Goal: Transaction & Acquisition: Purchase product/service

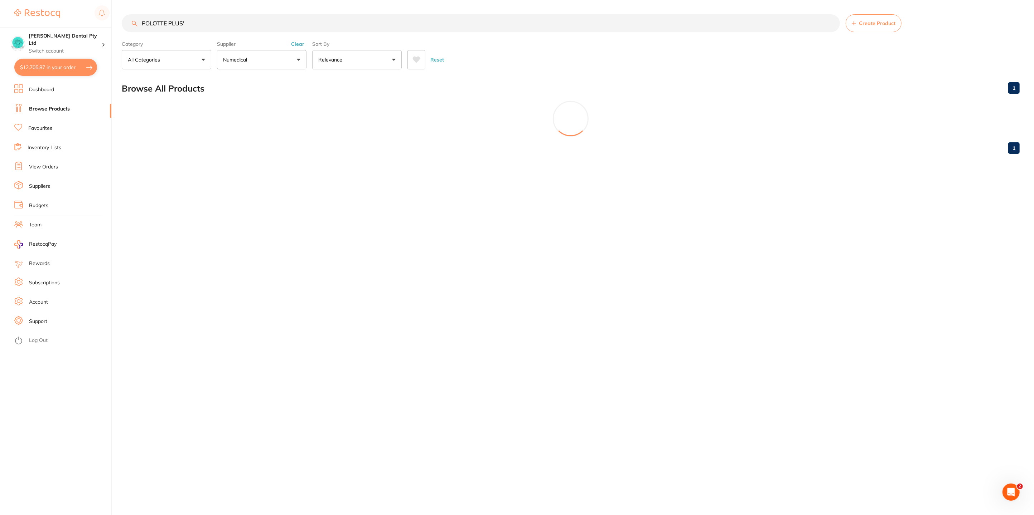
type input "POLOTTE PLUS"
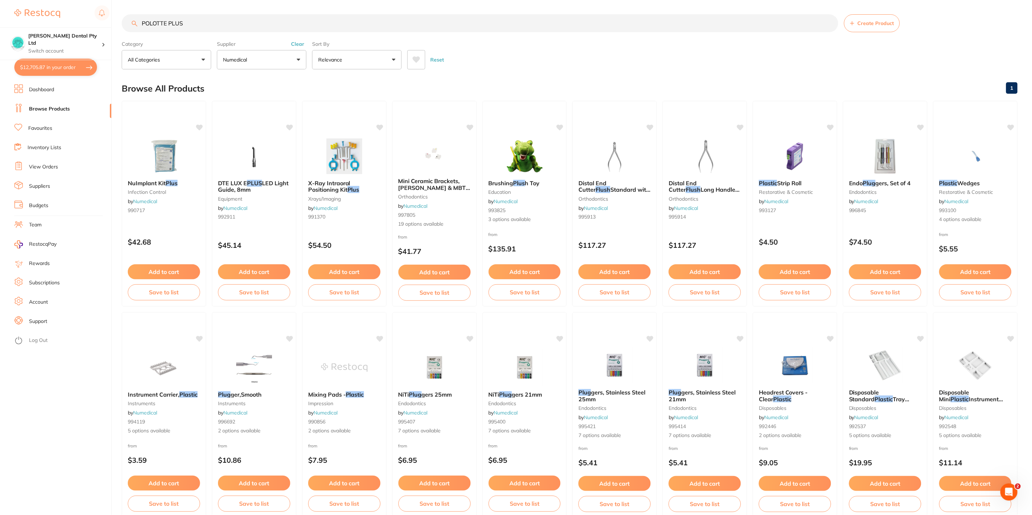
click at [273, 58] on button "Numedical" at bounding box center [261, 59] width 89 height 19
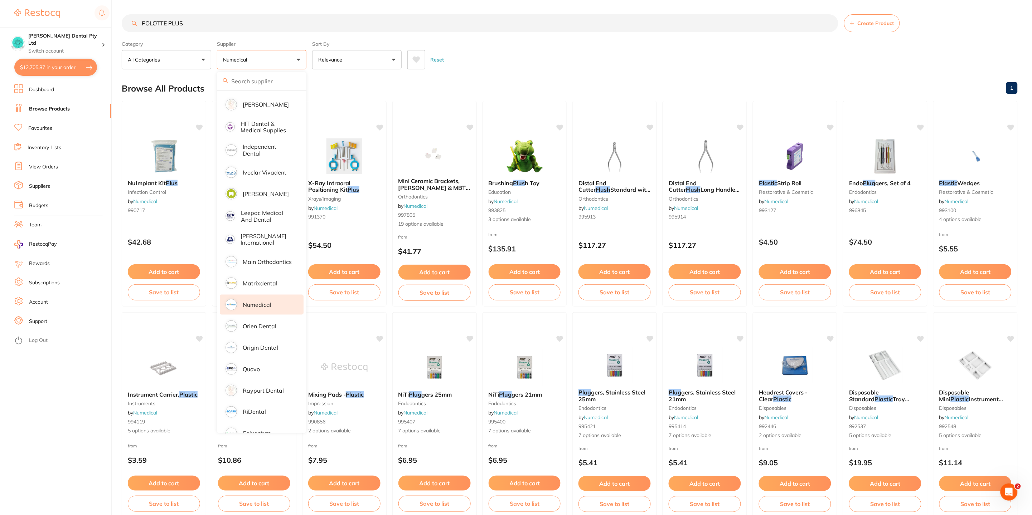
click at [295, 58] on button "Numedical" at bounding box center [261, 59] width 89 height 19
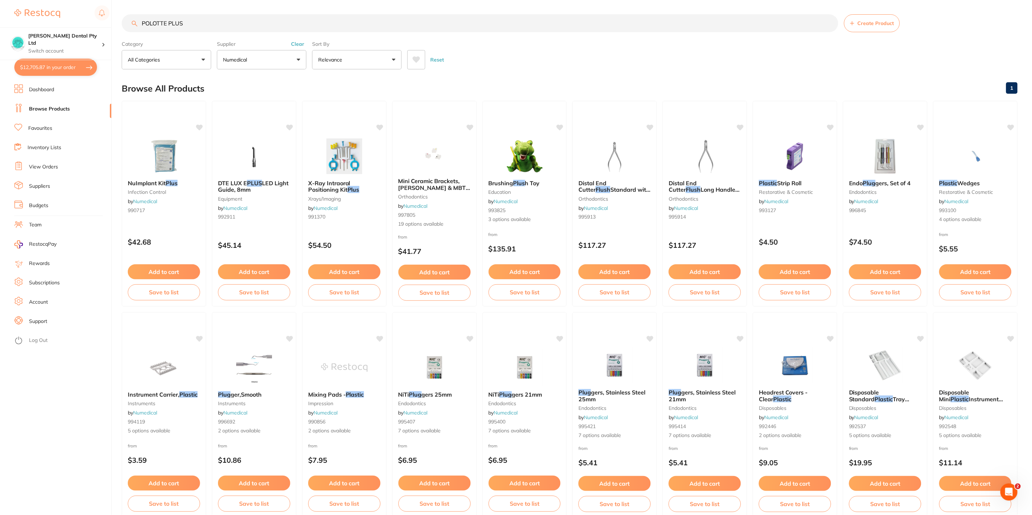
click at [298, 45] on button "Clear" at bounding box center [298, 44] width 18 height 6
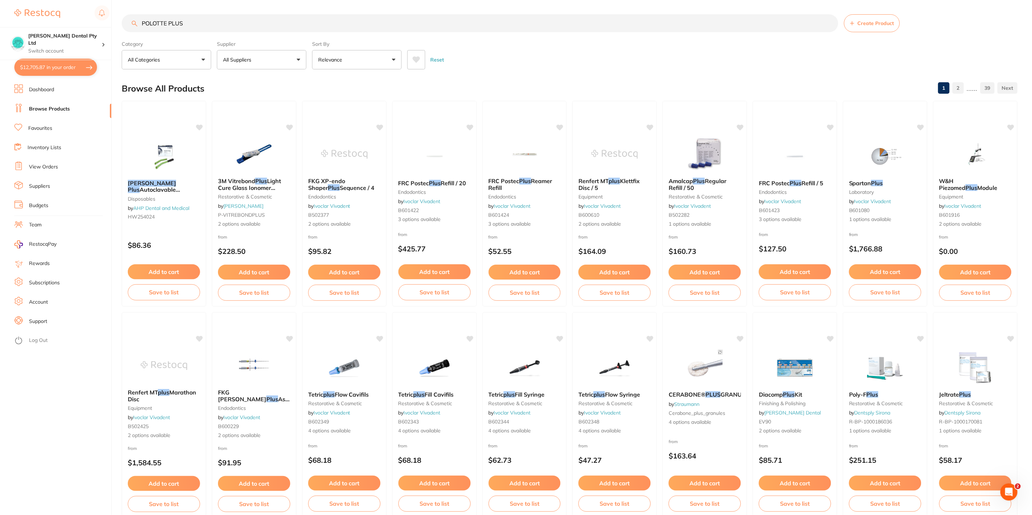
click at [185, 268] on button "Add to cart" at bounding box center [164, 271] width 72 height 15
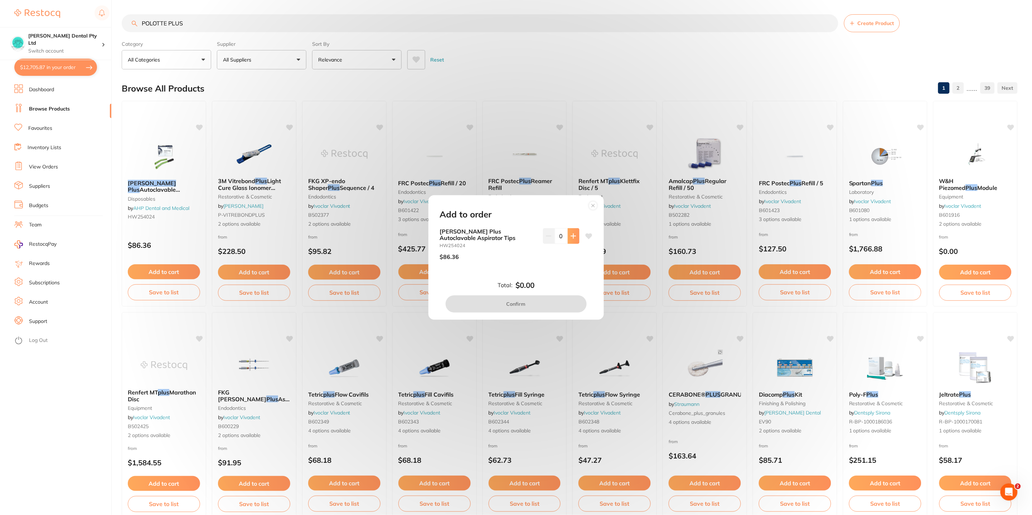
click at [577, 242] on button at bounding box center [574, 236] width 12 height 16
click at [573, 241] on button at bounding box center [574, 236] width 12 height 16
type input "2"
click at [542, 297] on button "Confirm" at bounding box center [516, 304] width 141 height 17
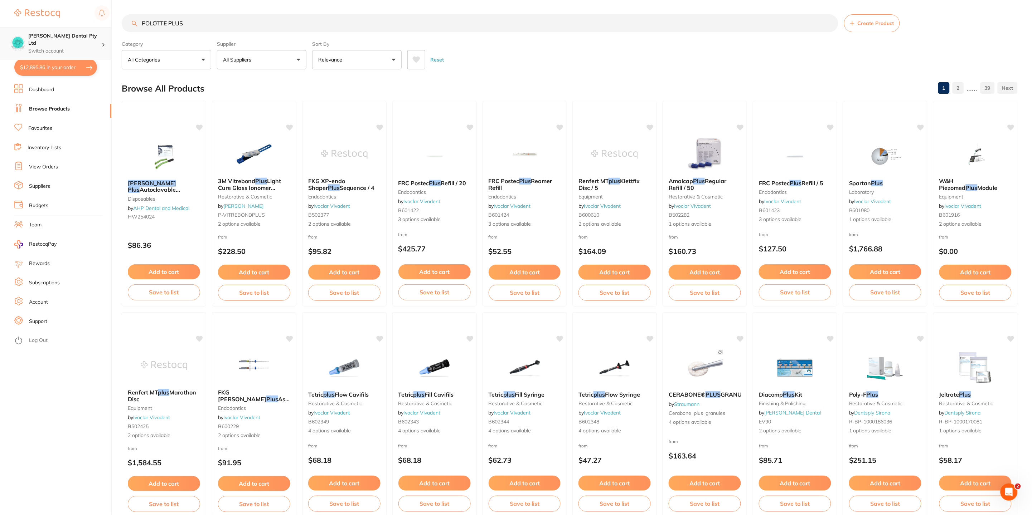
scroll to position [0, 0]
drag, startPoint x: 191, startPoint y: 22, endPoint x: 119, endPoint y: 29, distance: 72.7
click at [100, 31] on div "$12,895.86 [PERSON_NAME] Dental Pty Ltd Switch account [PERSON_NAME] Dental Pty…" at bounding box center [516, 257] width 1032 height 515
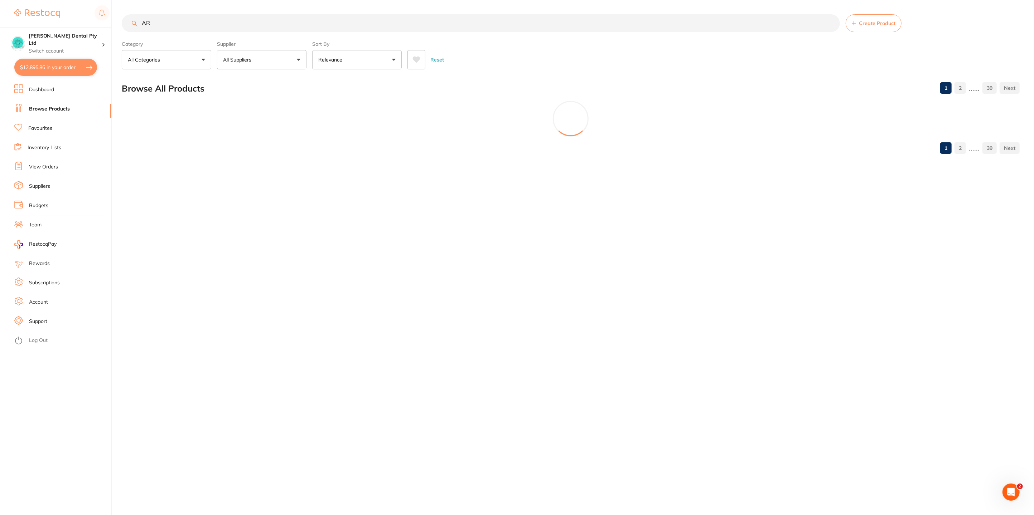
type input "A"
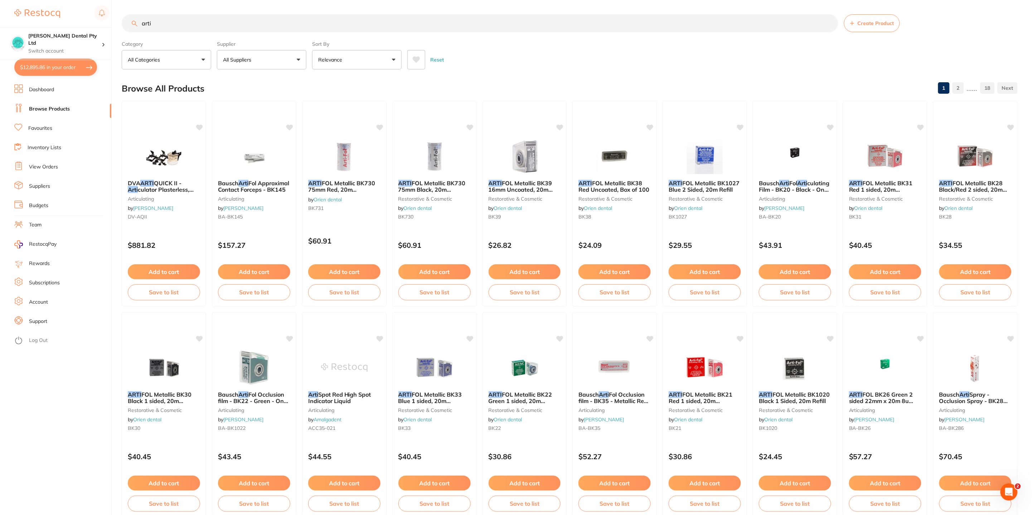
scroll to position [0, 0]
type input "a"
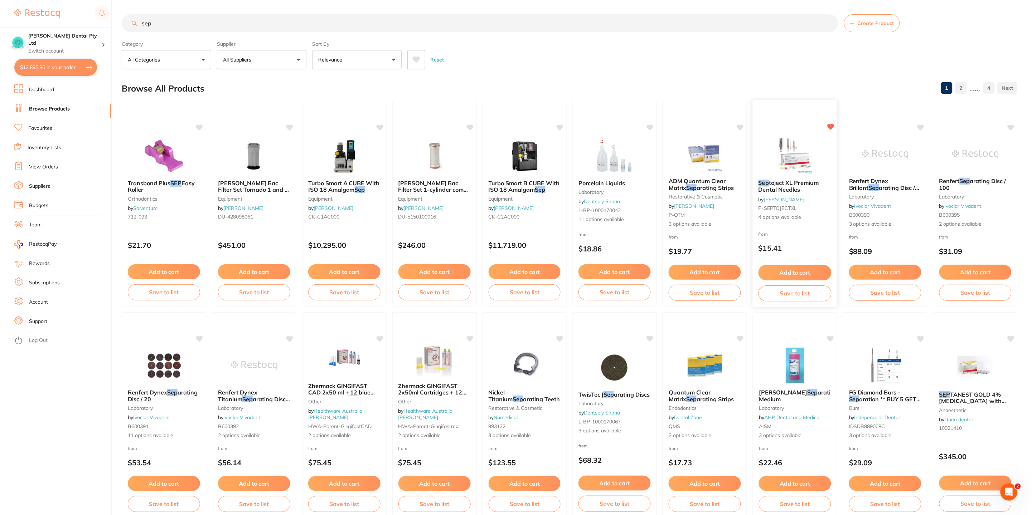
type input "sep"
click at [788, 187] on span "toject XL Premium Dental Needles" at bounding box center [788, 186] width 60 height 14
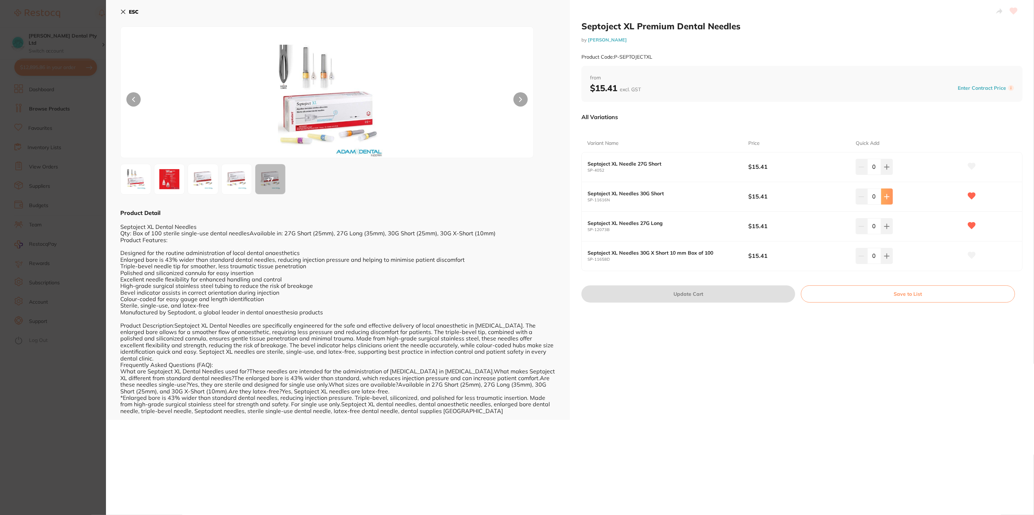
click at [881, 193] on button at bounding box center [887, 197] width 12 height 16
click at [881, 194] on button at bounding box center [887, 197] width 12 height 16
click at [885, 196] on icon at bounding box center [886, 196] width 5 height 5
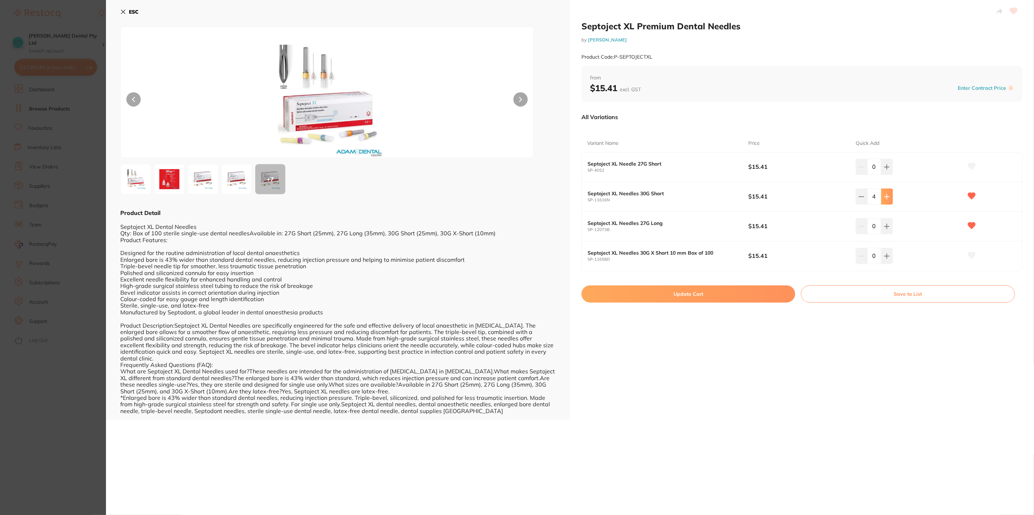
type input "5"
drag, startPoint x: 776, startPoint y: 290, endPoint x: 884, endPoint y: 225, distance: 125.7
click at [775, 290] on button "Update Cart" at bounding box center [688, 294] width 214 height 17
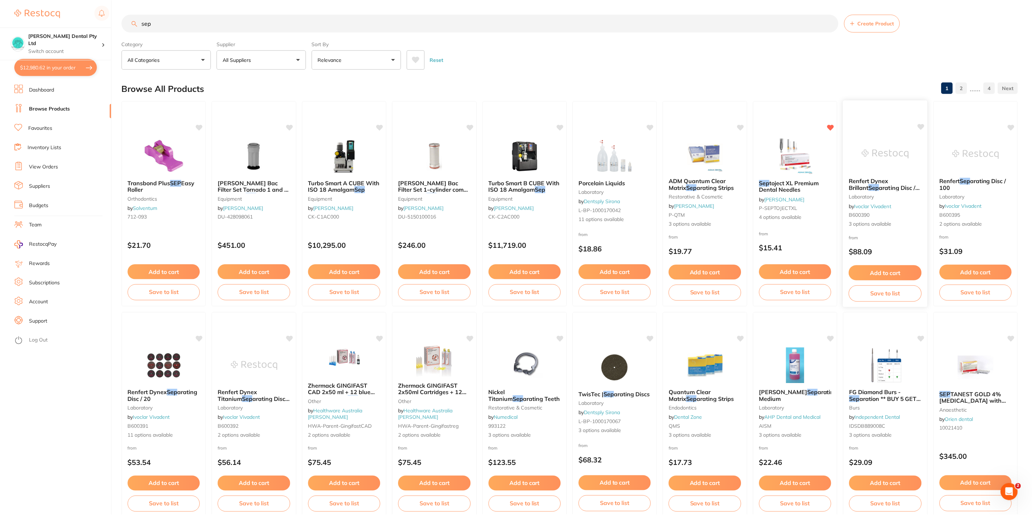
scroll to position [11, 0]
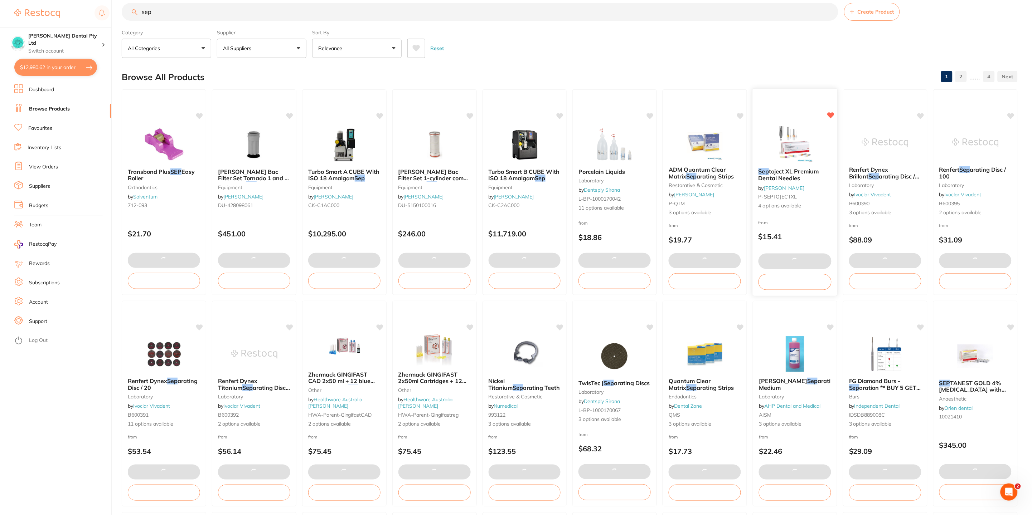
click at [783, 161] on img at bounding box center [795, 144] width 47 height 36
click at [784, 171] on section at bounding box center [516, 257] width 1032 height 515
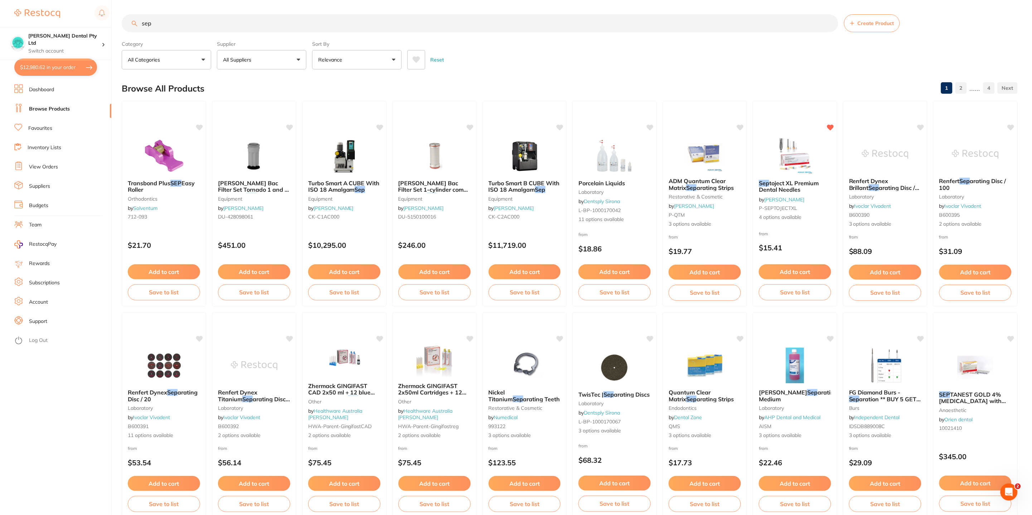
drag, startPoint x: 781, startPoint y: 196, endPoint x: 782, endPoint y: 181, distance: 15.1
click at [781, 196] on div "Sep toject XL Premium Dental Needles by [PERSON_NAME] P-SEPTOJECTXL 4 options a…" at bounding box center [795, 200] width 84 height 53
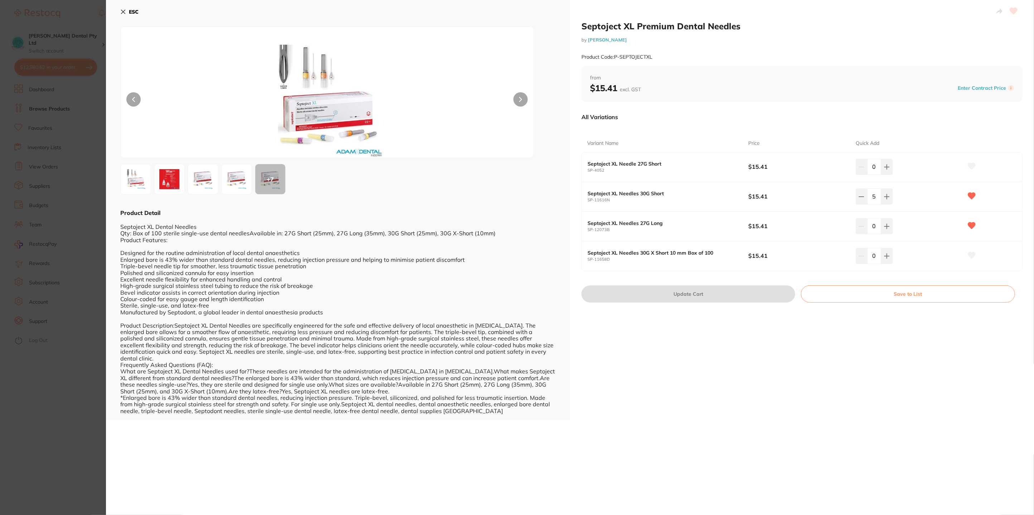
click at [885, 228] on icon at bounding box center [887, 227] width 6 height 6
click at [885, 227] on icon at bounding box center [887, 227] width 6 height 6
click at [872, 227] on input "0" at bounding box center [874, 226] width 14 height 16
click at [861, 225] on icon at bounding box center [861, 227] width 6 height 6
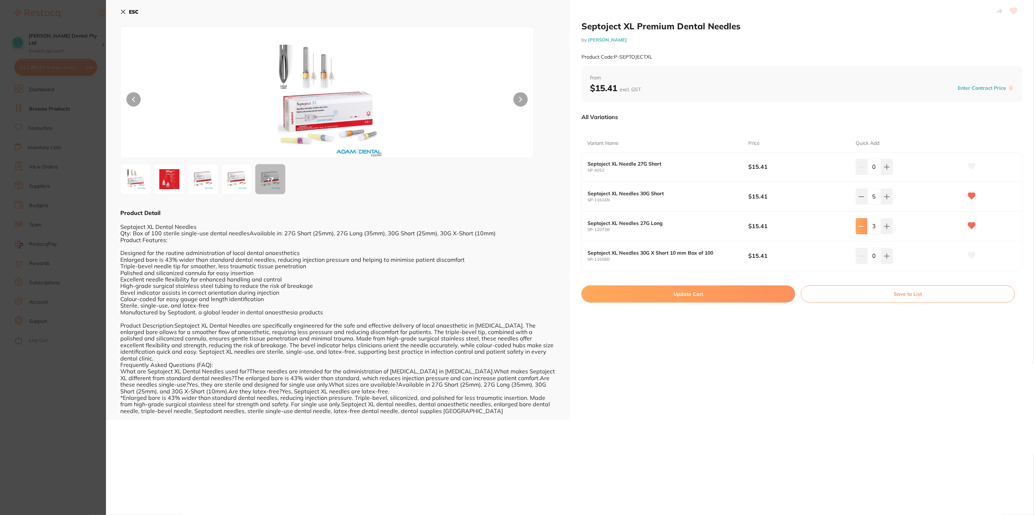
type input "2"
click at [758, 288] on button "Update Cart" at bounding box center [688, 294] width 214 height 17
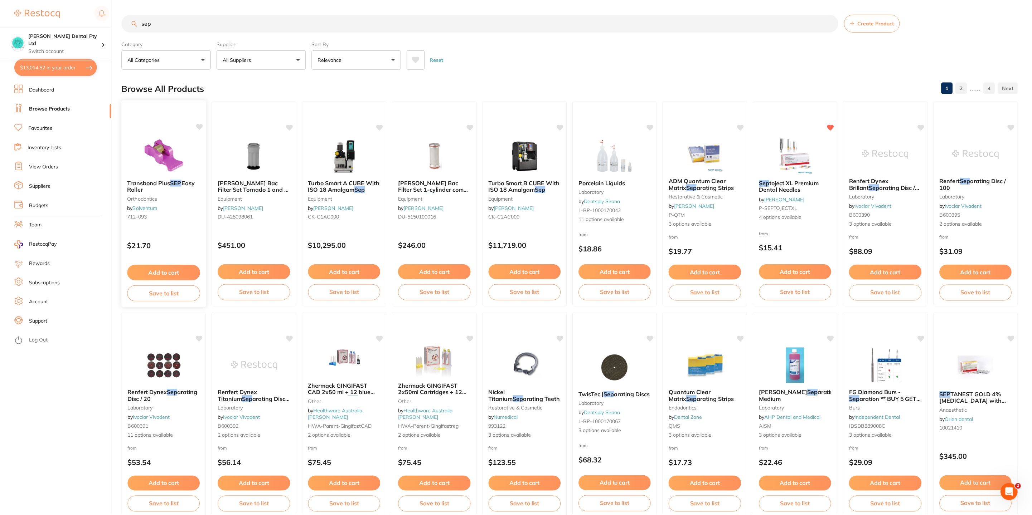
scroll to position [11, 0]
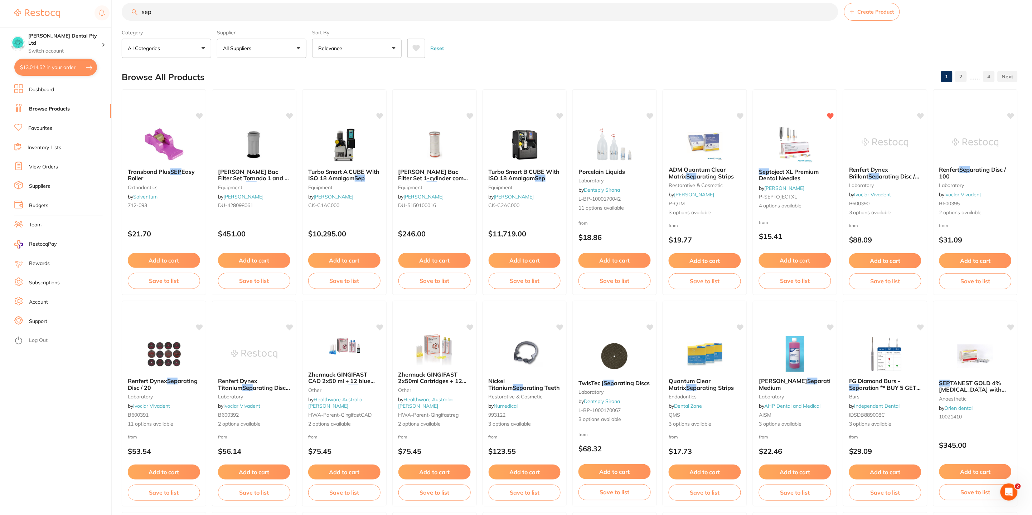
click at [970, 474] on button "Add to cart" at bounding box center [975, 472] width 72 height 15
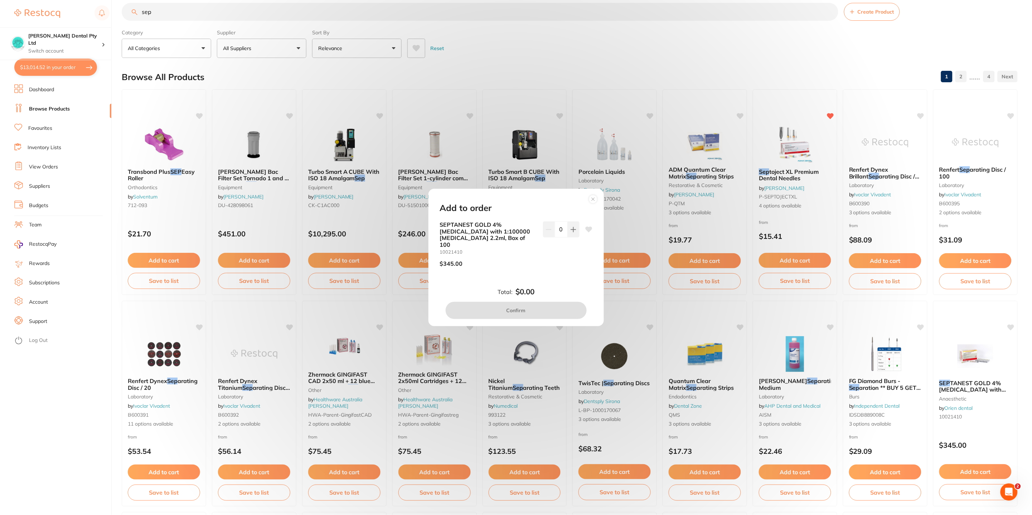
click at [172, 14] on div "Add to order SEPTANEST GOLD 4% [MEDICAL_DATA] with 1:100000 [MEDICAL_DATA] 2.2m…" at bounding box center [516, 257] width 1032 height 515
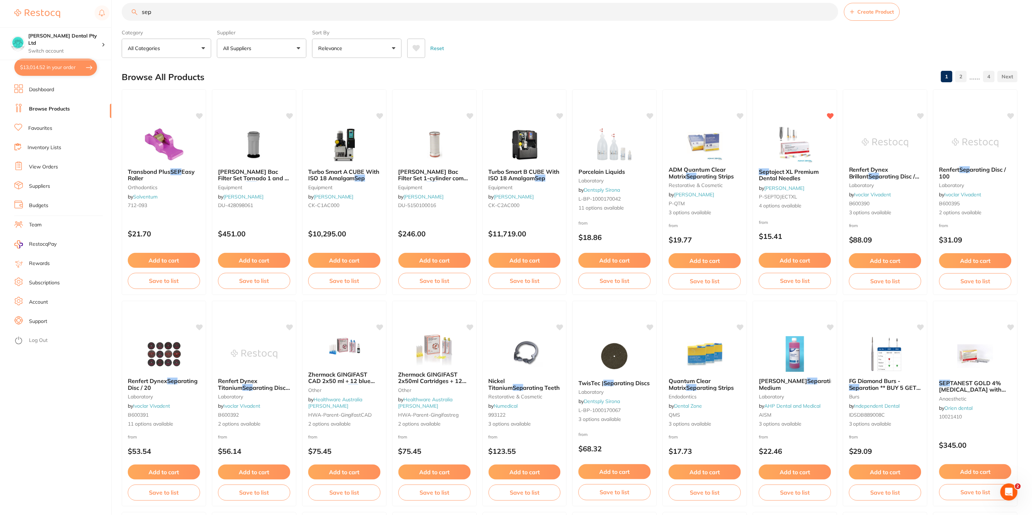
click at [172, 13] on input "sep" at bounding box center [480, 12] width 716 height 18
type input "septanest"
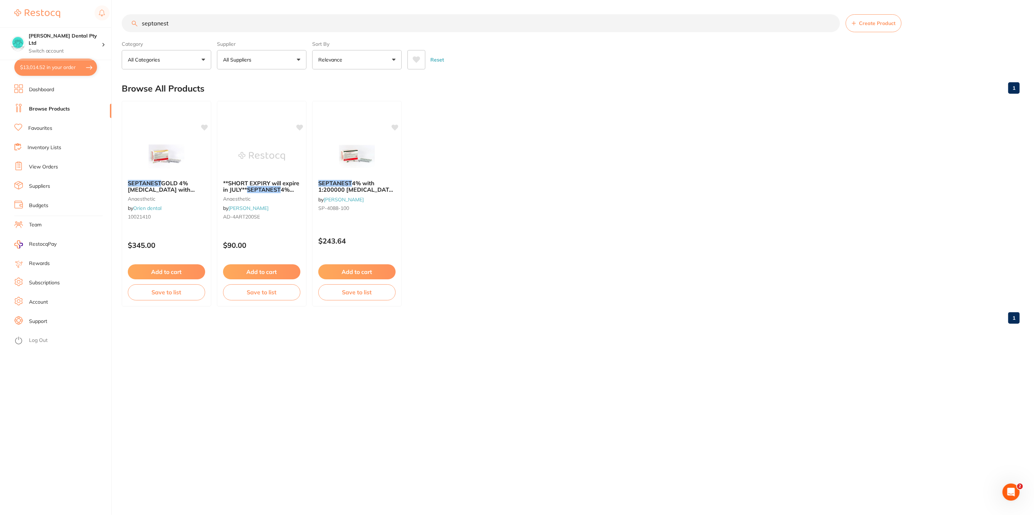
scroll to position [0, 0]
click at [364, 191] on span "4% with 1:200000 [MEDICAL_DATA] 2.2ml 2xBox 50 D.GRN" at bounding box center [357, 189] width 78 height 20
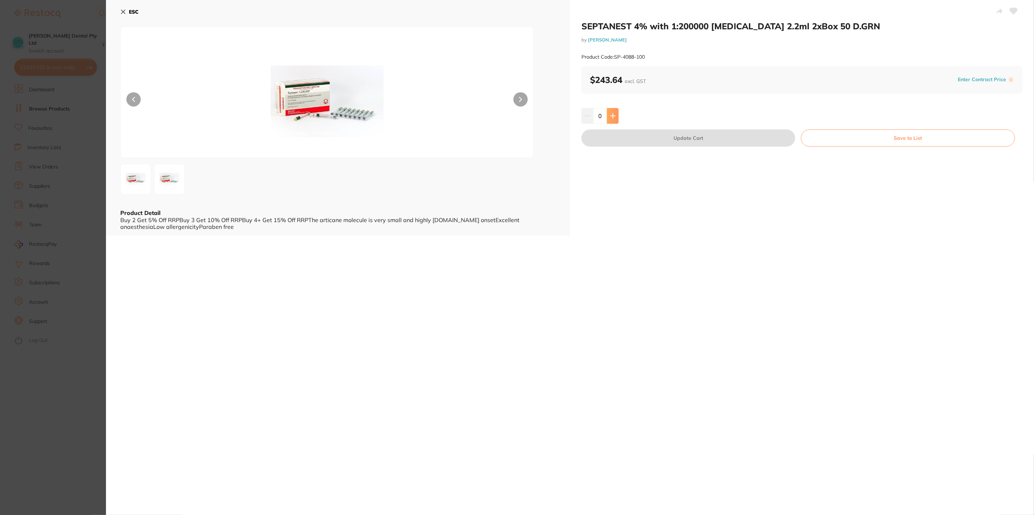
click at [614, 118] on icon at bounding box center [613, 116] width 6 height 6
type input "4"
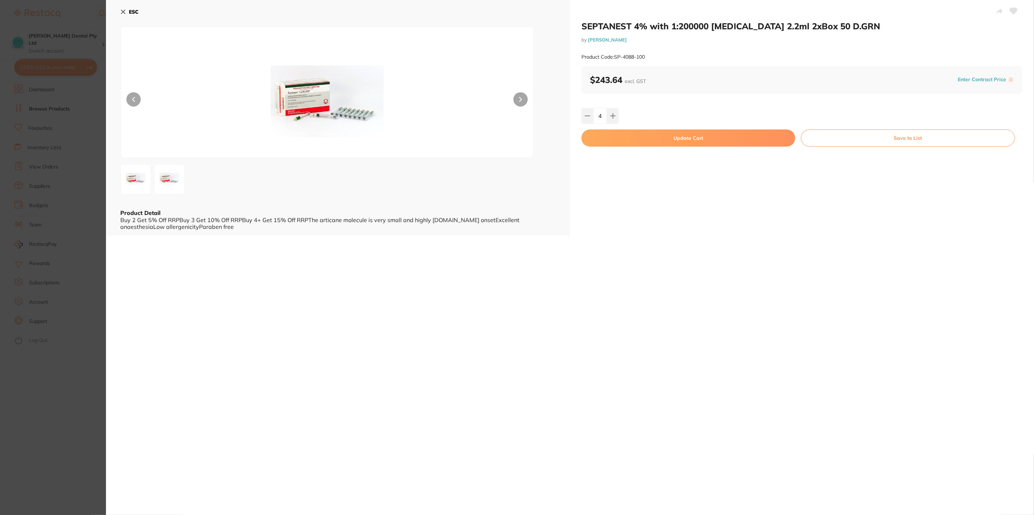
click at [676, 142] on button "Update Cart" at bounding box center [688, 138] width 214 height 17
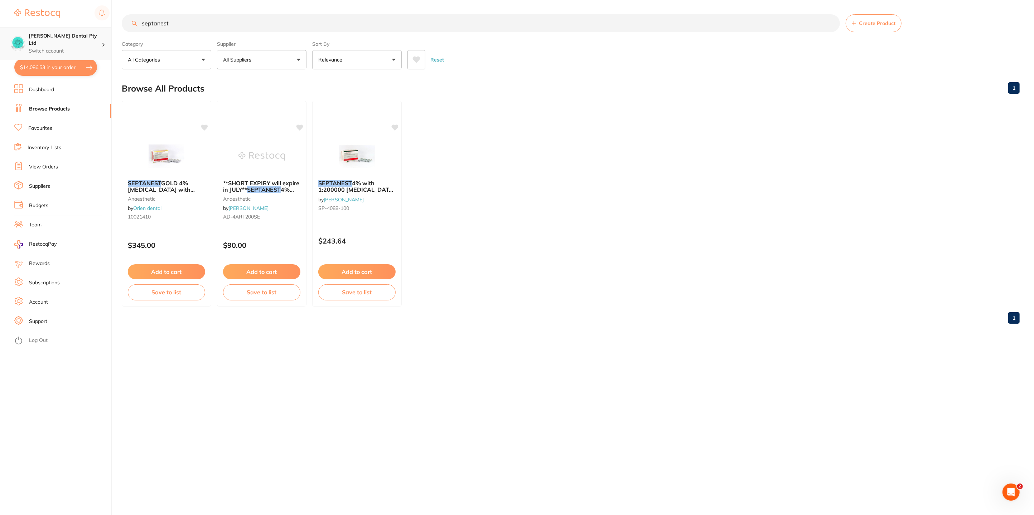
drag, startPoint x: 182, startPoint y: 26, endPoint x: 99, endPoint y: 32, distance: 83.3
click at [66, 25] on div "$14,086.53 [PERSON_NAME] Dental Pty Ltd Switch account [PERSON_NAME] Dental Pty…" at bounding box center [517, 257] width 1034 height 515
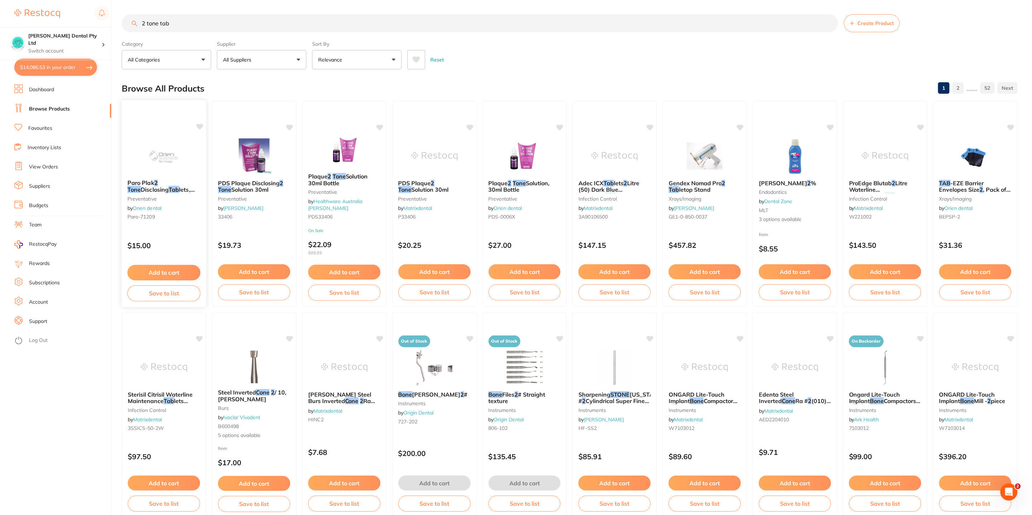
type input "2 tone tab"
click at [149, 275] on button "Add to cart" at bounding box center [164, 271] width 72 height 15
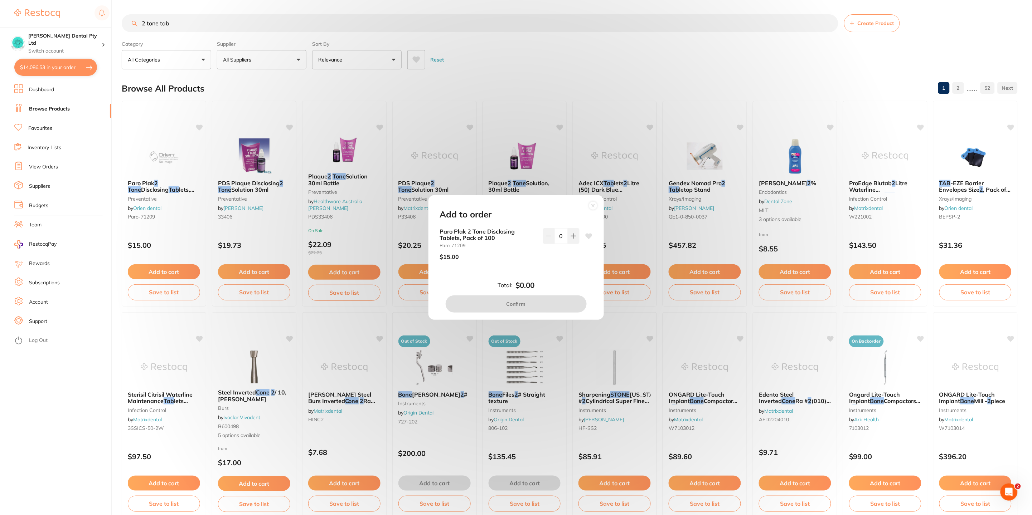
drag, startPoint x: 568, startPoint y: 237, endPoint x: 581, endPoint y: 263, distance: 28.7
click at [568, 237] on button at bounding box center [574, 236] width 12 height 16
type input "1"
click at [556, 304] on button "Confirm" at bounding box center [516, 304] width 141 height 17
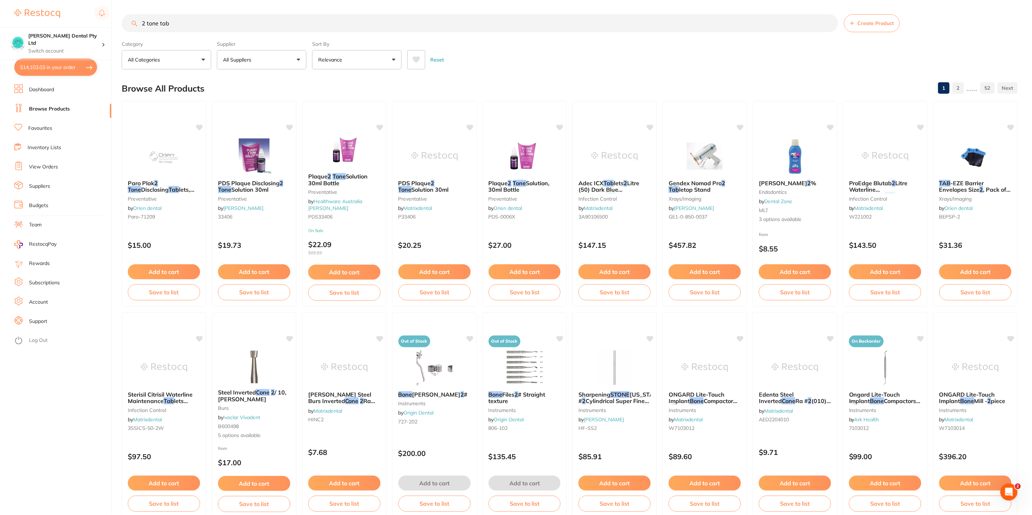
click at [182, 23] on input "2 tone tab" at bounding box center [480, 23] width 716 height 18
click at [117, 23] on div "$14,103.03 [PERSON_NAME] Dental Pty Ltd Switch account [PERSON_NAME] Dental Pty…" at bounding box center [516, 257] width 1032 height 515
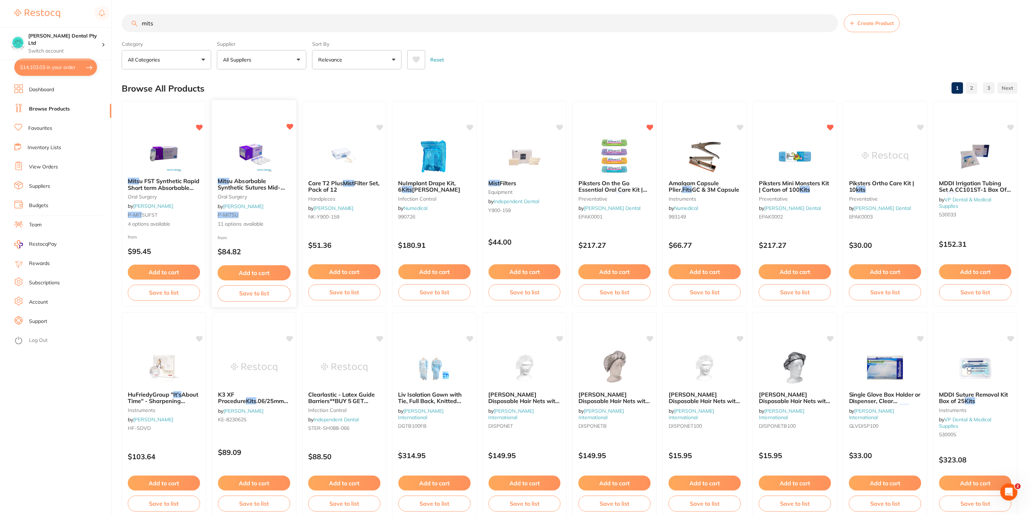
type input "mits"
drag, startPoint x: 263, startPoint y: 186, endPoint x: 263, endPoint y: 192, distance: 5.8
click at [263, 186] on span "u Absorbable Synthetic Sutures Mid-term" at bounding box center [251, 188] width 67 height 20
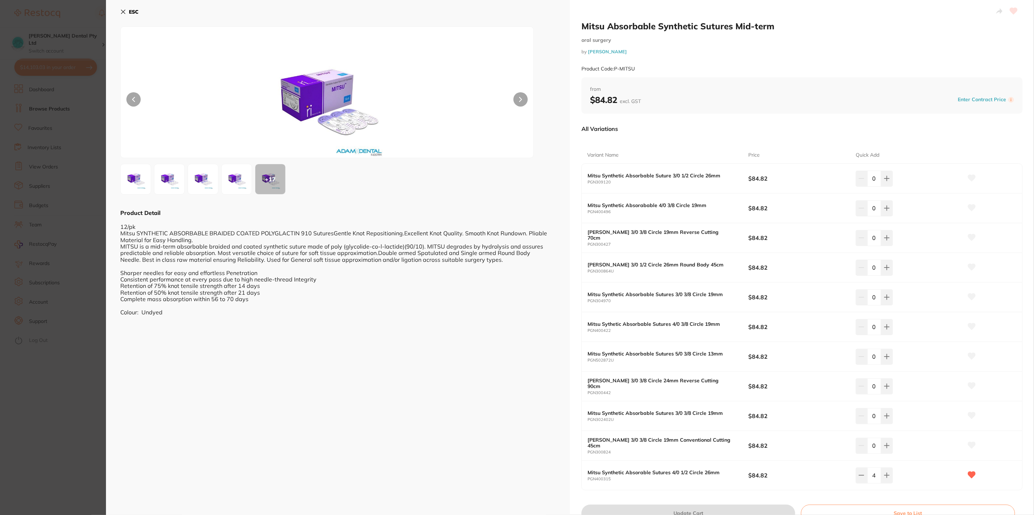
click at [122, 11] on icon at bounding box center [123, 12] width 4 height 4
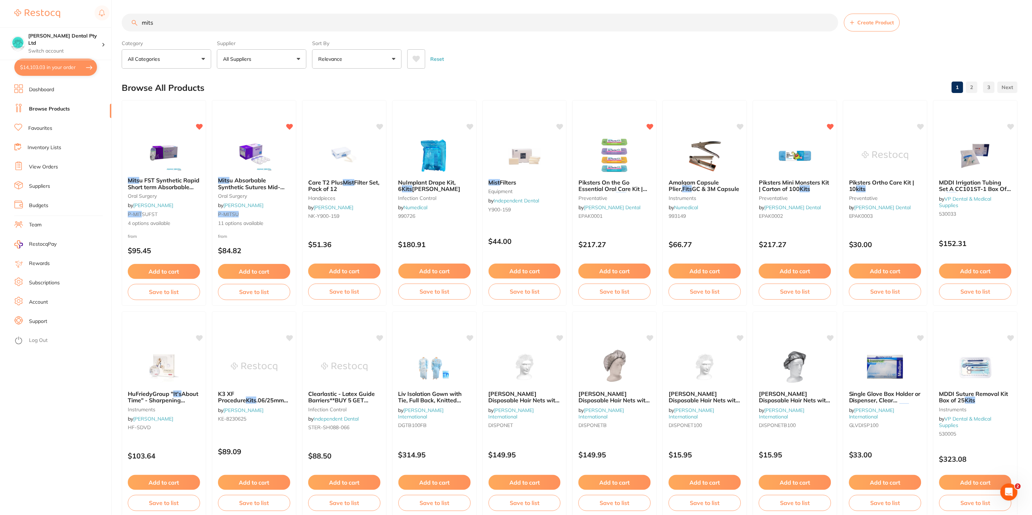
click at [59, 69] on button "$14,103.03 in your order" at bounding box center [55, 67] width 83 height 17
checkbox input "true"
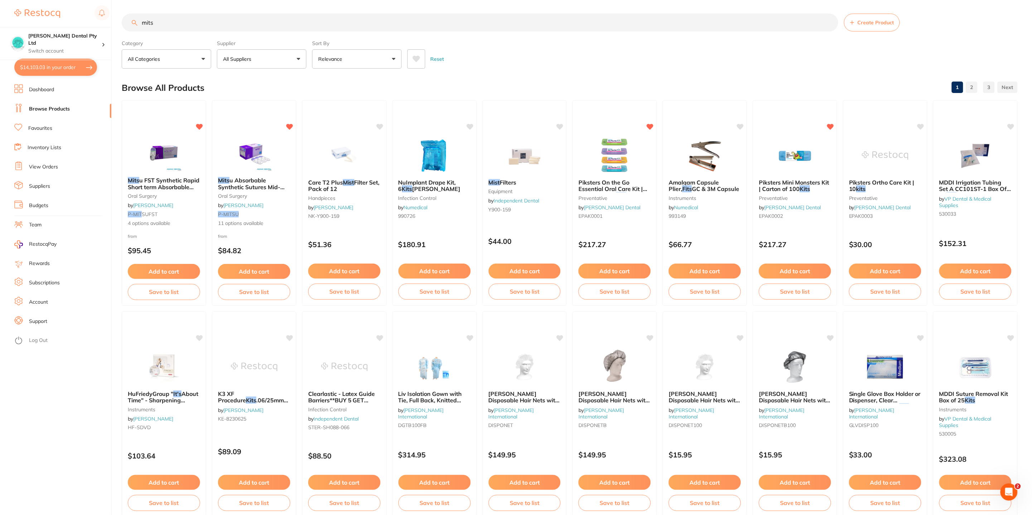
checkbox input "true"
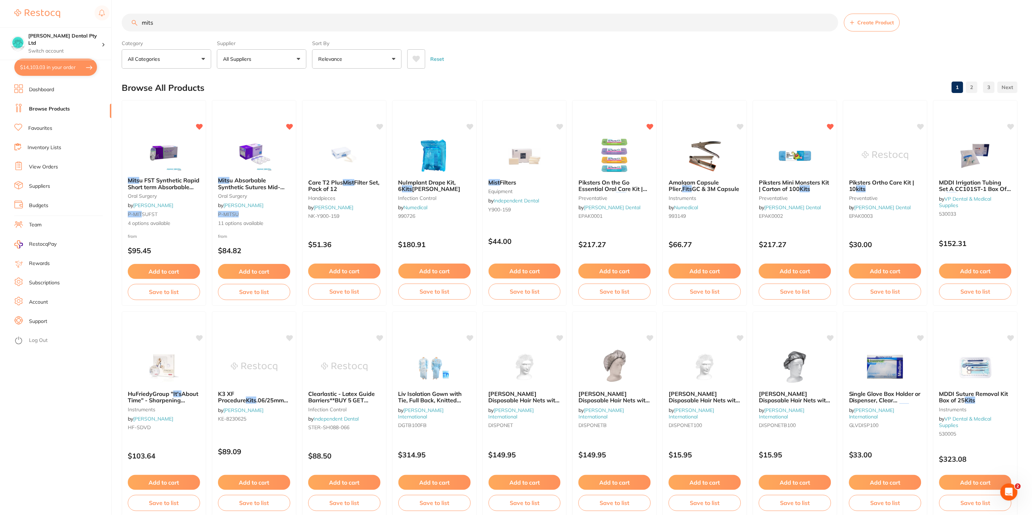
checkbox input "true"
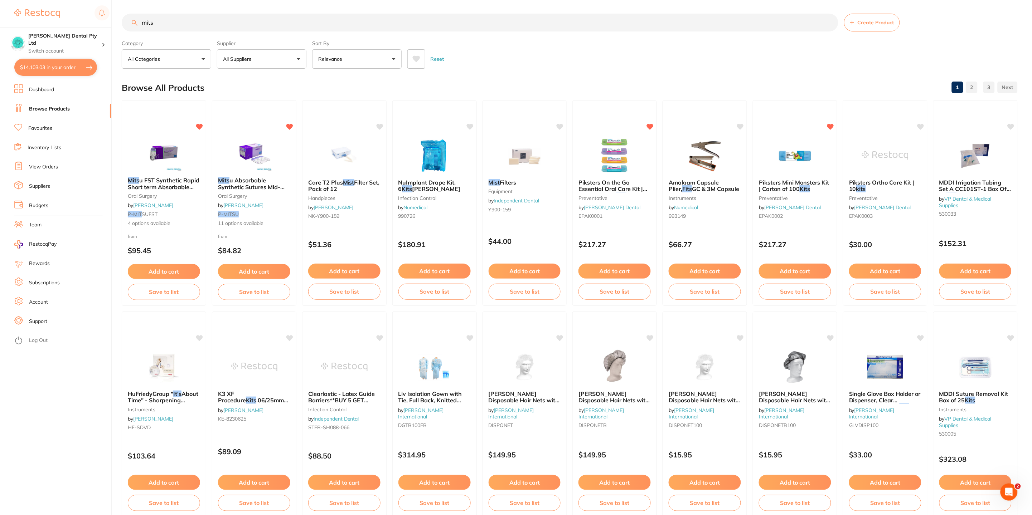
checkbox input "true"
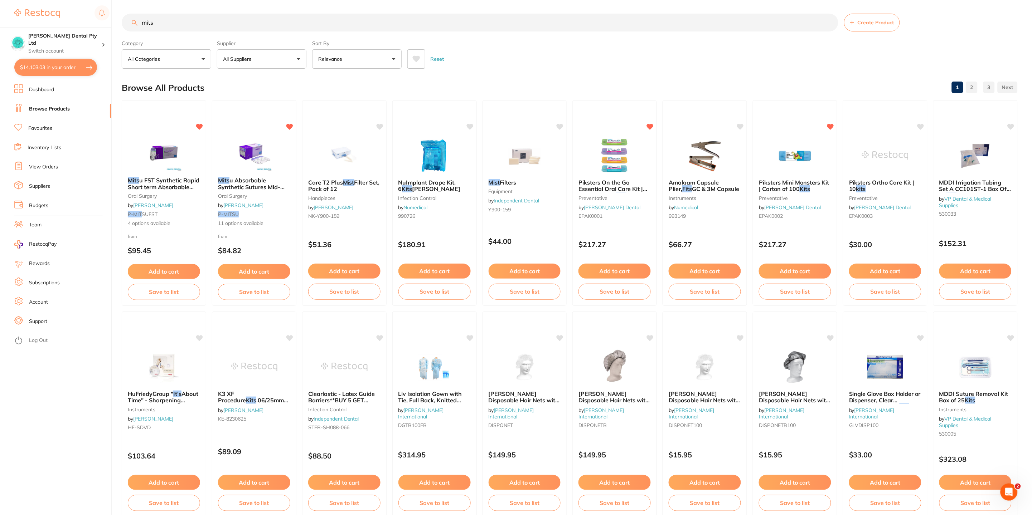
checkbox input "true"
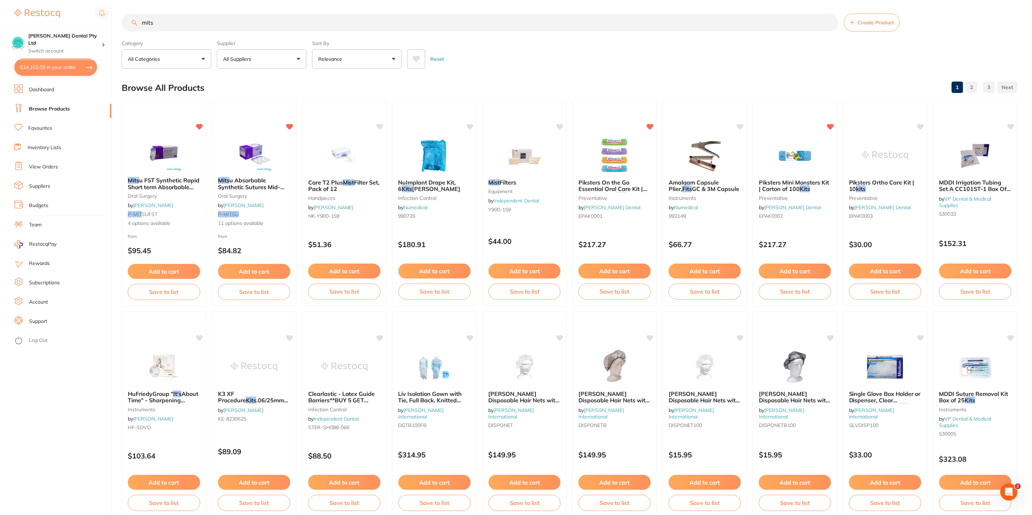
checkbox input "true"
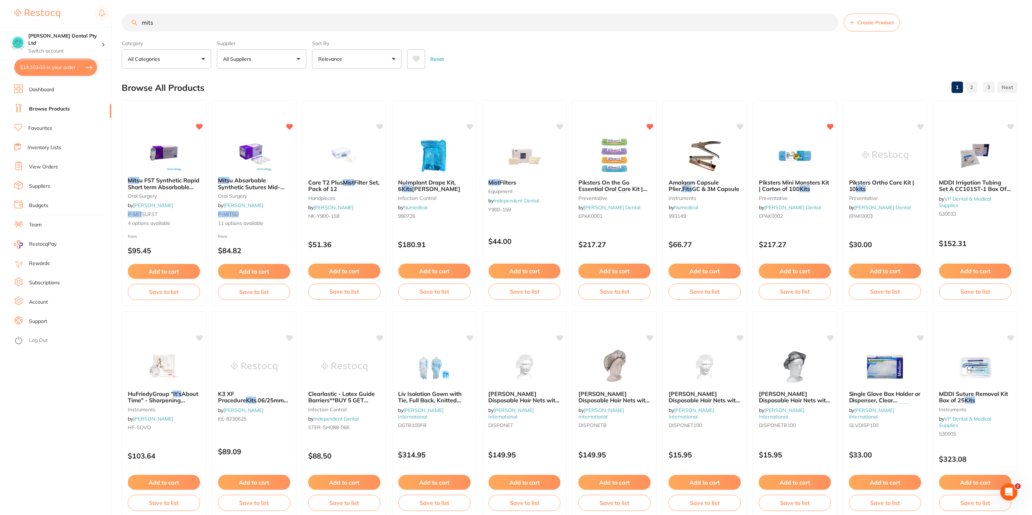
checkbox input "true"
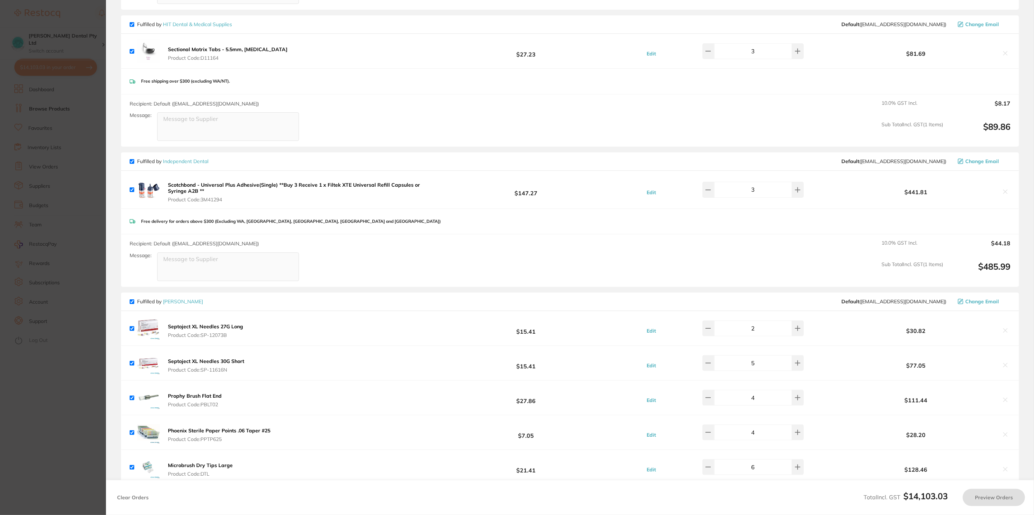
scroll to position [1131, 0]
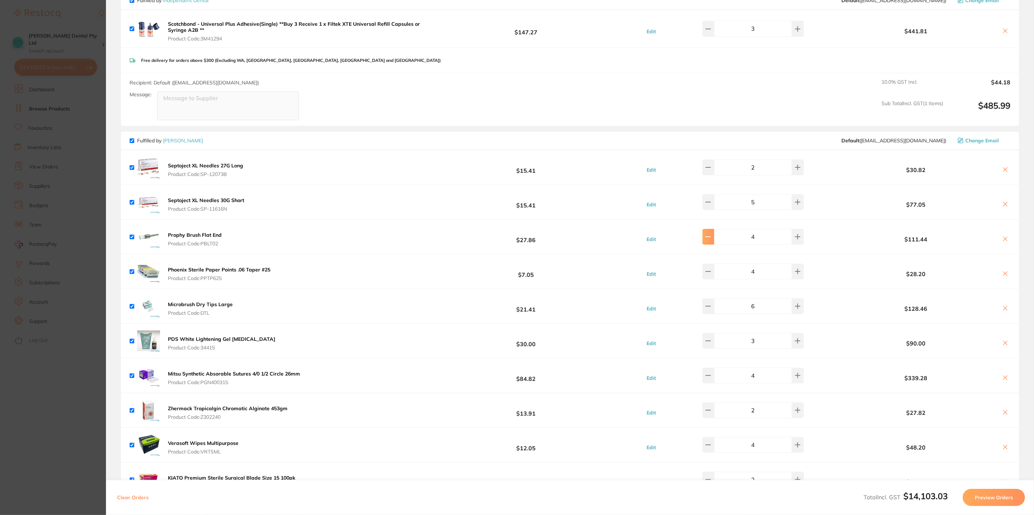
click at [709, 234] on icon at bounding box center [708, 237] width 6 height 6
type input "2"
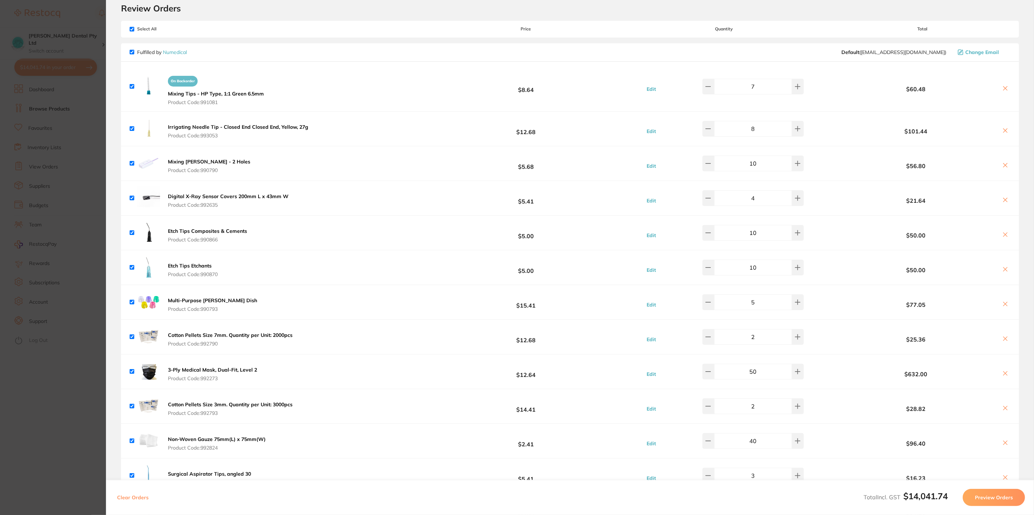
scroll to position [0, 0]
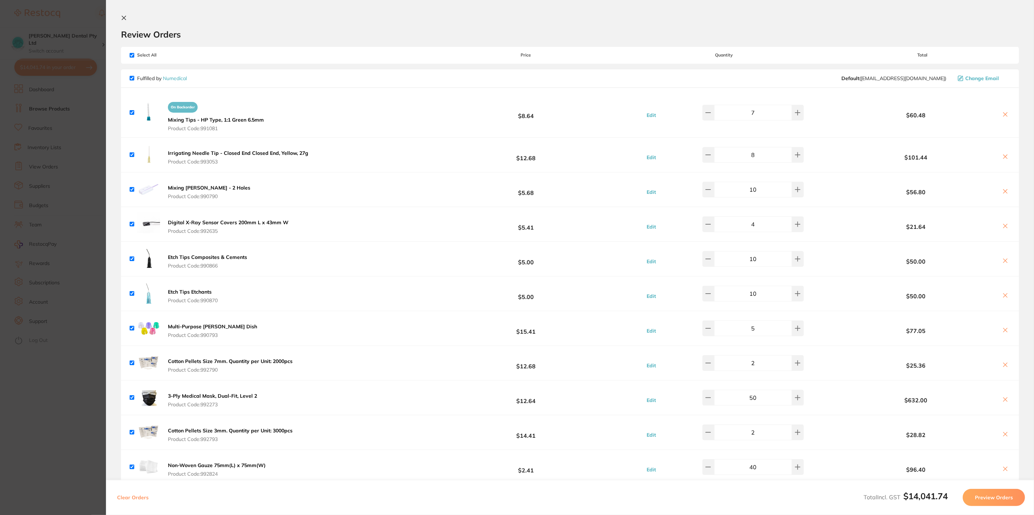
click at [123, 15] on icon at bounding box center [124, 18] width 6 height 6
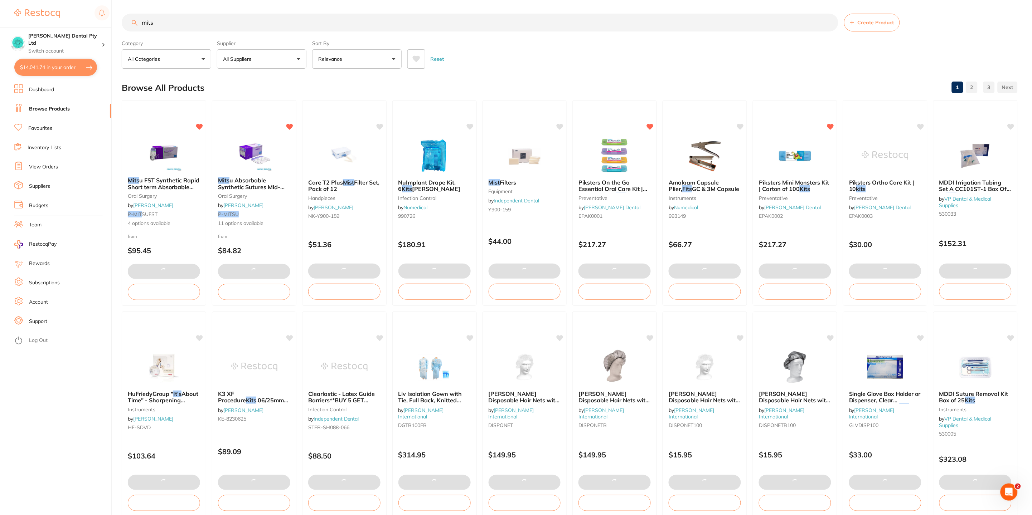
scroll to position [0, 0]
drag, startPoint x: 161, startPoint y: 23, endPoint x: 116, endPoint y: 29, distance: 45.6
click at [116, 29] on div "$14,041.74 [PERSON_NAME] Dental Pty Ltd Switch account [PERSON_NAME] Dental Pty…" at bounding box center [516, 256] width 1032 height 515
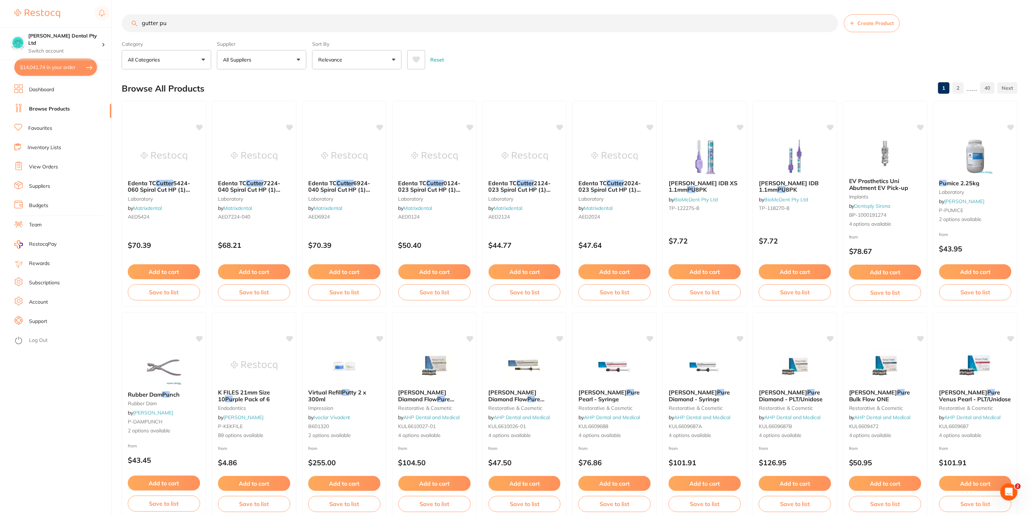
scroll to position [0, 0]
type input "g"
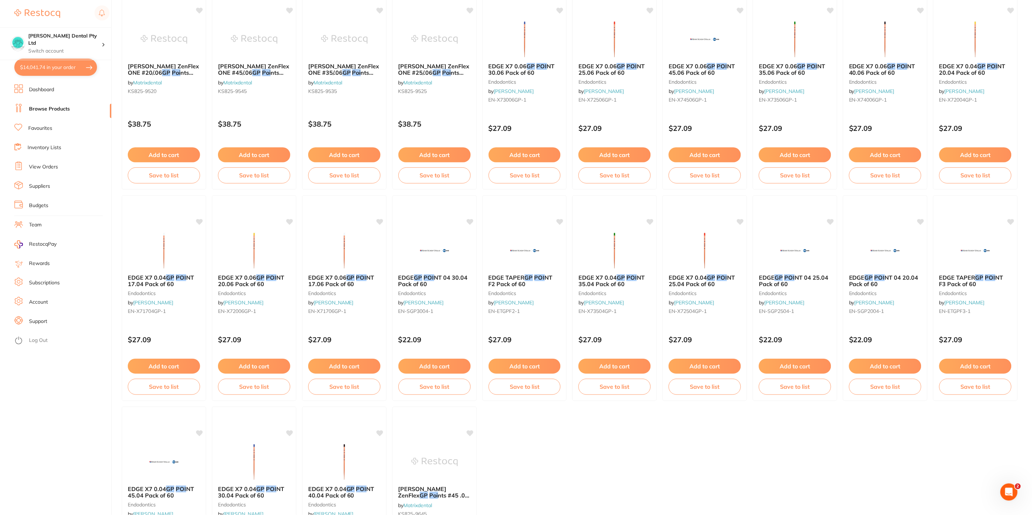
scroll to position [376, 0]
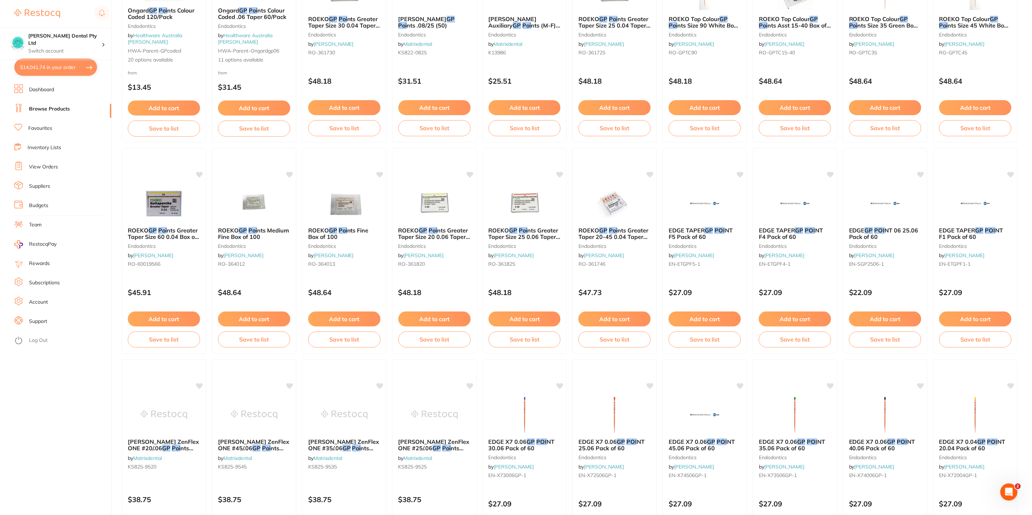
type input "gp poi"
drag, startPoint x: 37, startPoint y: 129, endPoint x: 279, endPoint y: 108, distance: 243.2
click at [37, 129] on link "Favourites" at bounding box center [40, 128] width 24 height 7
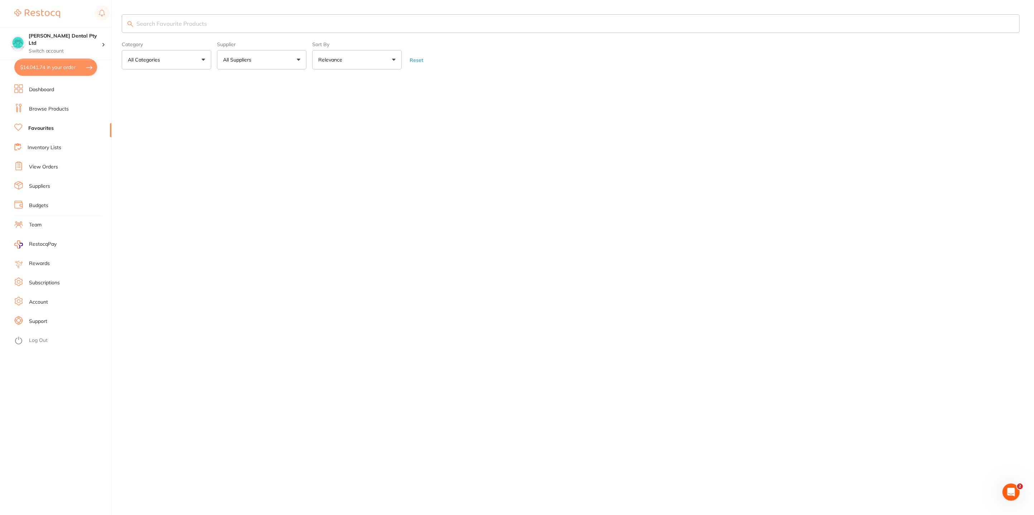
click at [181, 20] on input "search" at bounding box center [571, 23] width 898 height 19
click at [137, 24] on input "search" at bounding box center [571, 23] width 898 height 19
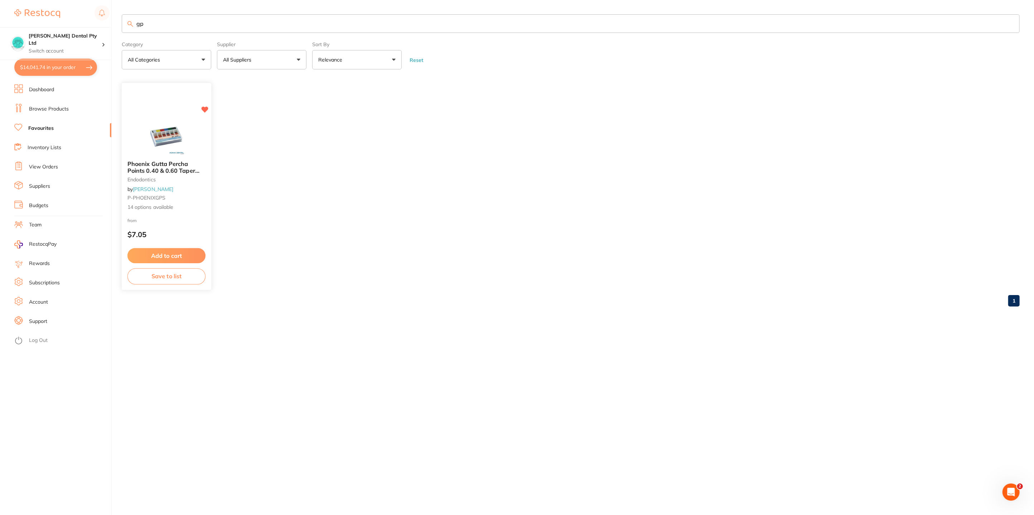
type input "gp"
drag, startPoint x: 172, startPoint y: 166, endPoint x: 434, endPoint y: 1, distance: 309.4
click at [172, 166] on span "Phoenix Gutta Percha Points 0.40 & 0.60 Taper 60/pk" at bounding box center [163, 171] width 71 height 20
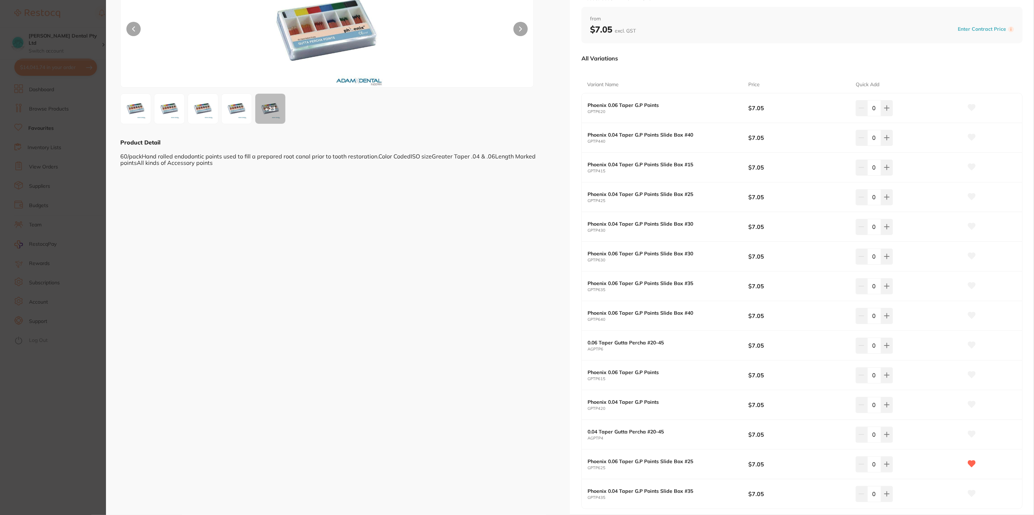
scroll to position [122, 0]
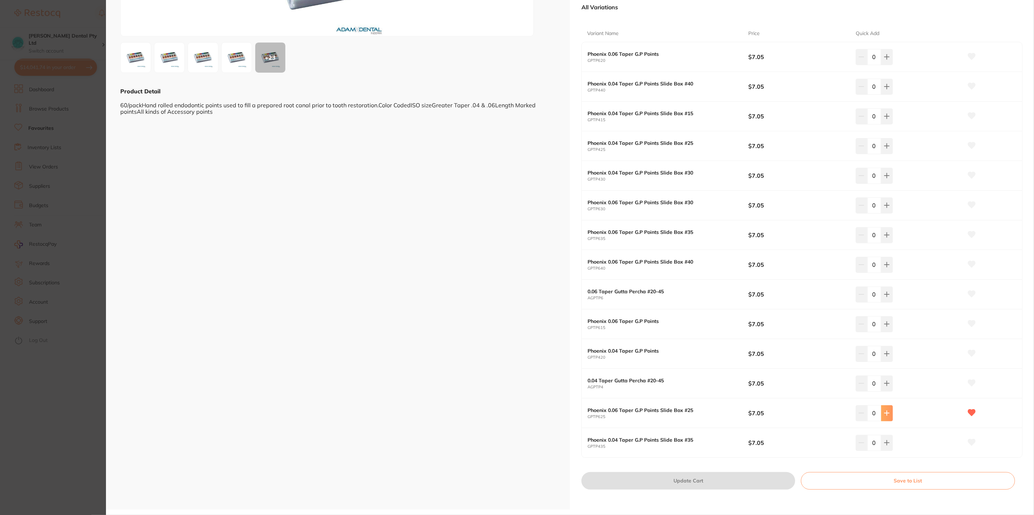
click at [883, 417] on button at bounding box center [887, 413] width 12 height 16
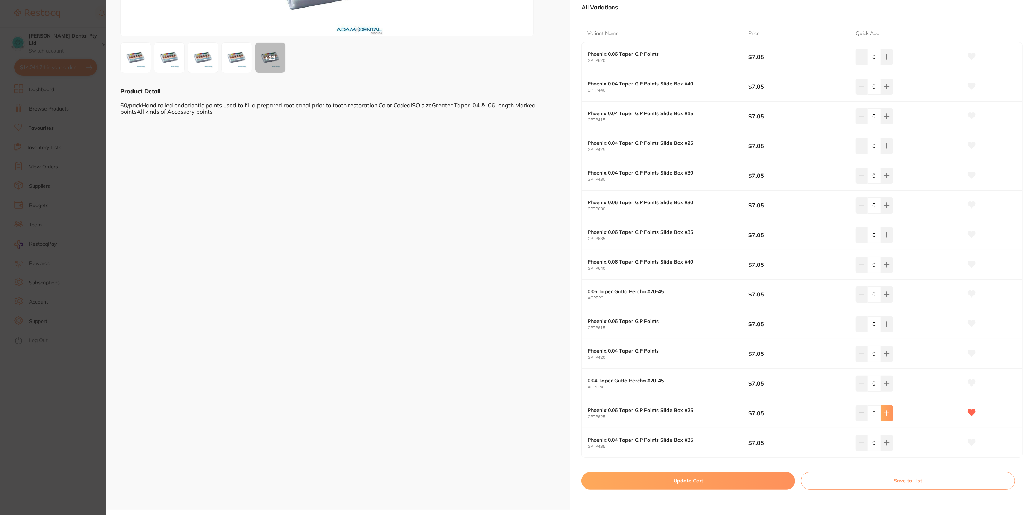
click at [885, 418] on button at bounding box center [887, 413] width 12 height 16
click at [886, 418] on button at bounding box center [887, 413] width 12 height 16
click at [888, 418] on button at bounding box center [887, 413] width 12 height 16
click at [887, 418] on button at bounding box center [887, 413] width 12 height 16
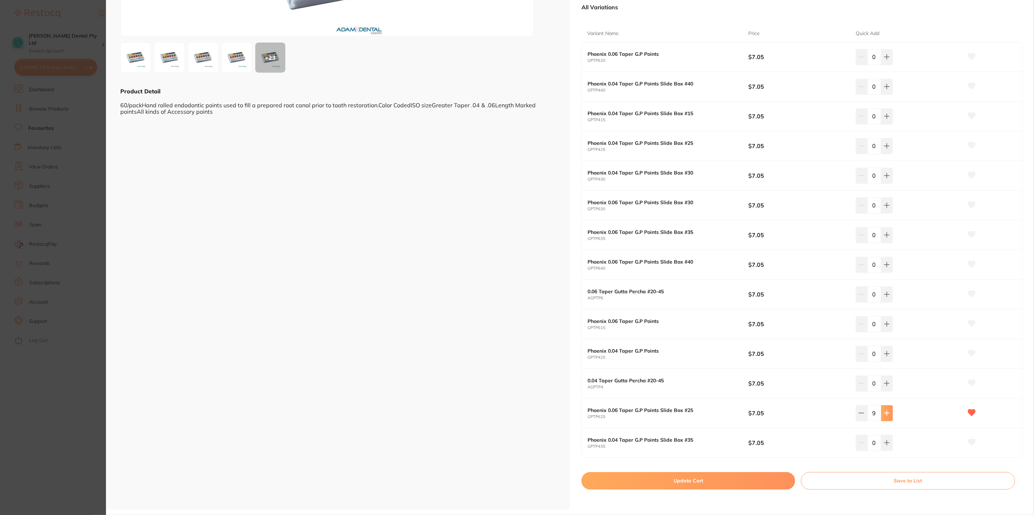
type input "10"
drag, startPoint x: 762, startPoint y: 475, endPoint x: 896, endPoint y: 487, distance: 134.0
click at [762, 475] on button "Update Cart" at bounding box center [688, 480] width 214 height 17
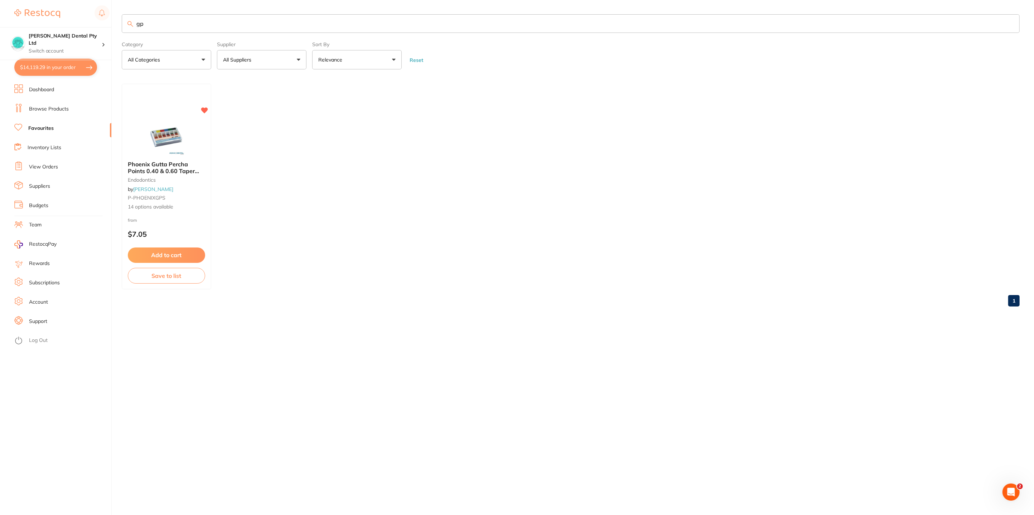
checkbox input "false"
drag, startPoint x: 141, startPoint y: 28, endPoint x: 126, endPoint y: 36, distance: 17.6
click at [110, 32] on div "$14,119.29 [PERSON_NAME] Dental Pty Ltd Switch account [PERSON_NAME] Dental Pty…" at bounding box center [517, 257] width 1034 height 515
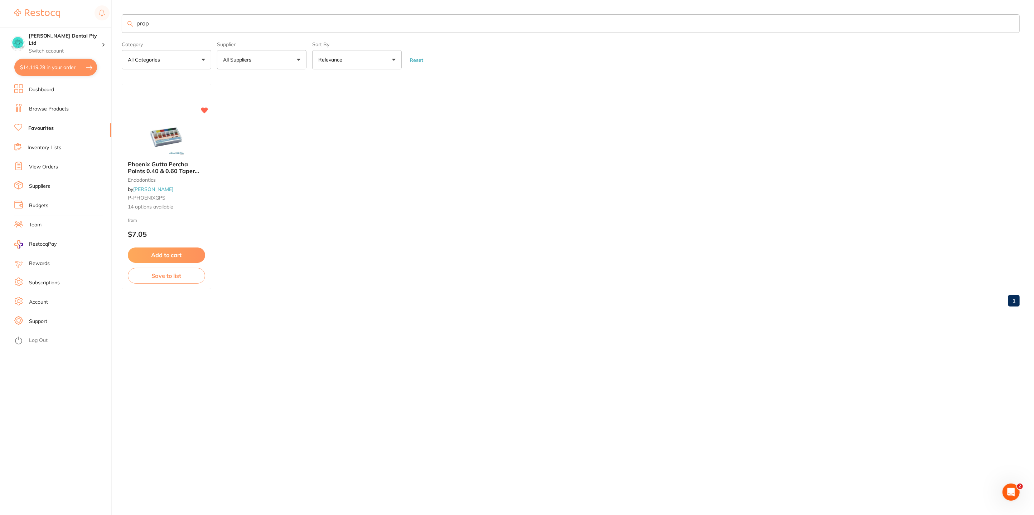
type input "prophy"
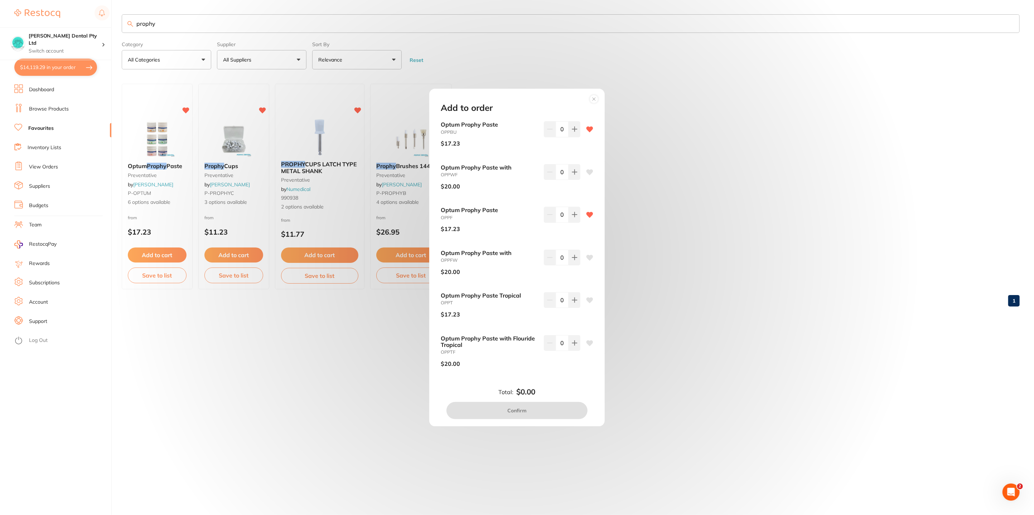
scroll to position [0, 0]
click at [575, 218] on button at bounding box center [574, 215] width 12 height 16
type input "2"
click at [571, 135] on button at bounding box center [574, 129] width 12 height 16
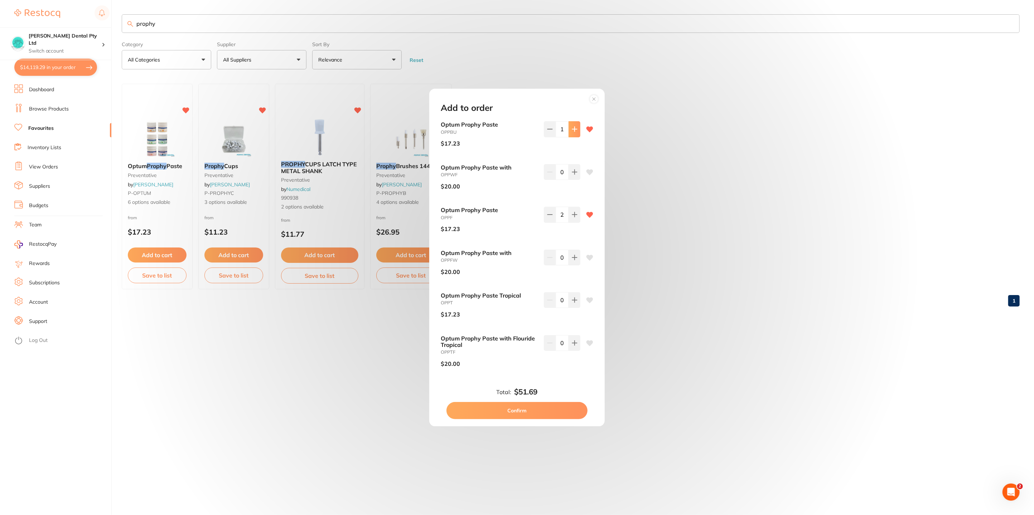
click at [571, 135] on button at bounding box center [574, 129] width 12 height 16
type input "2"
click at [544, 407] on button "Confirm" at bounding box center [516, 410] width 141 height 17
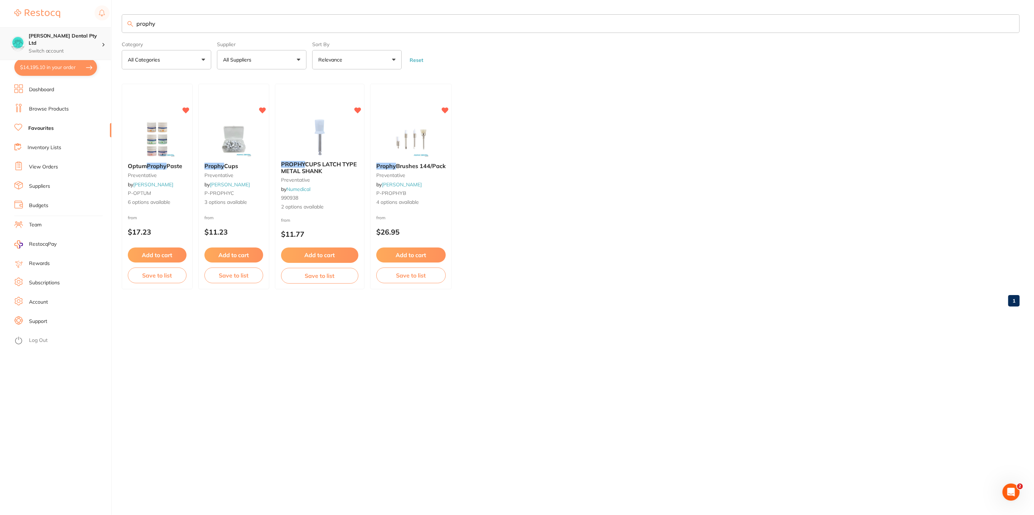
scroll to position [0, 0]
drag, startPoint x: 169, startPoint y: 19, endPoint x: 48, endPoint y: 43, distance: 122.6
click at [48, 43] on div "$14,195.10 [PERSON_NAME] Dental Pty Ltd Switch account [PERSON_NAME] Dental Pty…" at bounding box center [517, 257] width 1034 height 515
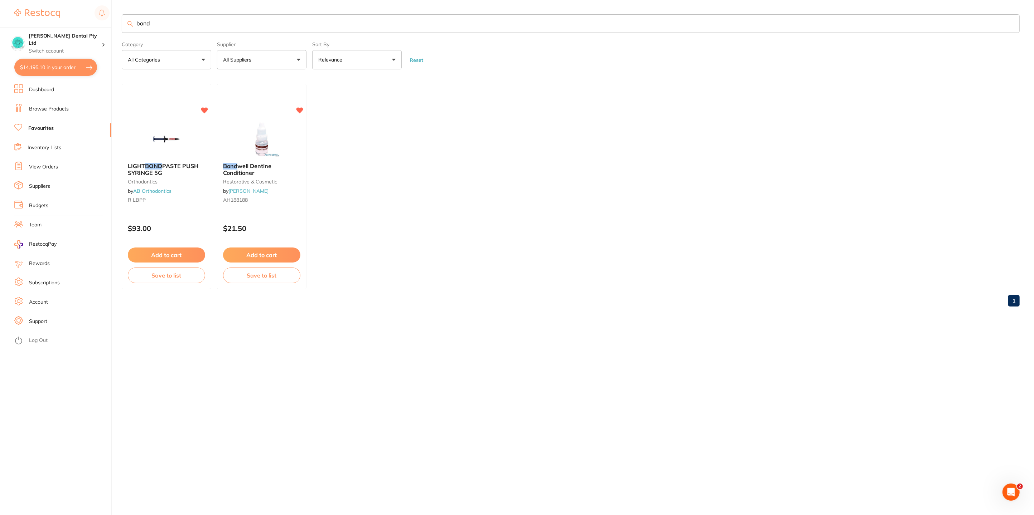
scroll to position [0, 0]
drag, startPoint x: 154, startPoint y: 26, endPoint x: 125, endPoint y: 27, distance: 28.7
click at [125, 27] on input "bond" at bounding box center [571, 23] width 898 height 19
type input "3m"
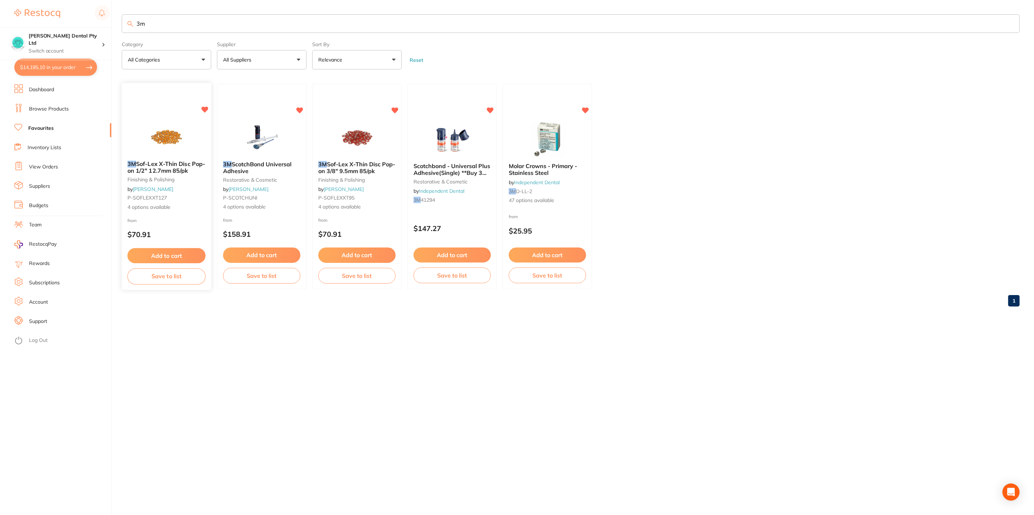
click at [160, 167] on span "Sof-Lex X-Thin Disc Pop-on 1/2" 12.7mm 85/pk" at bounding box center [166, 167] width 78 height 14
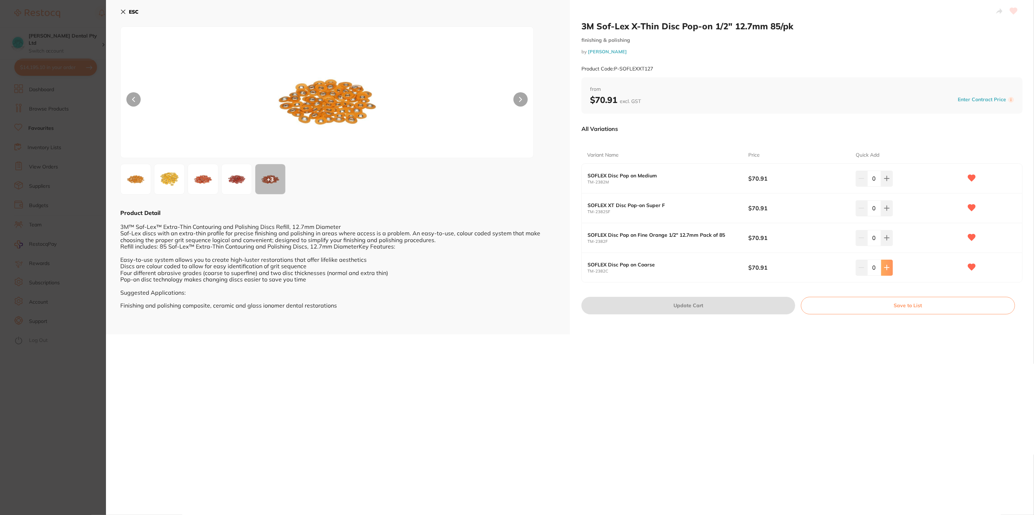
click at [884, 270] on icon at bounding box center [887, 268] width 6 height 6
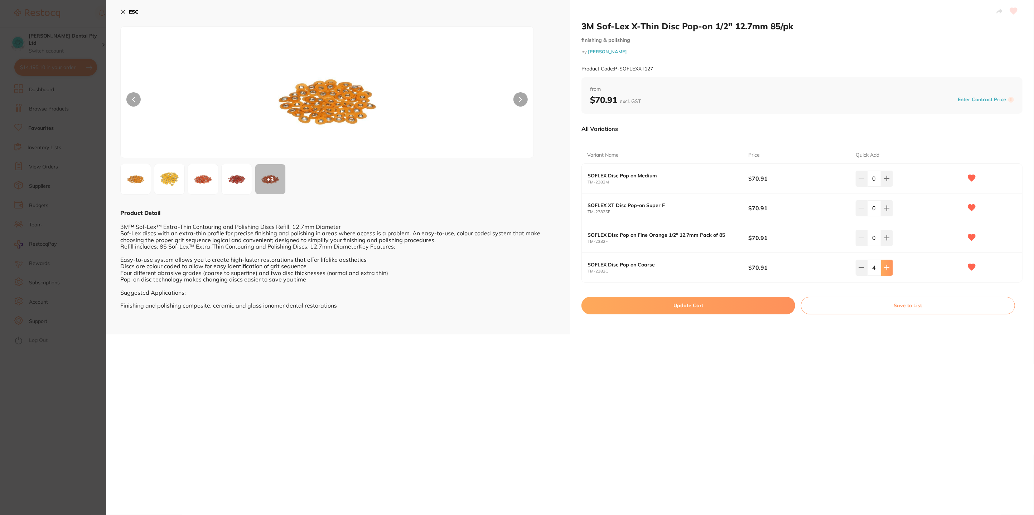
type input "5"
click at [734, 307] on button "Update Cart" at bounding box center [688, 305] width 214 height 17
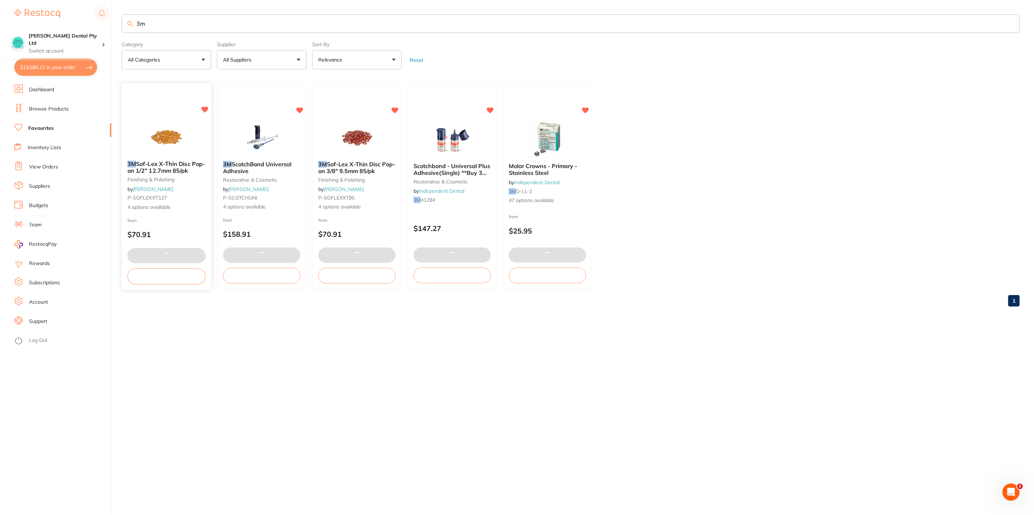
click at [165, 179] on small "finishing & polishing" at bounding box center [166, 180] width 78 height 6
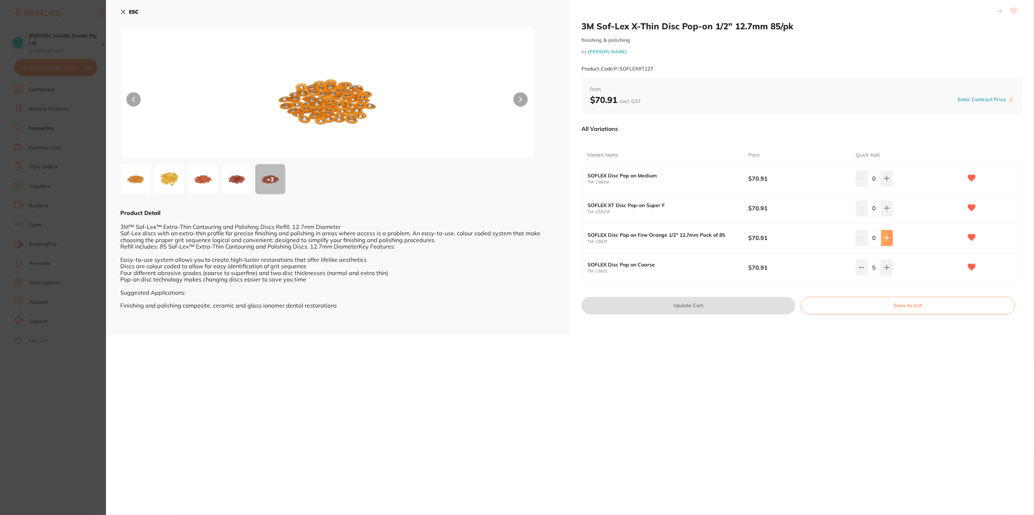
click at [886, 237] on icon at bounding box center [887, 238] width 6 height 6
type input "1"
drag, startPoint x: 723, startPoint y: 305, endPoint x: 710, endPoint y: 270, distance: 36.6
click at [723, 304] on button "Update Cart" at bounding box center [688, 305] width 214 height 17
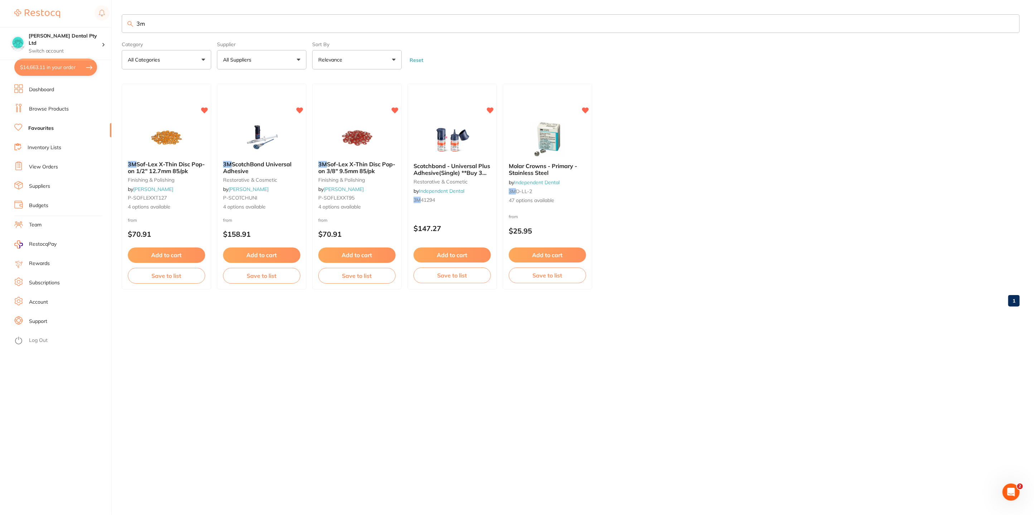
drag, startPoint x: 163, startPoint y: 20, endPoint x: 106, endPoint y: 25, distance: 57.4
click at [106, 25] on div "$14,663.11 [PERSON_NAME] Dental Pty Ltd Switch account [PERSON_NAME] Dental Pty…" at bounding box center [517, 257] width 1034 height 515
type input "palodent v3"
click at [453, 256] on ul "3M Sof-Lex X-Thin Disc Pop-on 1/2" 12.7mm 85/pk finishing & polishing by [PERSO…" at bounding box center [571, 187] width 898 height 206
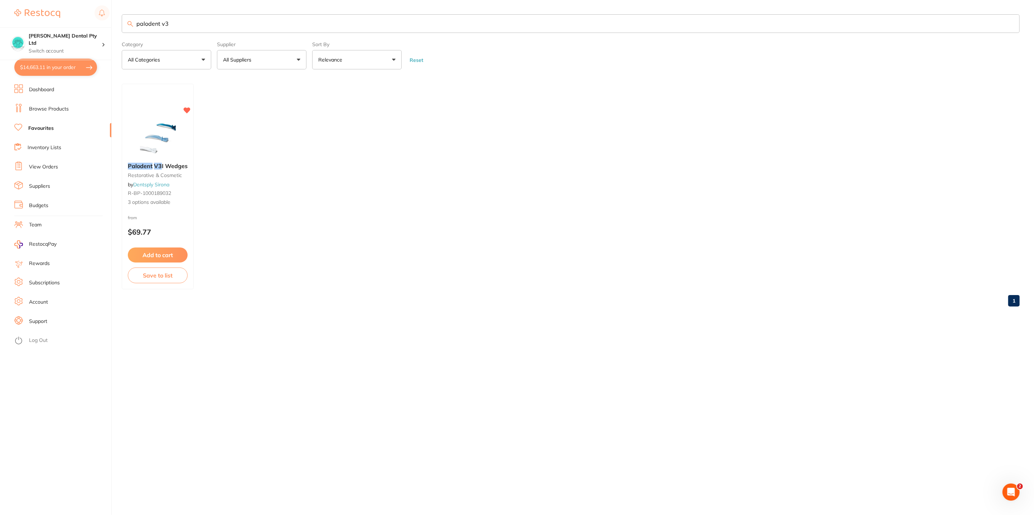
drag, startPoint x: 159, startPoint y: 257, endPoint x: 191, endPoint y: 260, distance: 32.7
click at [159, 257] on button "Add to cart" at bounding box center [158, 255] width 60 height 15
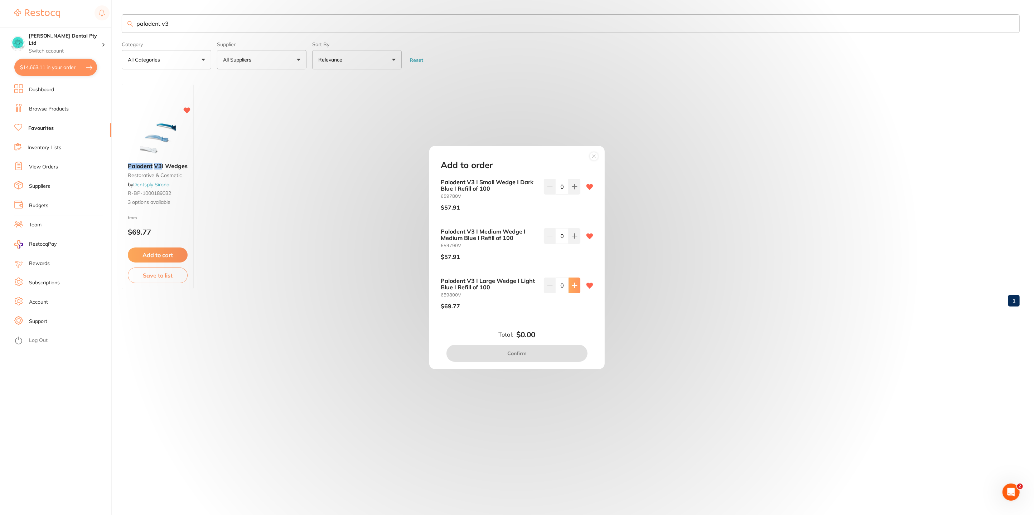
click at [573, 287] on icon at bounding box center [575, 286] width 6 height 6
type input "2"
click at [572, 186] on icon at bounding box center [575, 187] width 6 height 6
type input "1"
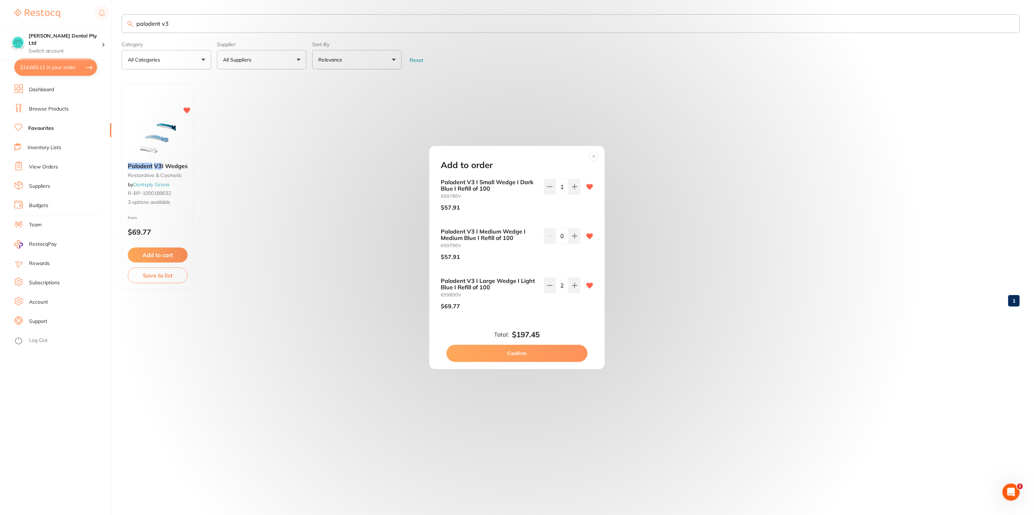
click at [507, 348] on button "Confirm" at bounding box center [516, 353] width 141 height 17
click at [179, 21] on input "palodent v3" at bounding box center [571, 23] width 898 height 19
click at [520, 354] on div "palodent v3 Category All Categories All Categories restorative & cosmetic Clear…" at bounding box center [578, 257] width 912 height 515
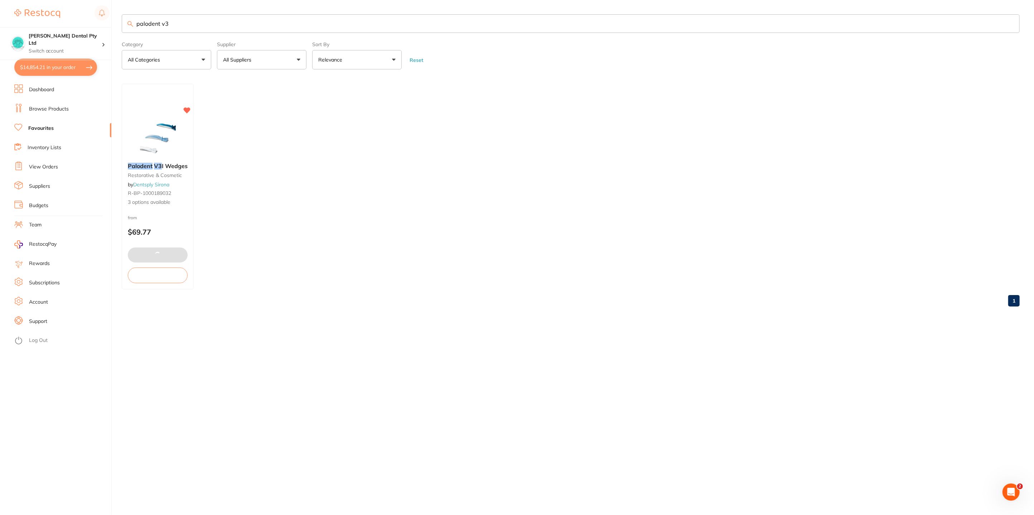
drag, startPoint x: 185, startPoint y: 19, endPoint x: 130, endPoint y: 25, distance: 55.8
click at [130, 25] on div "palodent v3" at bounding box center [571, 23] width 898 height 19
type input "3m"
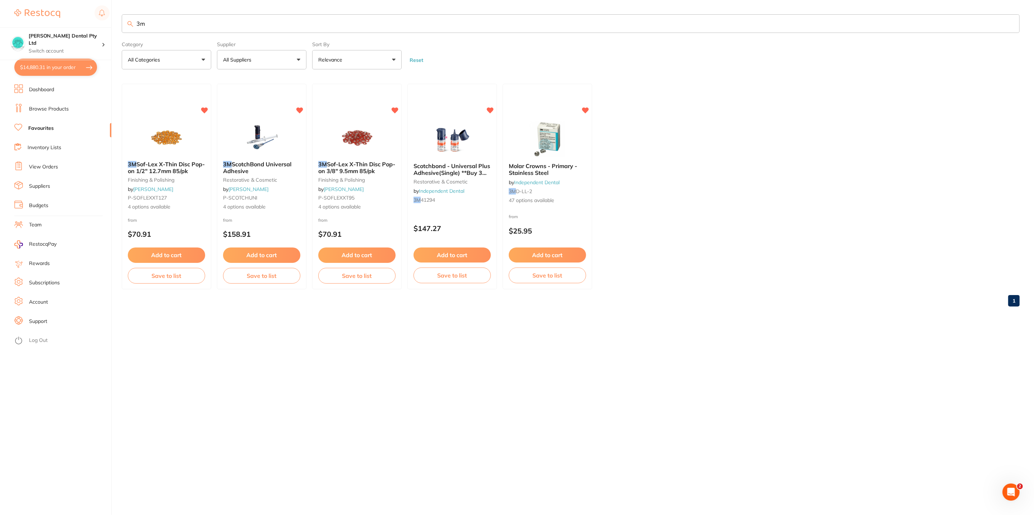
drag, startPoint x: 470, startPoint y: 258, endPoint x: 475, endPoint y: 257, distance: 4.7
click at [471, 258] on button "Add to cart" at bounding box center [451, 255] width 77 height 15
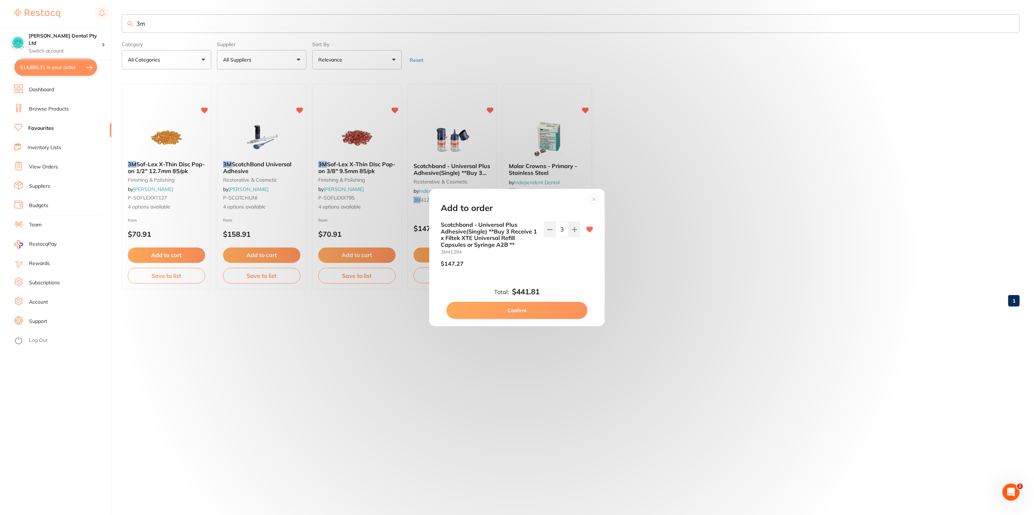
click at [715, 269] on div "Add to order Scotchbond - Universal Plus Adhesive(Single) **Buy 3 Receive 1 x F…" at bounding box center [517, 257] width 1034 height 515
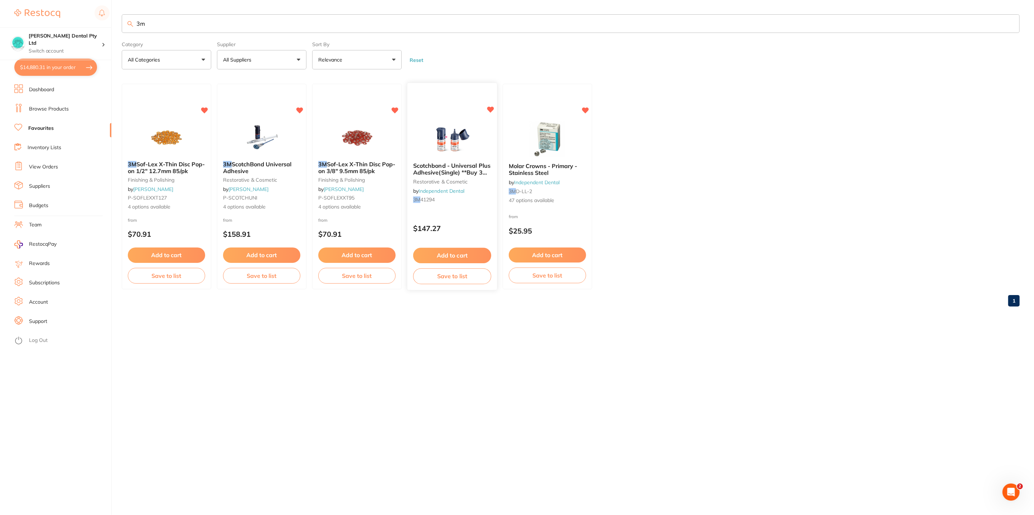
click at [437, 180] on small "restorative & cosmetic" at bounding box center [452, 182] width 78 height 6
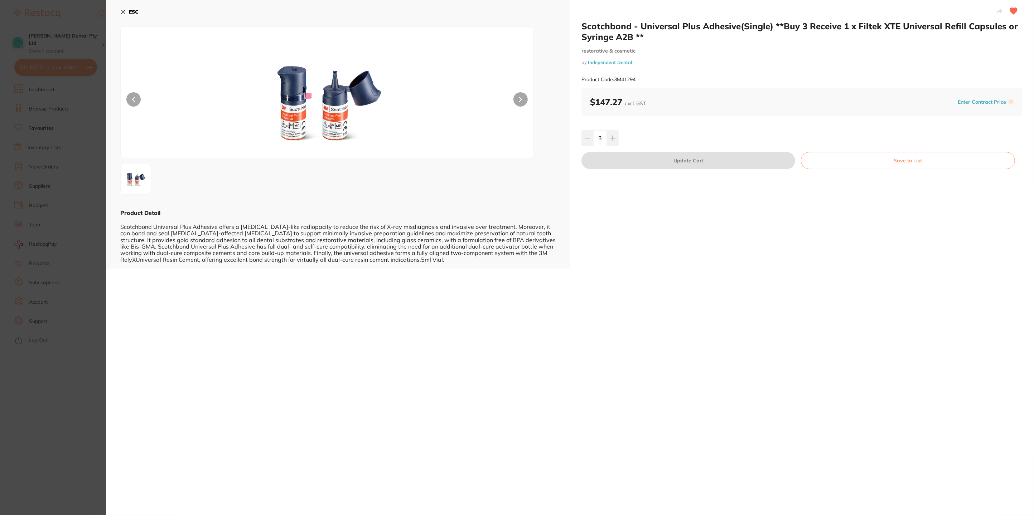
click at [465, 251] on section "Scotchbond - Universal Plus Adhesive(Single) **Buy 3 Receive 1 x Filtek XTE Uni…" at bounding box center [517, 257] width 1034 height 515
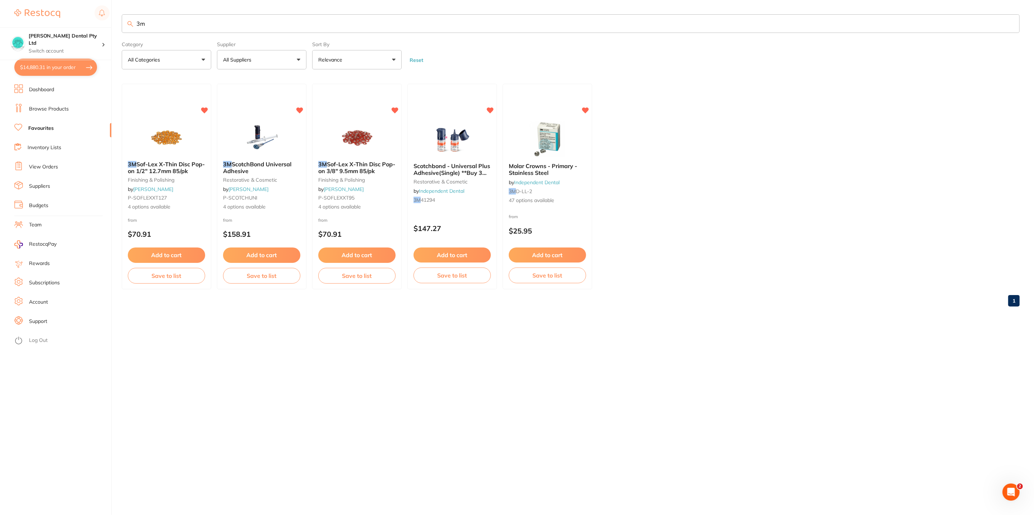
drag, startPoint x: 157, startPoint y: 22, endPoint x: 149, endPoint y: 23, distance: 9.0
click at [149, 23] on input "3m" at bounding box center [571, 23] width 898 height 19
drag, startPoint x: 150, startPoint y: 19, endPoint x: 37, endPoint y: 38, distance: 113.8
click at [37, 38] on div "$14,880.31 Biltoft Dental Pty Ltd Switch account Biltoft Dental Pty Ltd $14,880…" at bounding box center [517, 257] width 1034 height 515
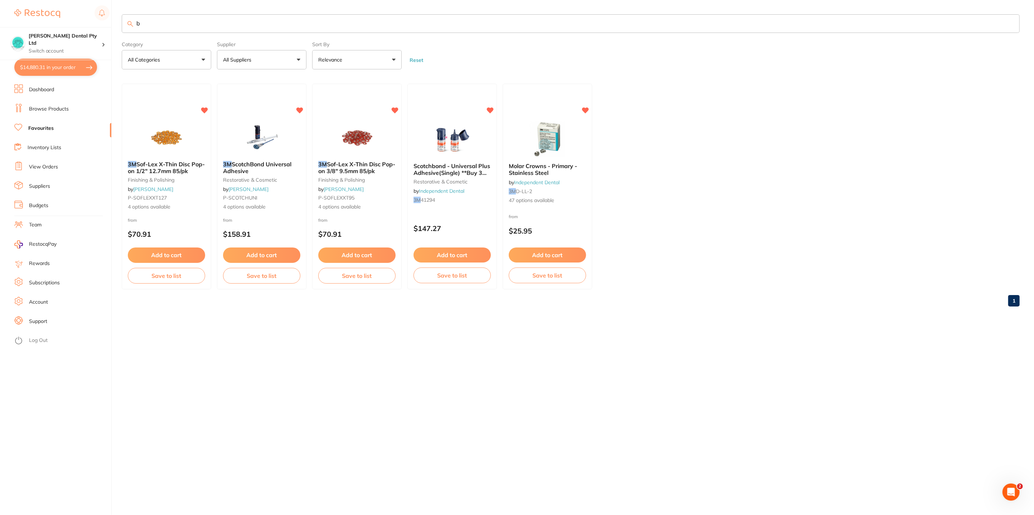
click at [131, 29] on input "b" at bounding box center [571, 23] width 898 height 19
click at [150, 24] on input "b" at bounding box center [571, 23] width 898 height 19
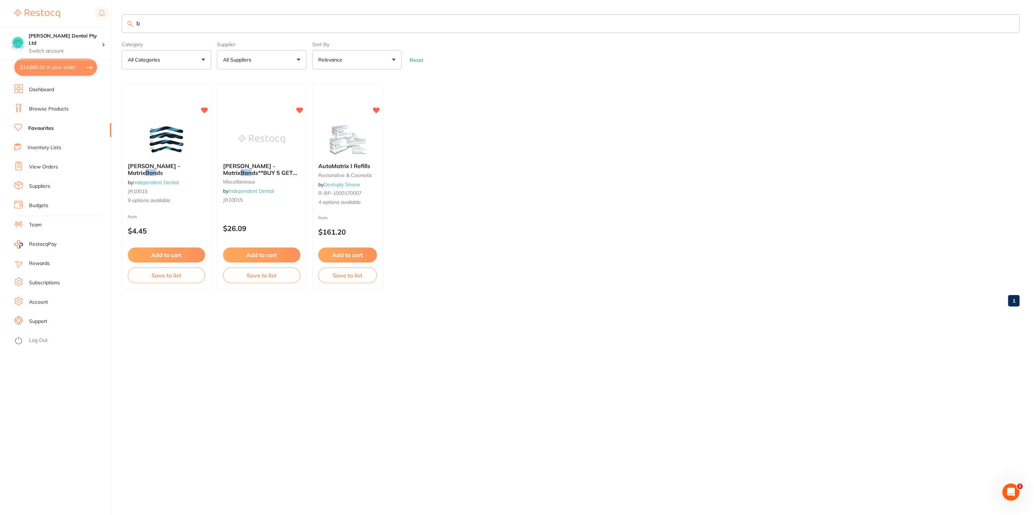
click at [150, 25] on input "b" at bounding box center [571, 23] width 898 height 19
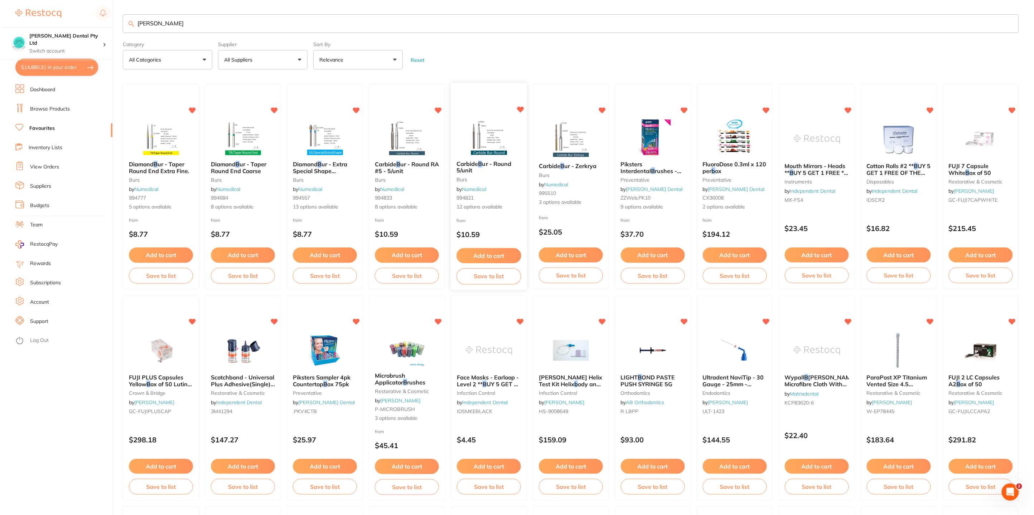
scroll to position [0, 0]
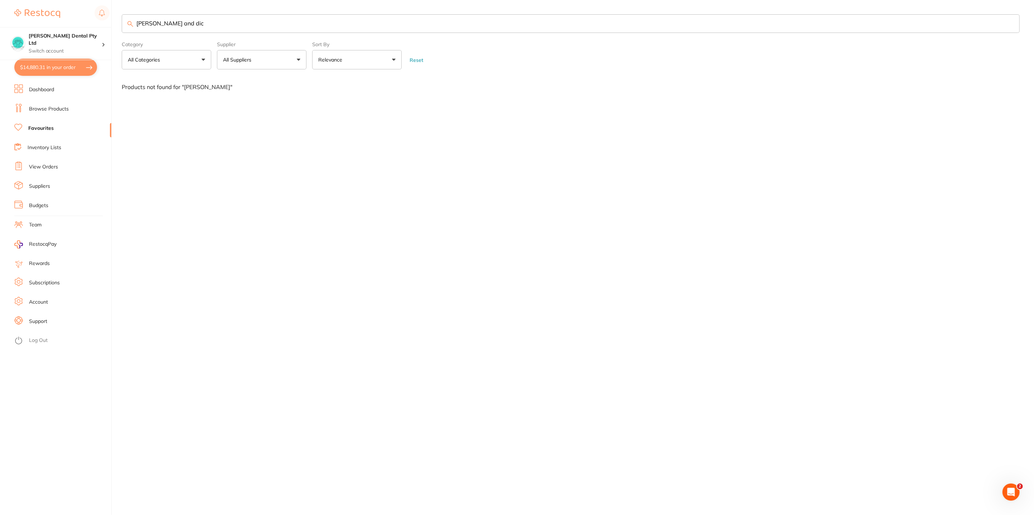
type input "bowie and dick"
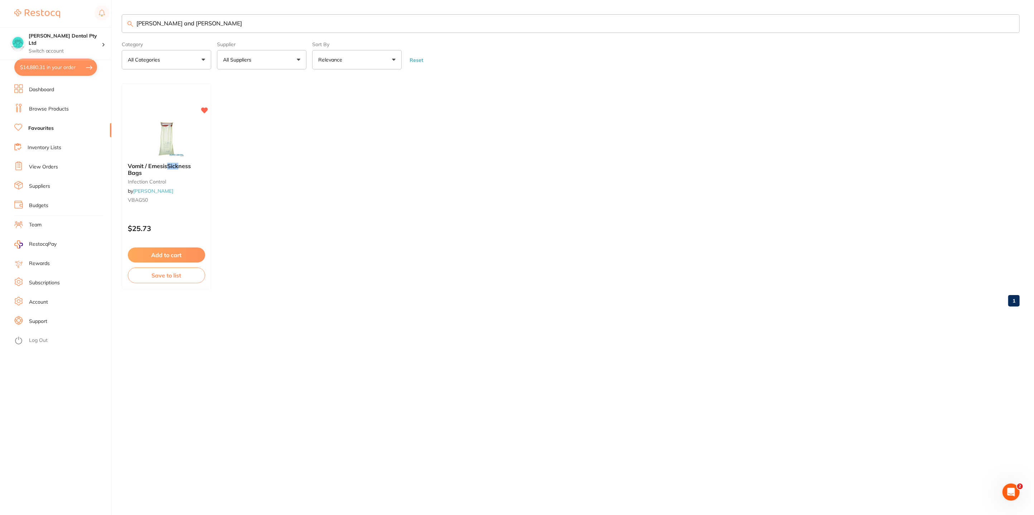
click at [169, 30] on input "bowie and dick" at bounding box center [571, 23] width 898 height 19
drag, startPoint x: 198, startPoint y: 25, endPoint x: 136, endPoint y: 28, distance: 62.3
click at [136, 28] on input "bowie and dick" at bounding box center [571, 23] width 898 height 19
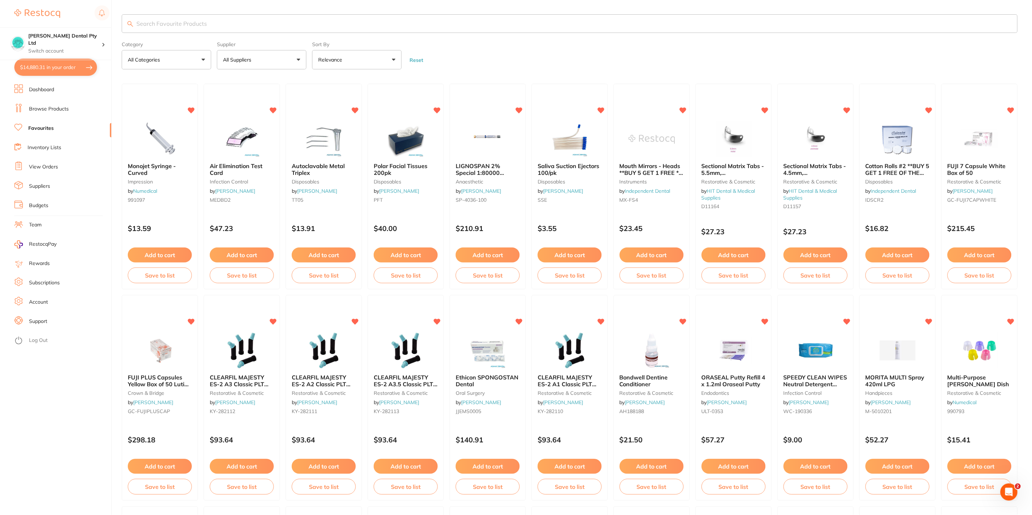
type input "b"
click at [225, 153] on img at bounding box center [241, 139] width 47 height 36
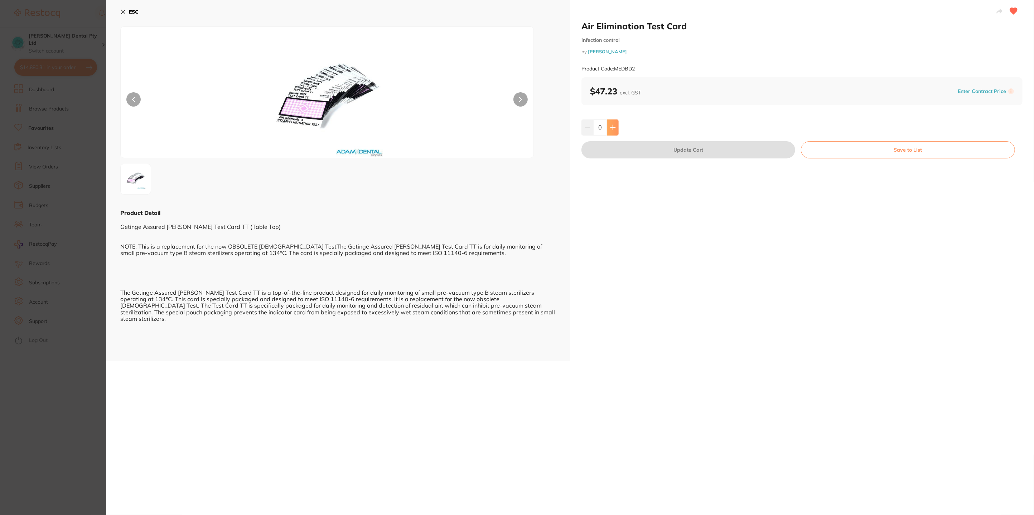
click at [614, 129] on icon at bounding box center [613, 128] width 6 height 6
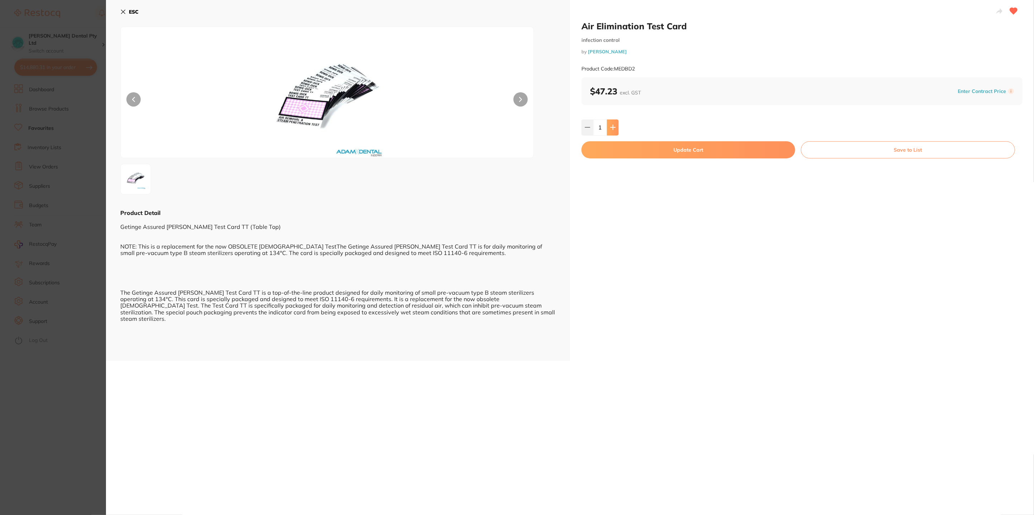
click at [614, 129] on icon at bounding box center [613, 128] width 6 height 6
type input "3"
click at [608, 148] on button "Update Cart" at bounding box center [688, 149] width 214 height 17
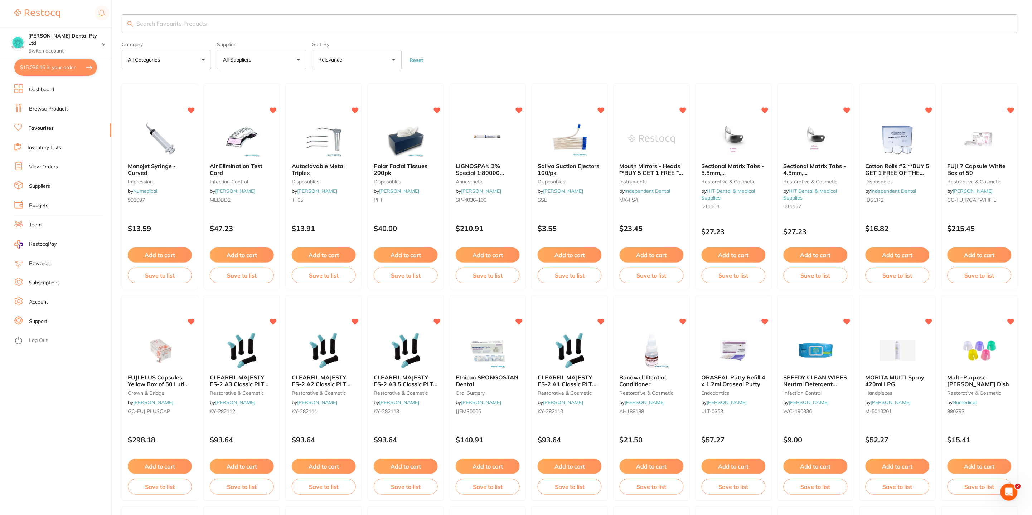
click at [233, 21] on input "search" at bounding box center [570, 23] width 896 height 19
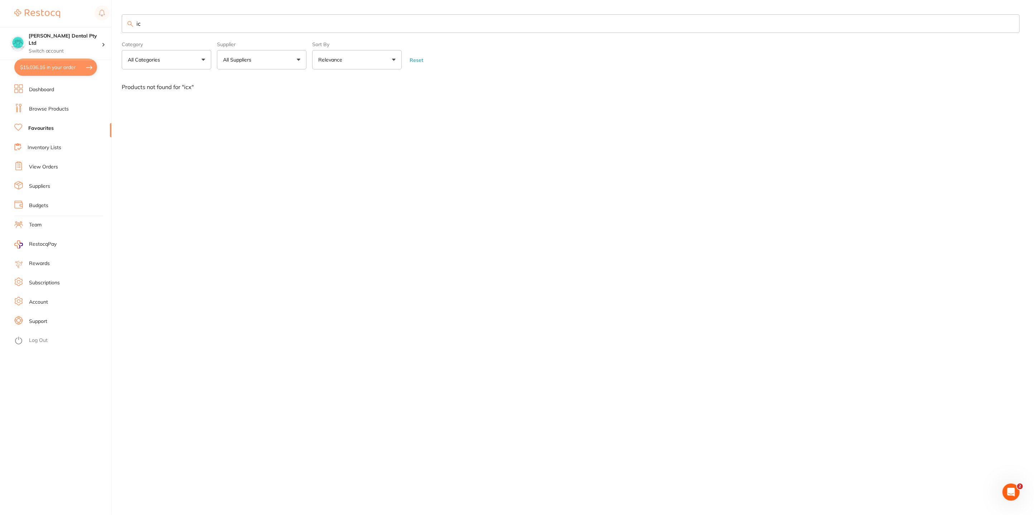
type input "i"
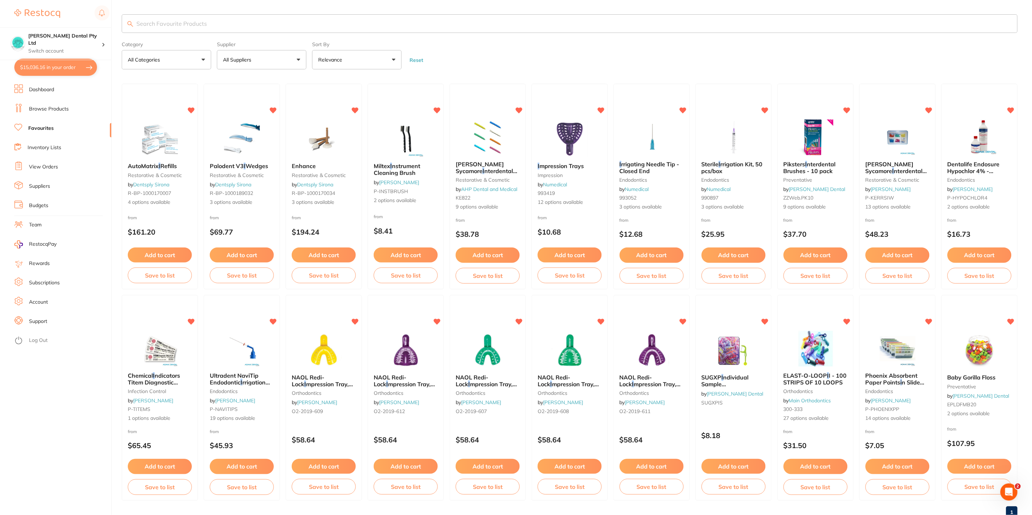
click at [203, 19] on input "search" at bounding box center [570, 23] width 896 height 19
type input "bite paper"
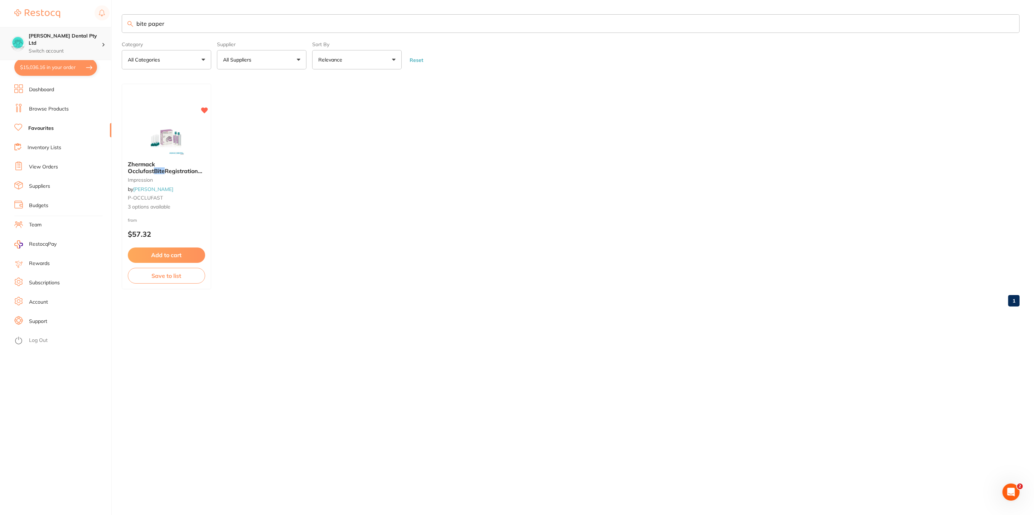
scroll to position [0, 0]
drag, startPoint x: 195, startPoint y: 23, endPoint x: 101, endPoint y: 27, distance: 94.6
click at [95, 28] on div "$15,036.16 Biltoft Dental Pty Ltd Switch account Biltoft Dental Pty Ltd $15,036…" at bounding box center [517, 257] width 1034 height 515
click at [146, 23] on input "artic" at bounding box center [571, 23] width 898 height 19
click at [239, 21] on input "artic" at bounding box center [571, 23] width 898 height 19
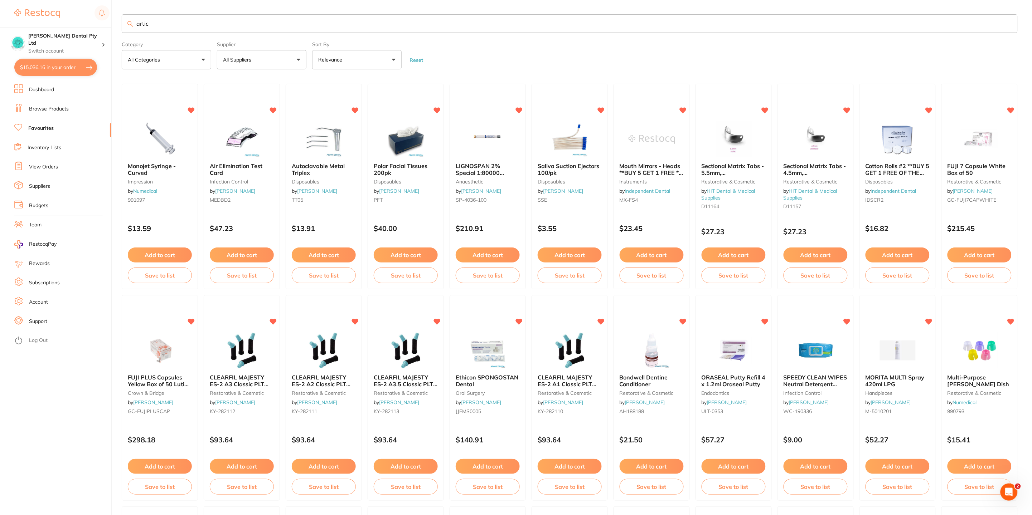
scroll to position [0, 0]
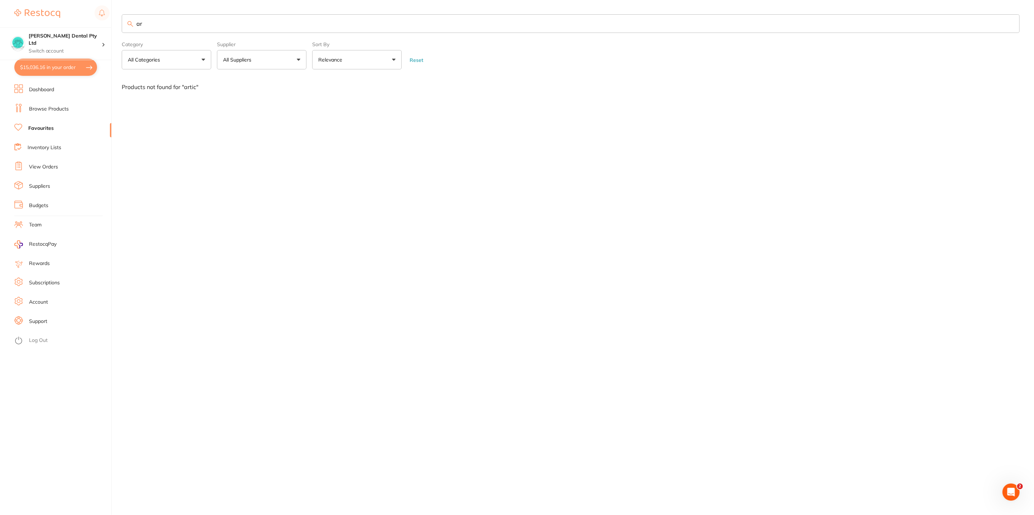
type input "a"
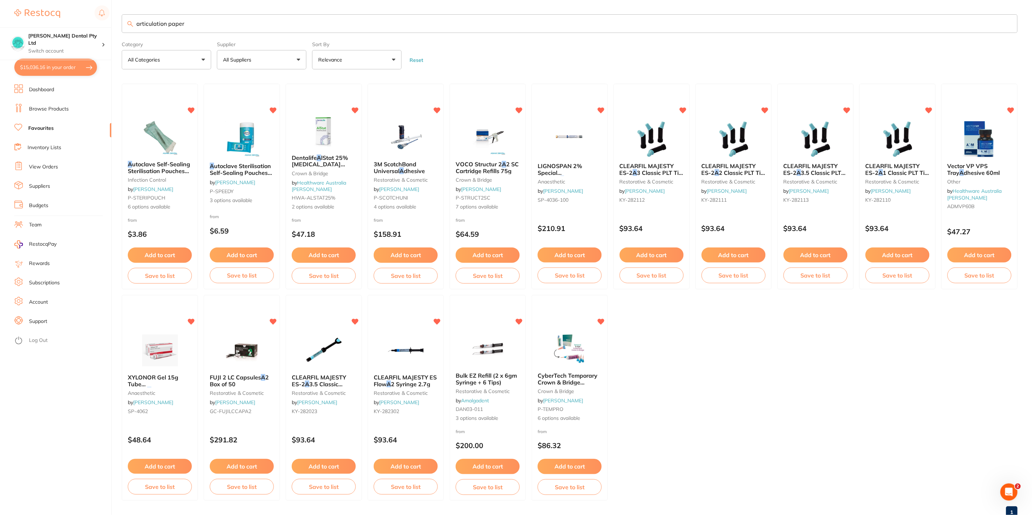
type input "articulation paper"
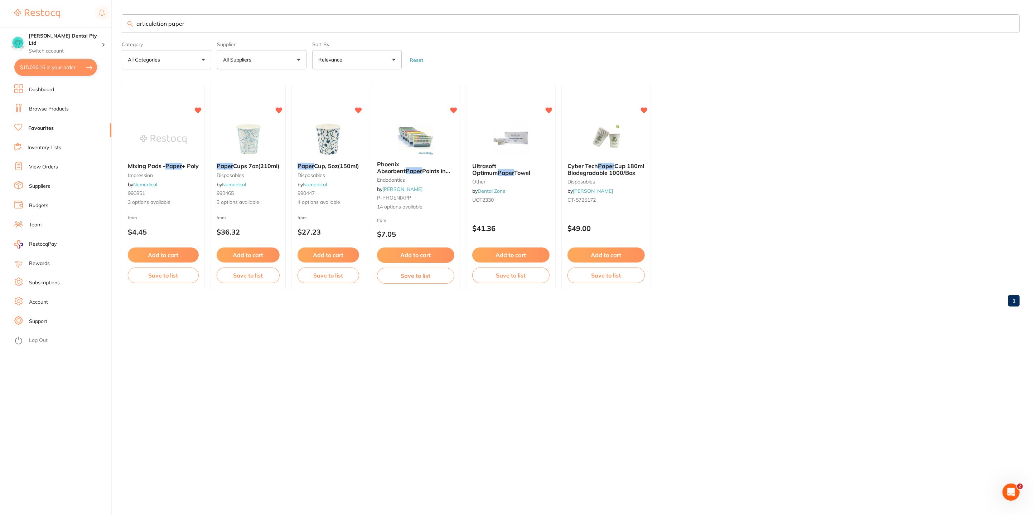
drag, startPoint x: 48, startPoint y: 105, endPoint x: 34, endPoint y: 60, distance: 46.6
click at [48, 105] on li "Browse Products" at bounding box center [62, 109] width 97 height 11
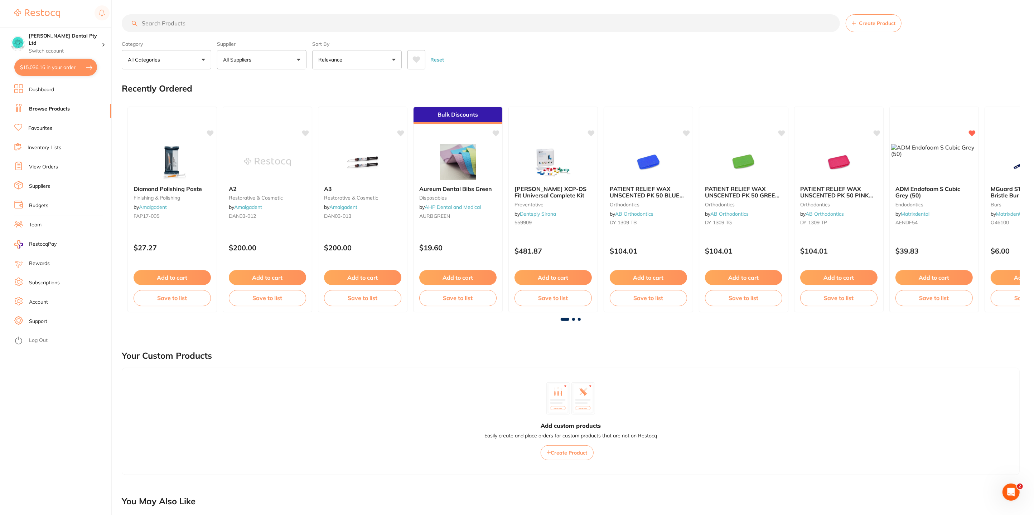
click at [34, 60] on button "$15,036.16 in your order" at bounding box center [55, 67] width 83 height 17
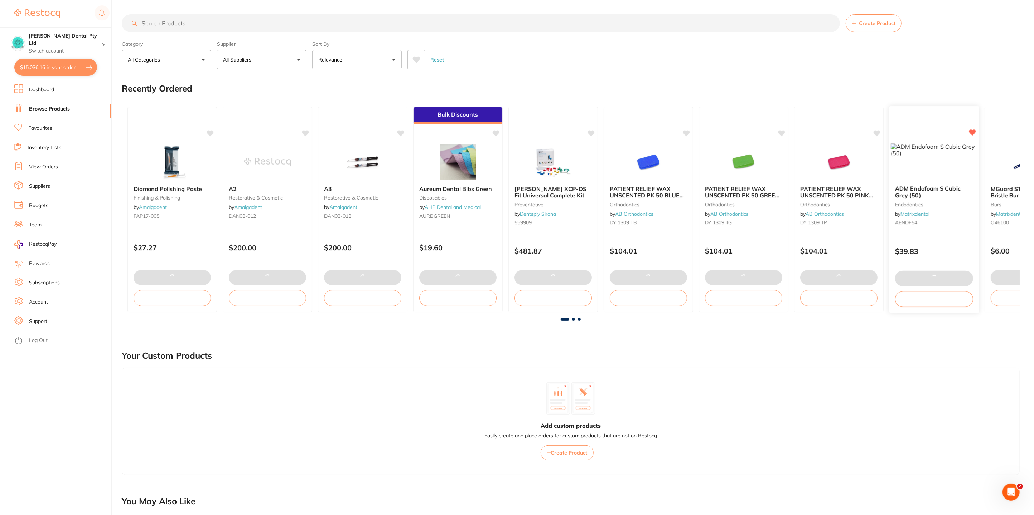
checkbox input "true"
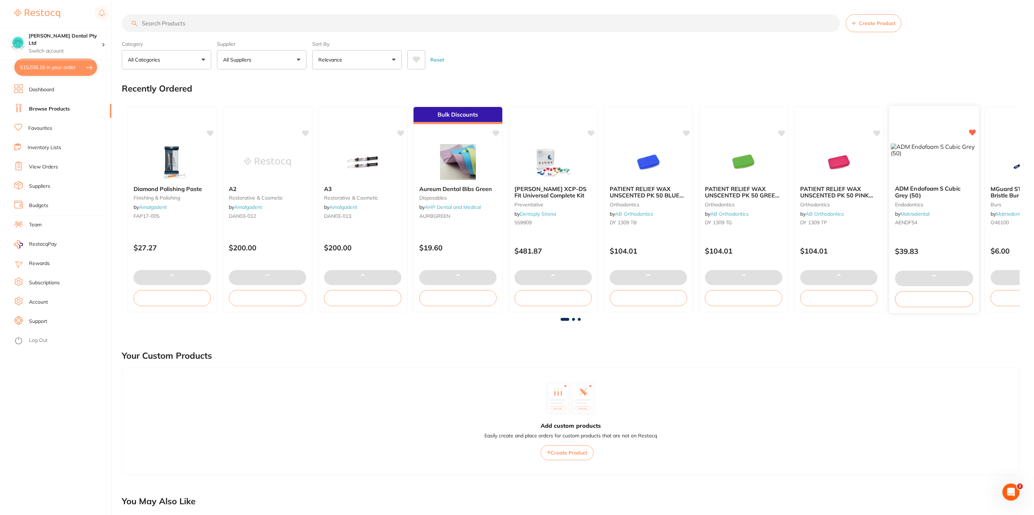
checkbox input "true"
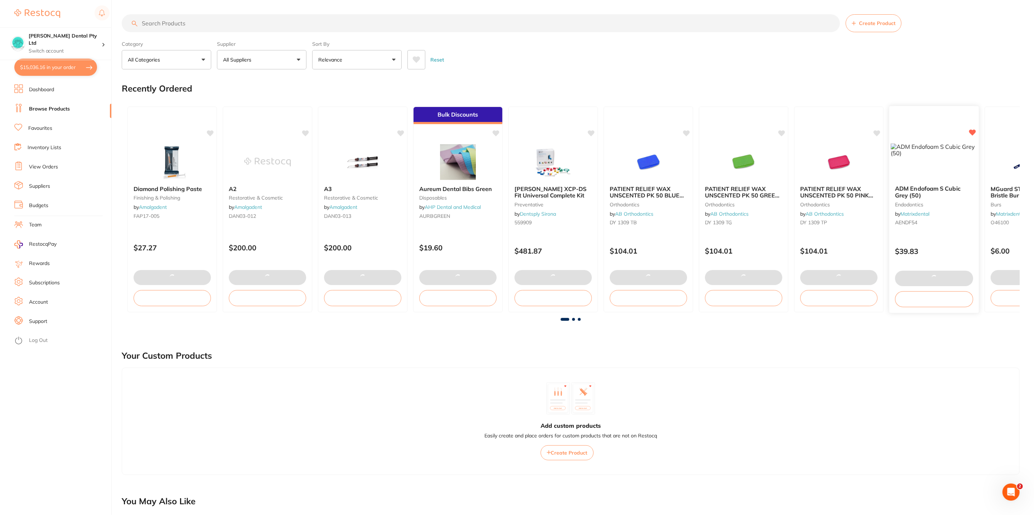
checkbox input "true"
checkbox input "false"
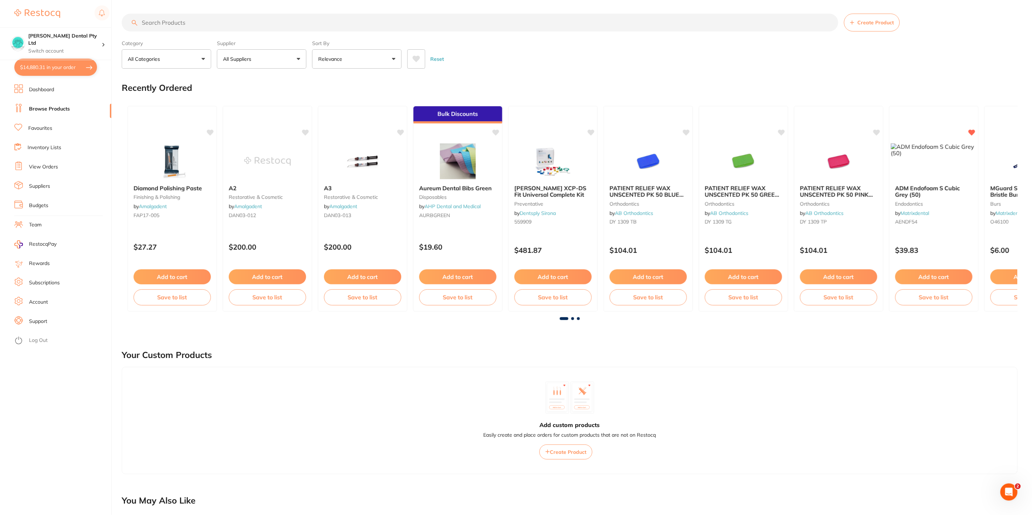
scroll to position [0, 0]
click at [942, 278] on button "Add to cart" at bounding box center [934, 277] width 78 height 15
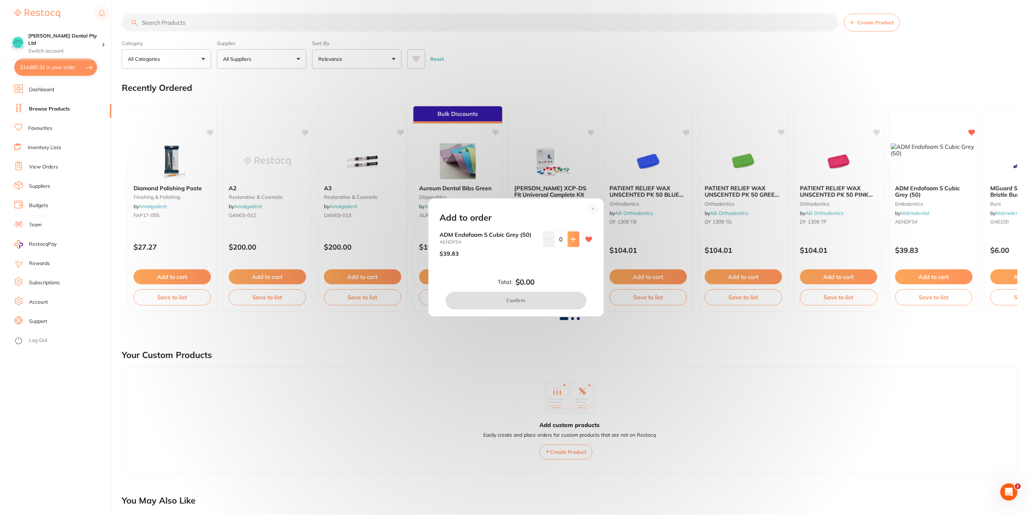
click at [568, 244] on button at bounding box center [574, 240] width 12 height 16
click at [545, 243] on button at bounding box center [549, 240] width 12 height 16
type input "1"
click at [539, 301] on button "Confirm" at bounding box center [516, 300] width 141 height 17
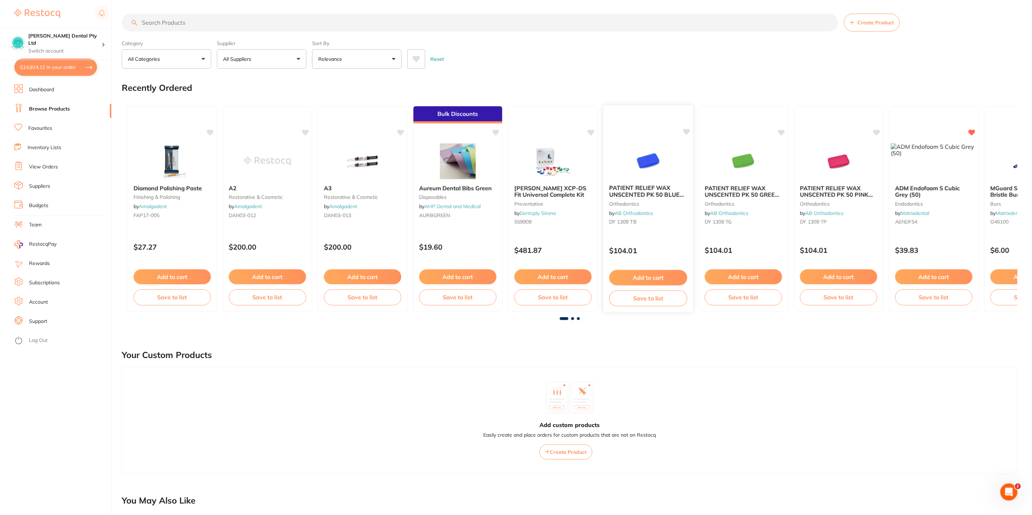
checkbox input "true"
click at [193, 24] on input "search" at bounding box center [480, 23] width 716 height 18
type input "bite paper"
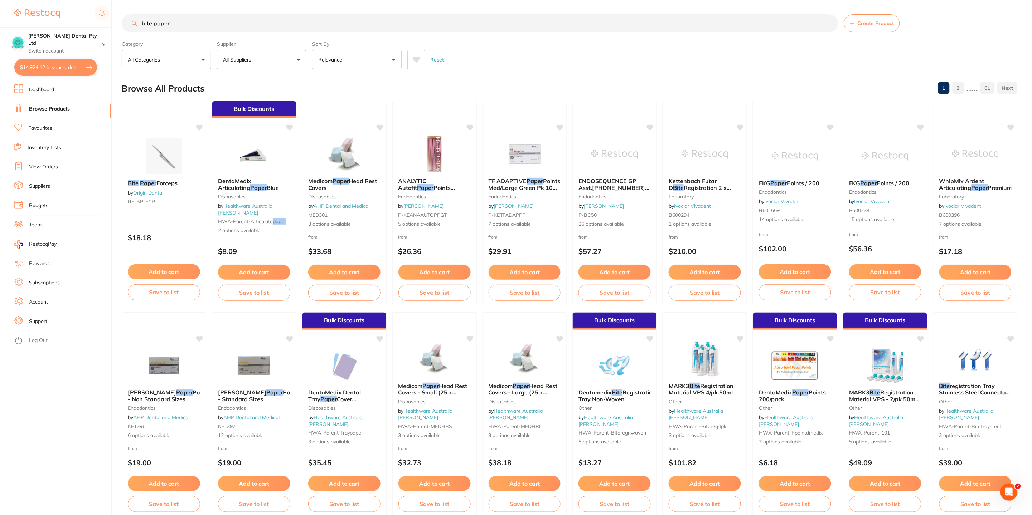
click at [47, 127] on link "Favourites" at bounding box center [40, 128] width 24 height 7
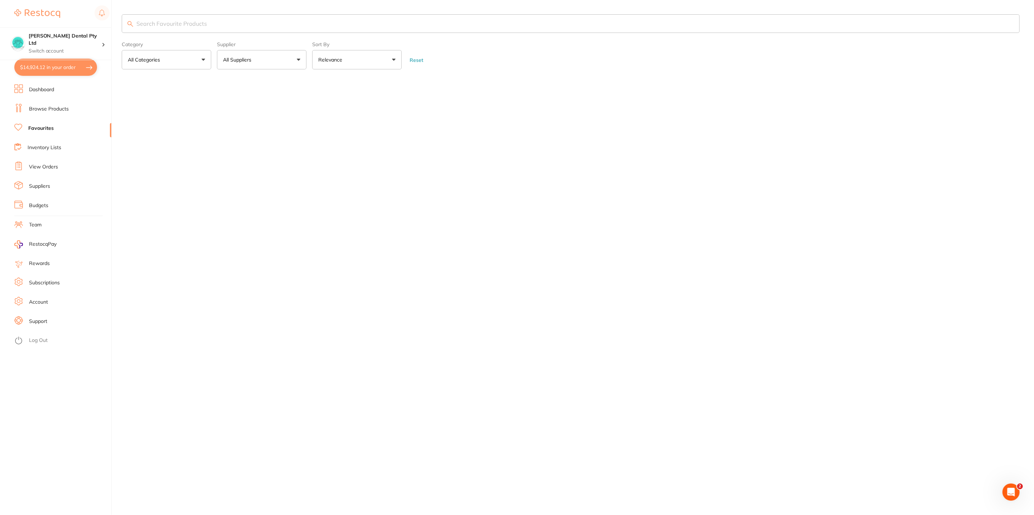
click at [183, 22] on input "search" at bounding box center [571, 23] width 898 height 19
click at [137, 23] on input "search" at bounding box center [571, 23] width 898 height 19
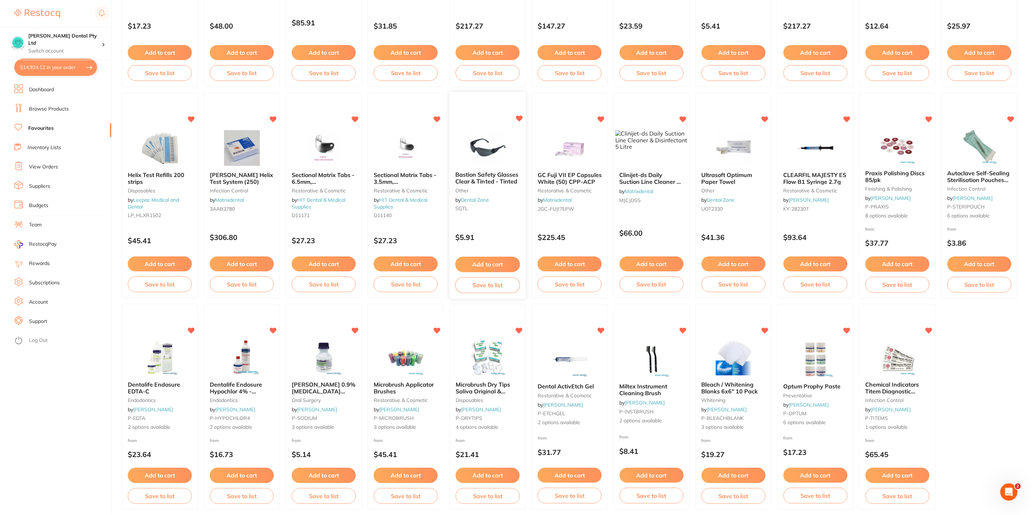
scroll to position [657, 0]
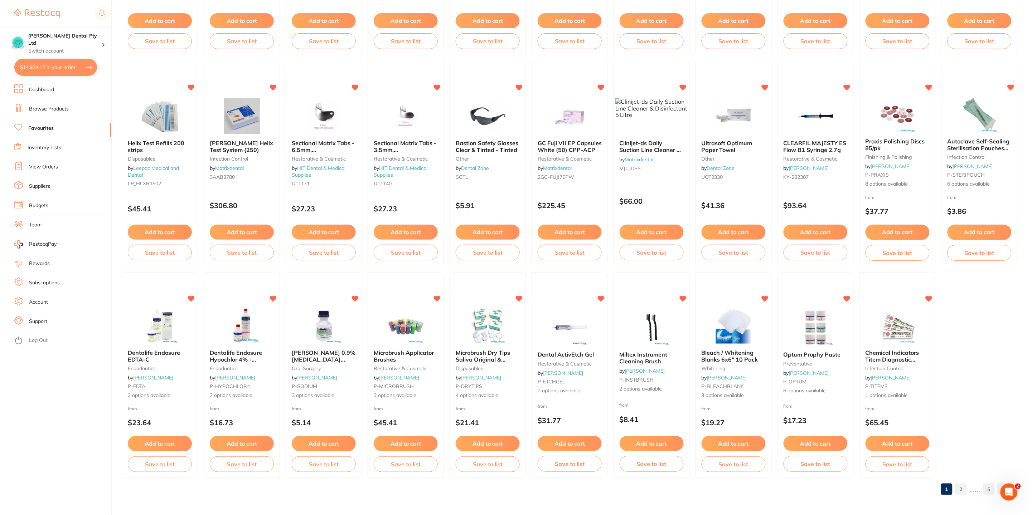
click at [962, 489] on link "2" at bounding box center [960, 489] width 11 height 14
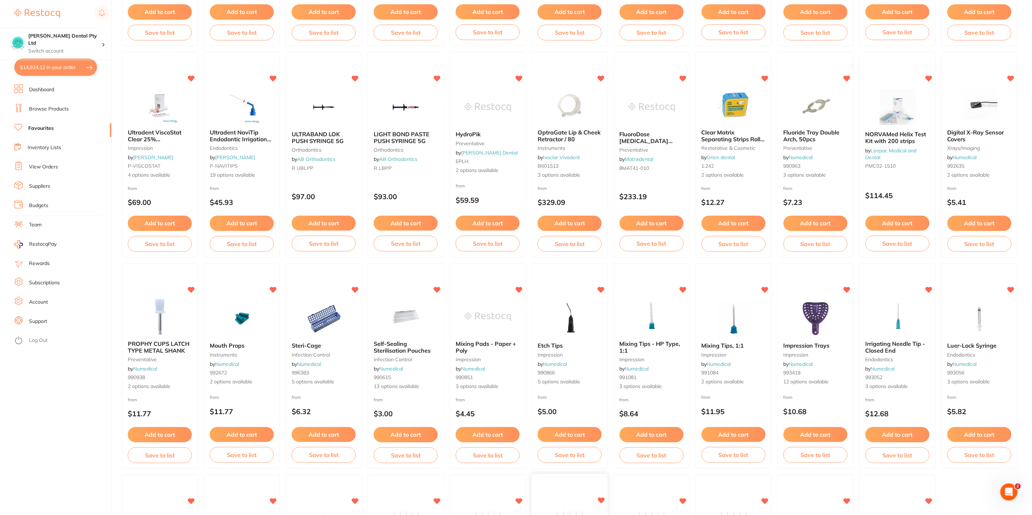
scroll to position [443, 0]
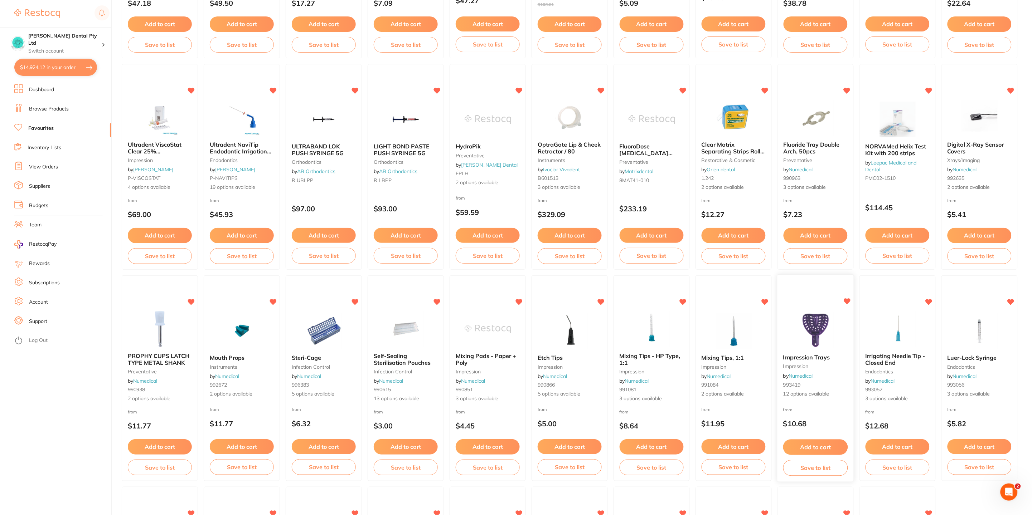
click at [797, 355] on span "Impression Trays" at bounding box center [806, 357] width 47 height 7
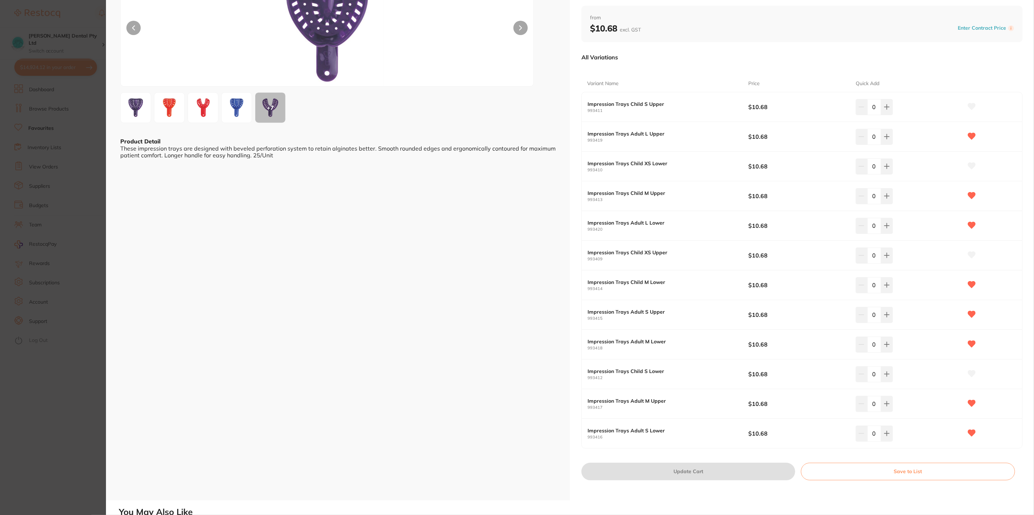
scroll to position [53, 0]
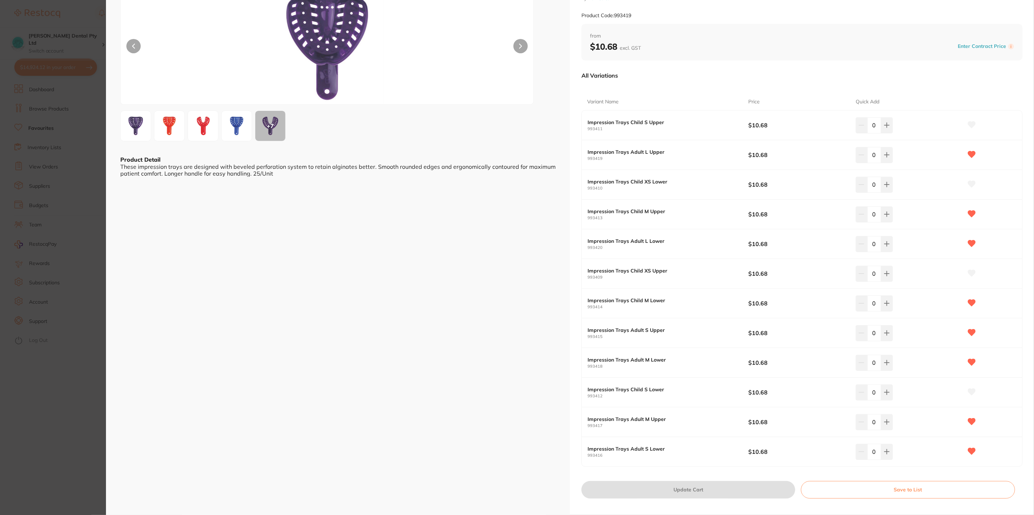
click at [326, 269] on div "ESC + 7 Product Detail These impression trays are designed with beveled perfora…" at bounding box center [338, 233] width 464 height 572
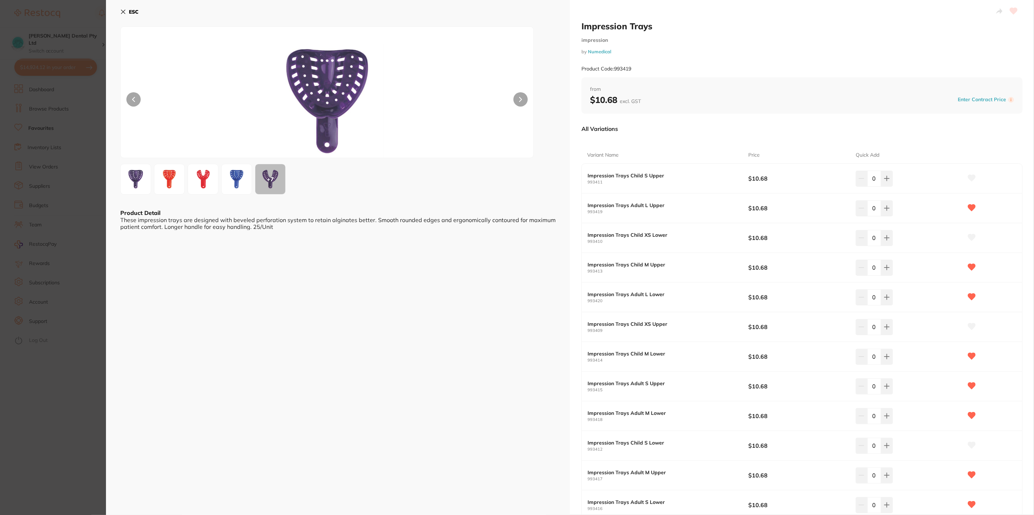
drag, startPoint x: 163, startPoint y: 85, endPoint x: 135, endPoint y: 79, distance: 28.2
drag, startPoint x: 135, startPoint y: 79, endPoint x: 129, endPoint y: 14, distance: 65.1
click at [129, 14] on b "ESC" at bounding box center [134, 12] width 10 height 6
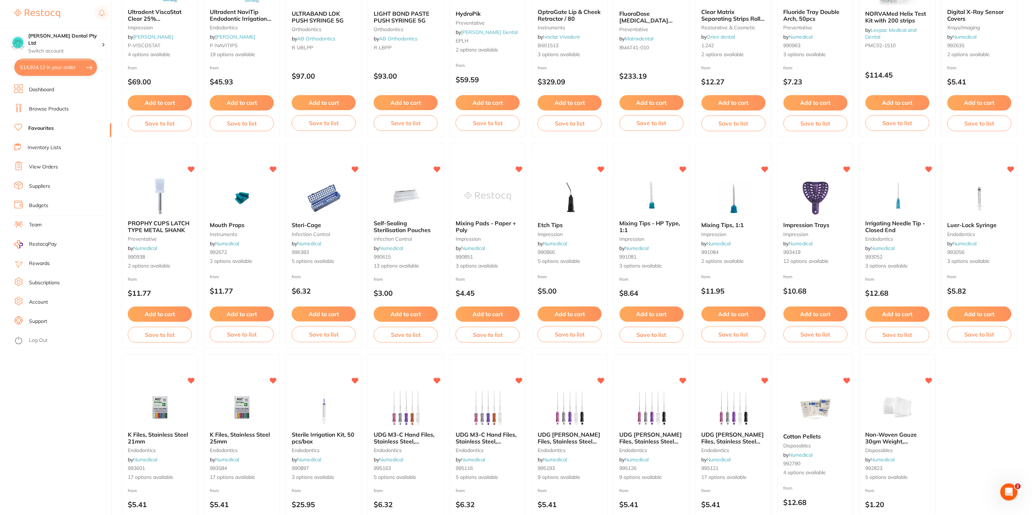
scroll to position [657, 0]
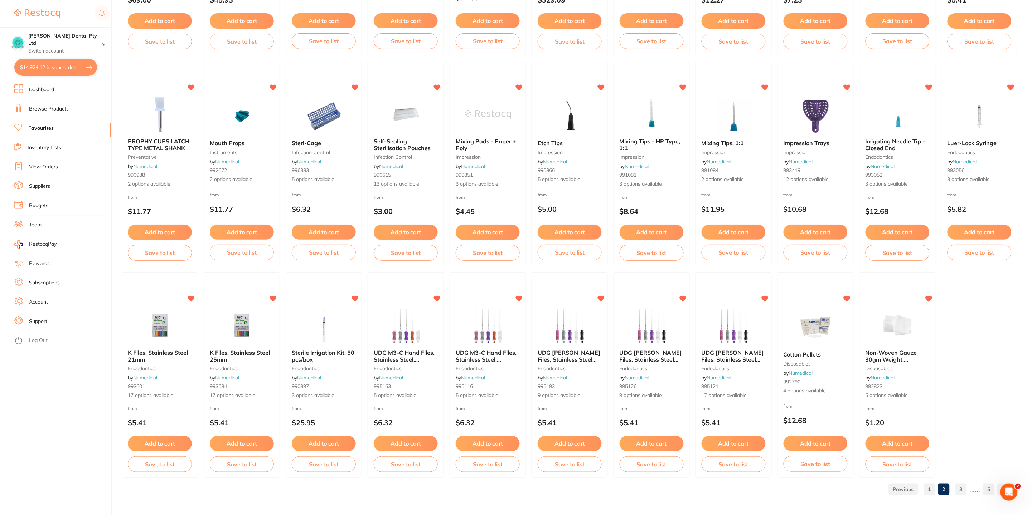
click at [961, 490] on link "3" at bounding box center [960, 489] width 11 height 14
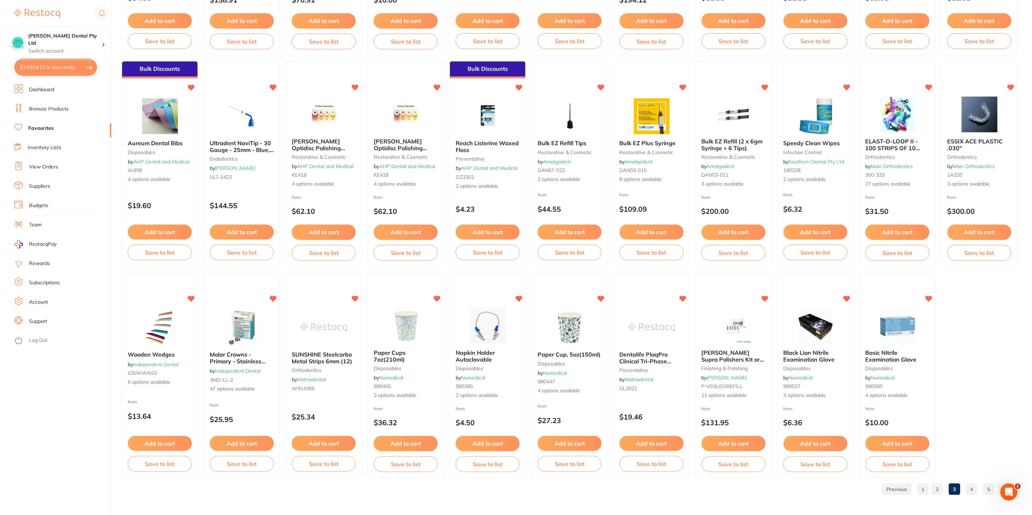
click at [967, 488] on link "4" at bounding box center [971, 489] width 11 height 14
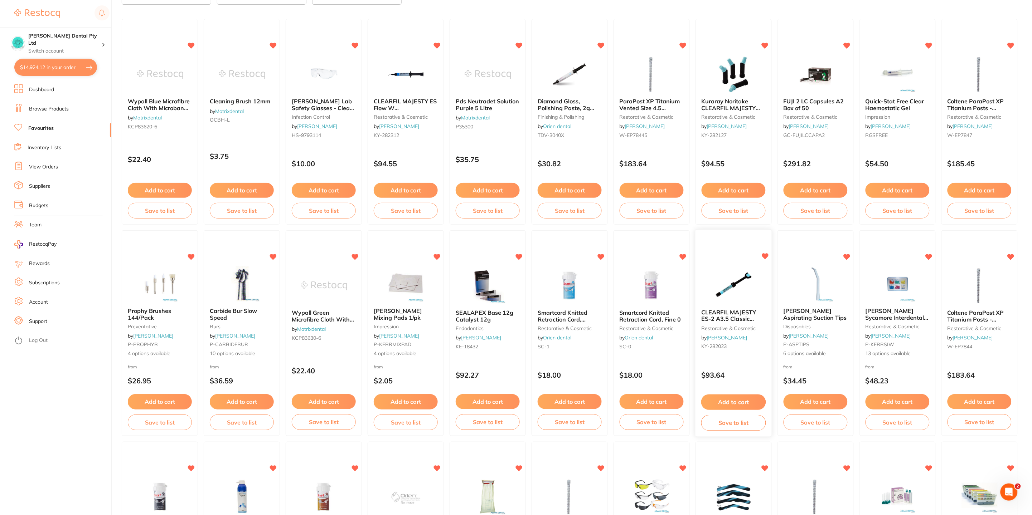
scroll to position [13, 0]
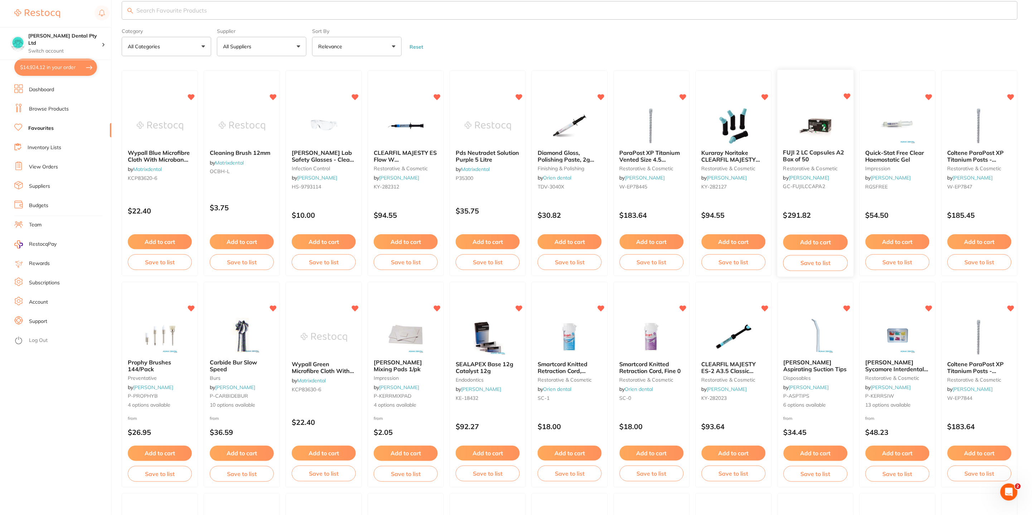
click at [805, 243] on button "Add to cart" at bounding box center [815, 242] width 65 height 15
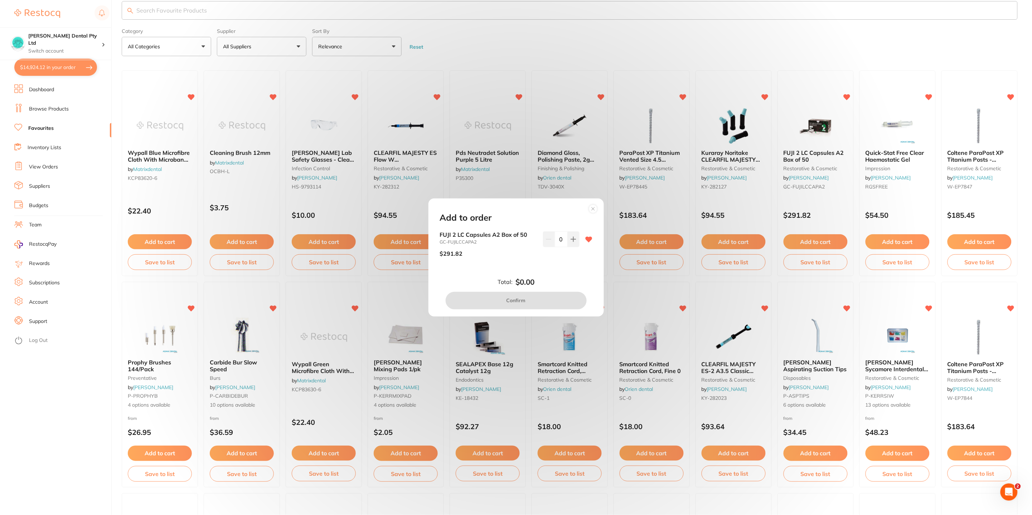
scroll to position [0, 0]
click at [573, 237] on icon at bounding box center [573, 240] width 6 height 6
type input "1"
click at [558, 300] on button "Confirm" at bounding box center [516, 300] width 141 height 17
checkbox input "false"
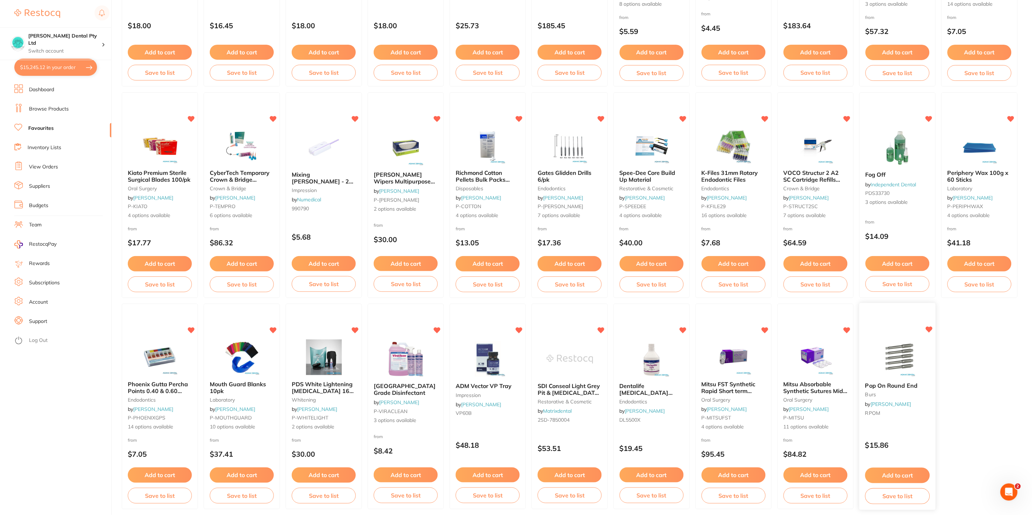
scroll to position [657, 0]
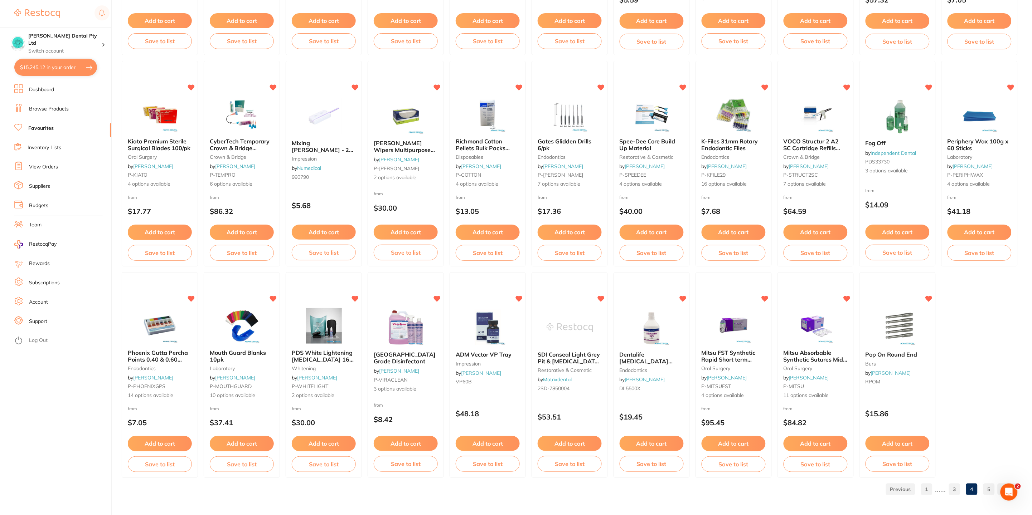
click at [990, 488] on link "5" at bounding box center [988, 489] width 11 height 14
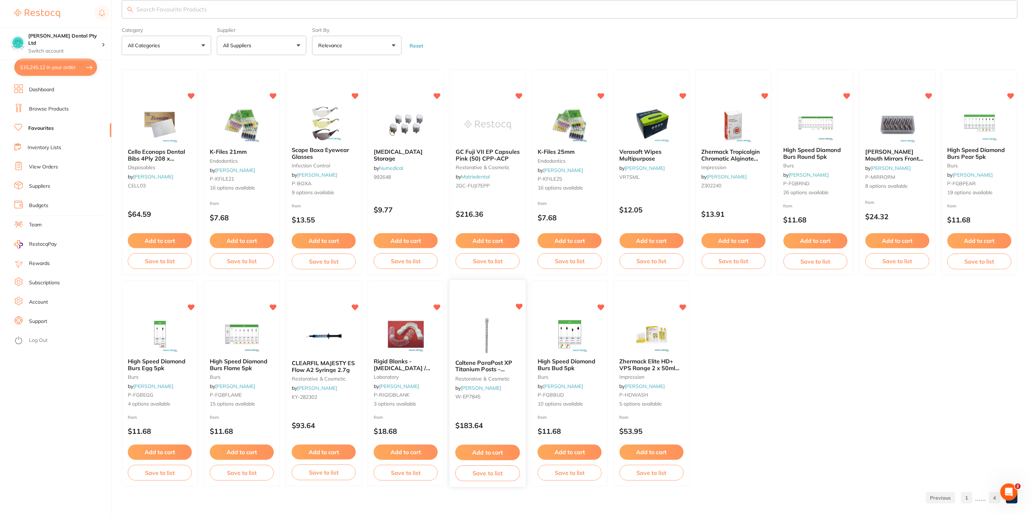
scroll to position [0, 0]
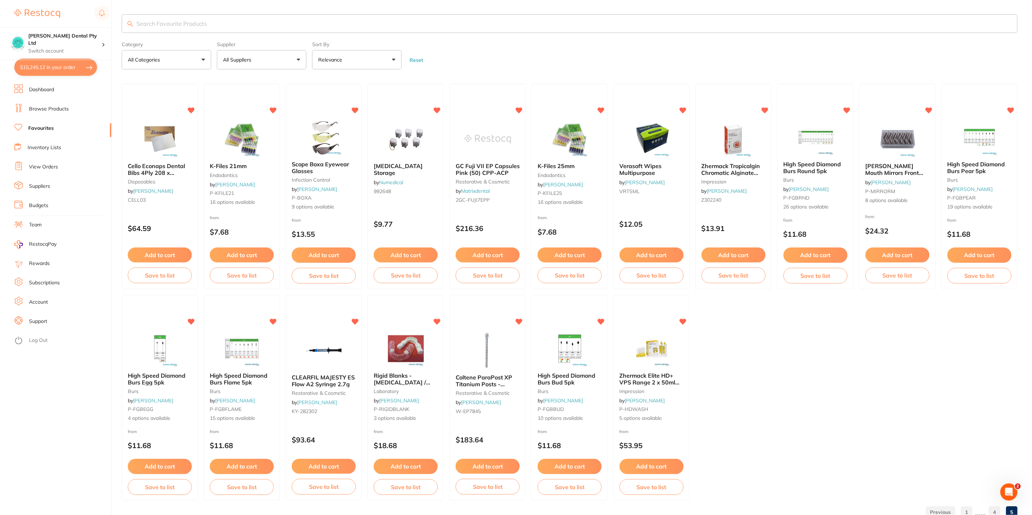
click at [45, 129] on link "Favourites" at bounding box center [40, 128] width 25 height 7
click at [40, 107] on link "Browse Products" at bounding box center [49, 109] width 40 height 7
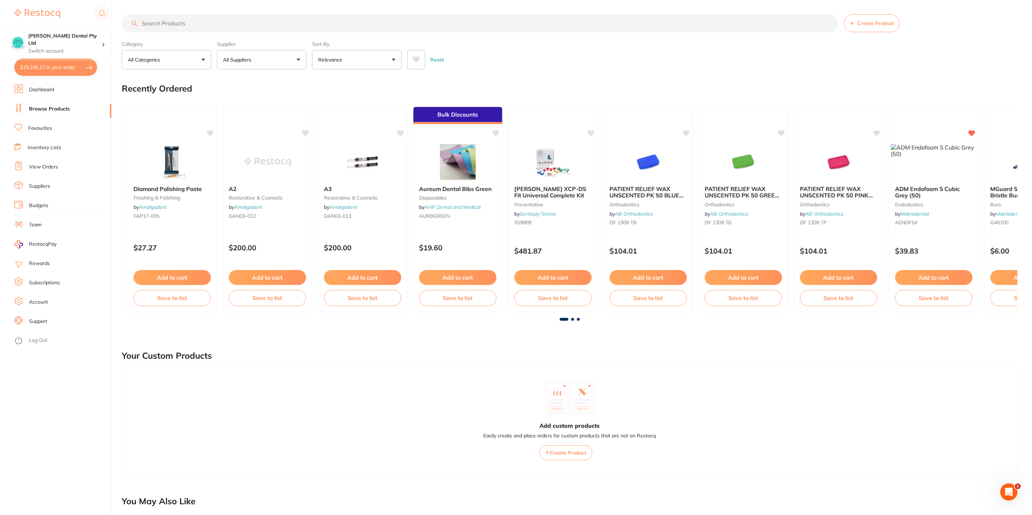
click at [179, 23] on input "search" at bounding box center [480, 23] width 716 height 18
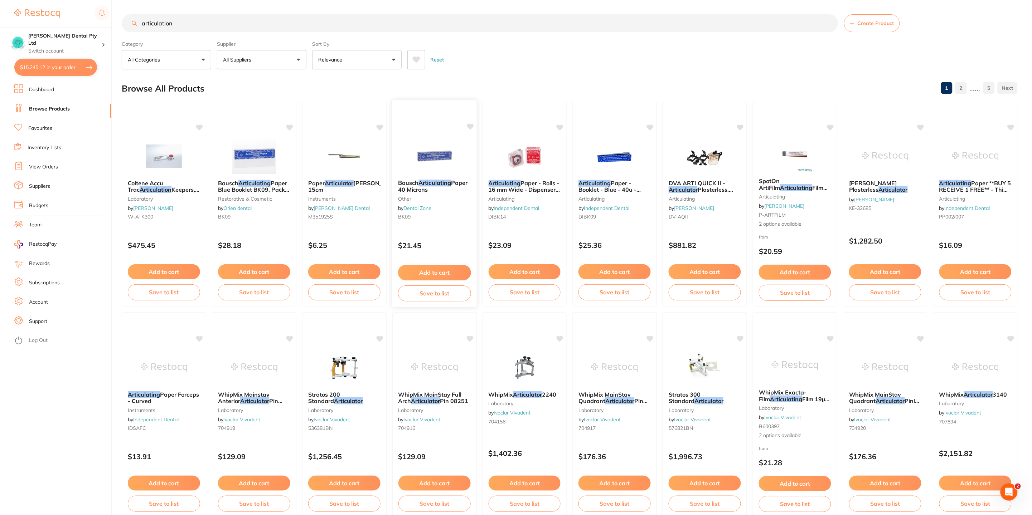
type input "articulation"
click at [421, 183] on em "Articulating" at bounding box center [434, 182] width 33 height 7
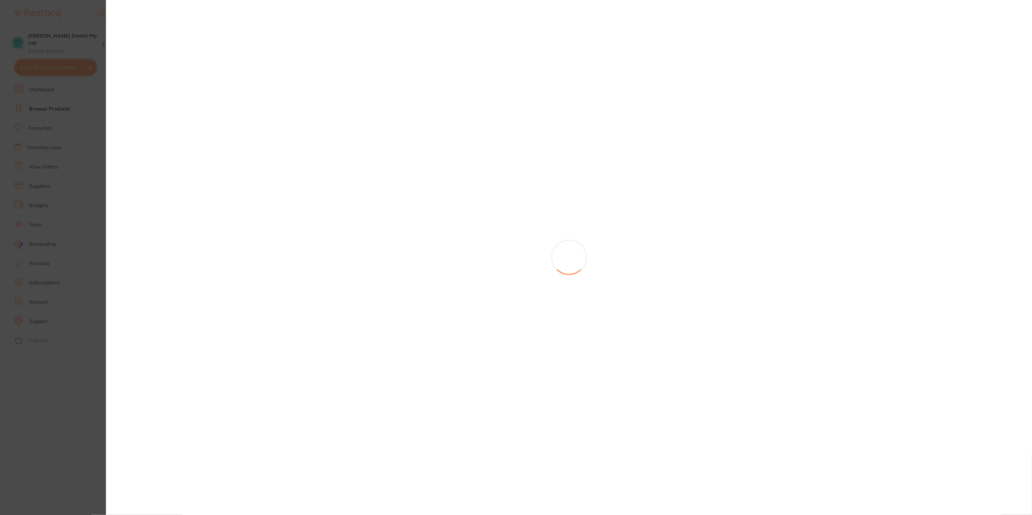
drag, startPoint x: 451, startPoint y: 185, endPoint x: 449, endPoint y: 155, distance: 29.4
click at [453, 185] on section at bounding box center [516, 257] width 1032 height 515
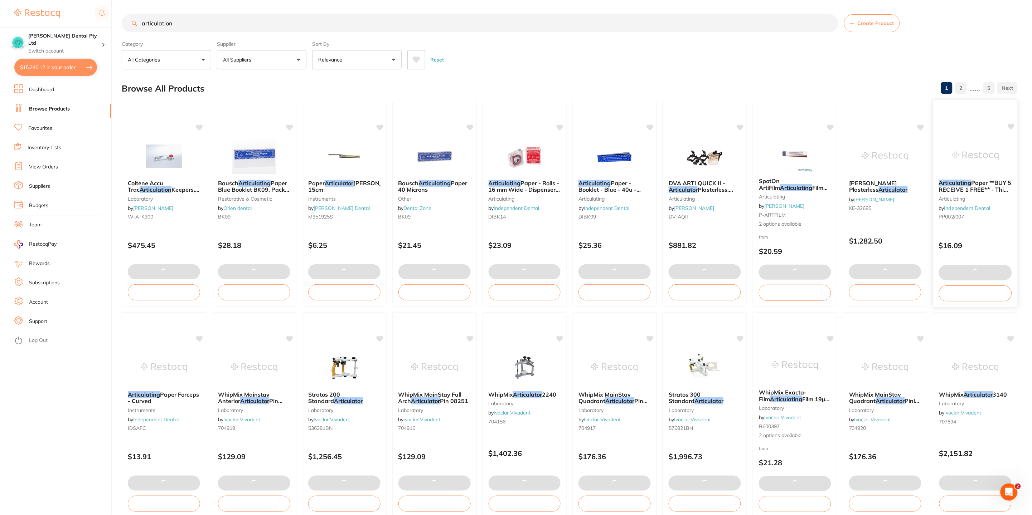
checkbox input "false"
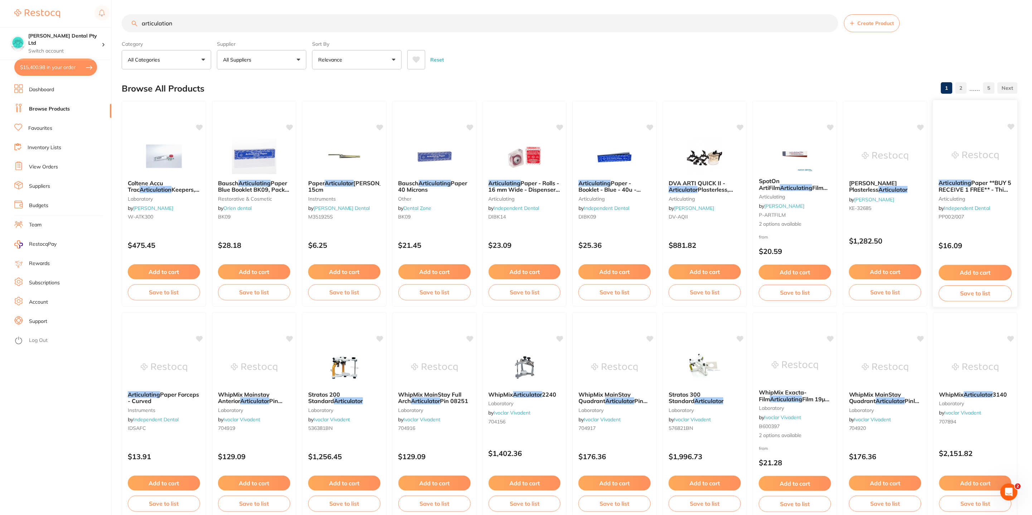
click at [980, 191] on span "Paper **BUY 5 RECEIVE 1 FREE** - Thin Blue (Pack of 12 Books)" at bounding box center [975, 189] width 73 height 20
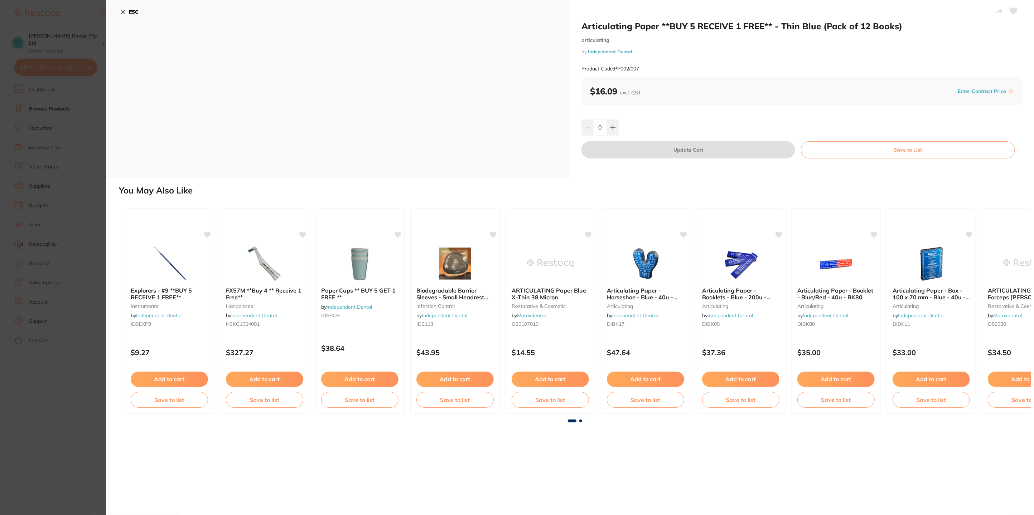
click at [130, 11] on b "ESC" at bounding box center [134, 12] width 10 height 6
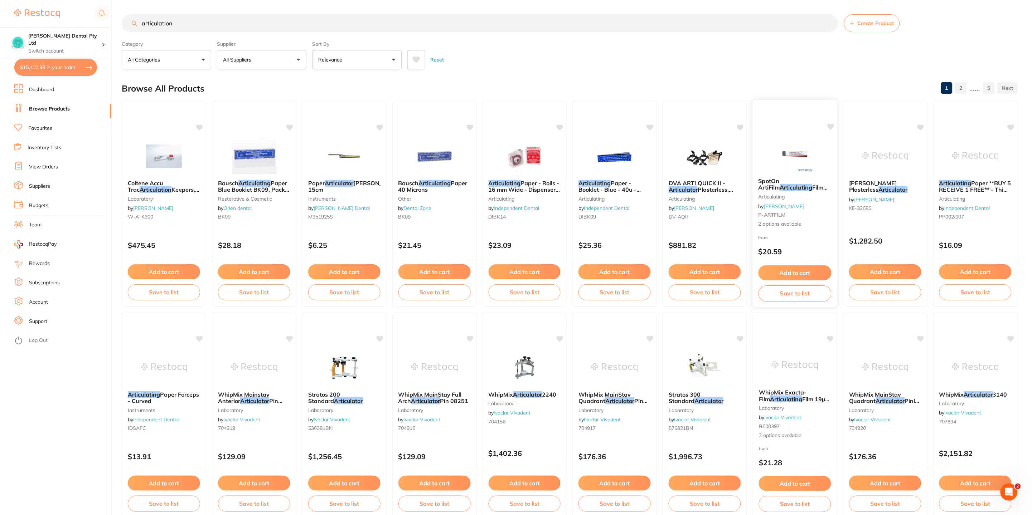
click at [772, 193] on div "SpotOn ArtiFilm Articulating Film 13 Micron articulating by Adam Dental P-ARTFI…" at bounding box center [795, 203] width 84 height 62
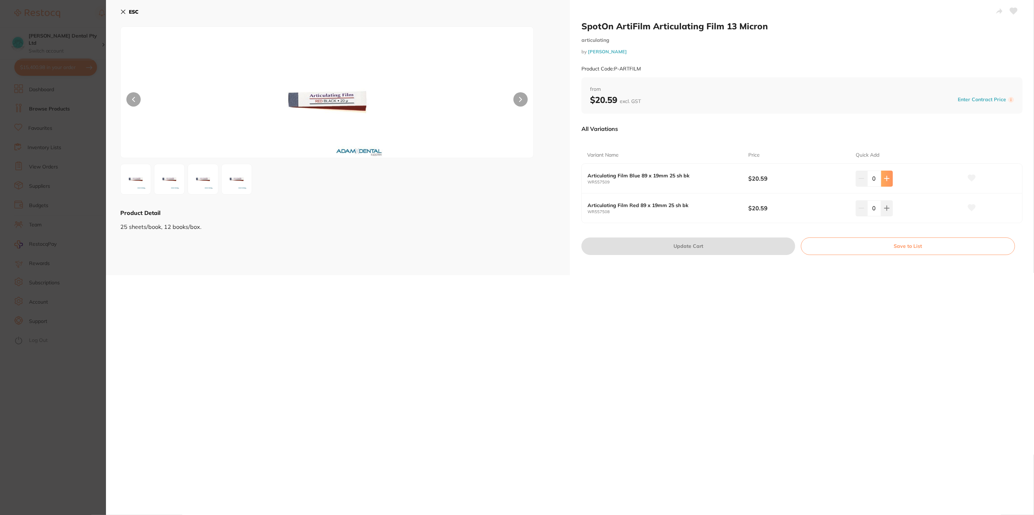
click at [884, 176] on icon at bounding box center [887, 179] width 6 height 6
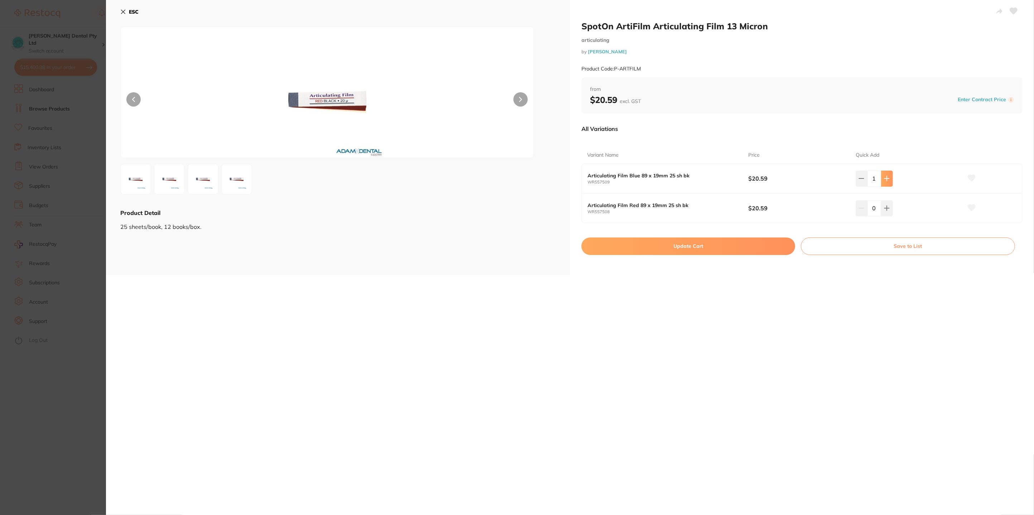
click at [884, 176] on icon at bounding box center [887, 179] width 6 height 6
type input "3"
drag, startPoint x: 971, startPoint y: 180, endPoint x: 977, endPoint y: 144, distance: 37.4
click at [971, 179] on icon at bounding box center [971, 178] width 8 height 7
